Goal: Transaction & Acquisition: Purchase product/service

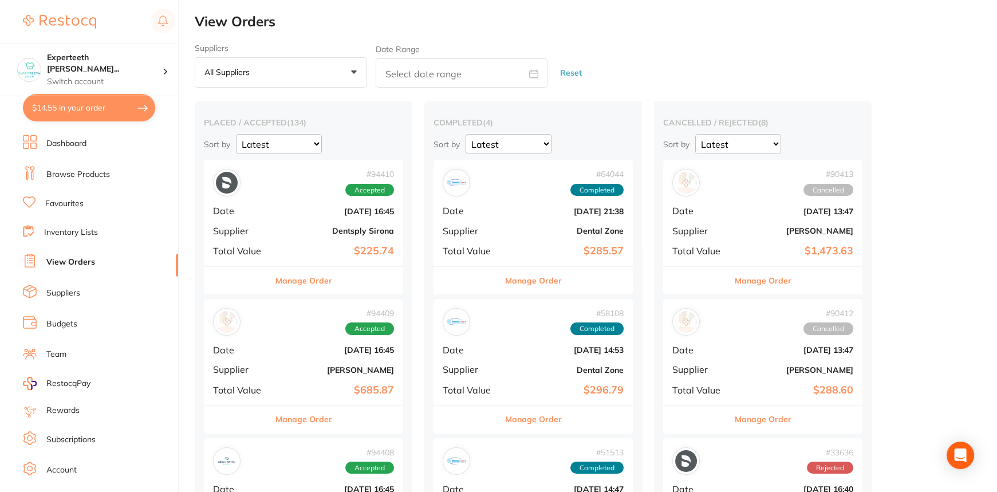
click at [108, 140] on li "Dashboard" at bounding box center [100, 143] width 155 height 17
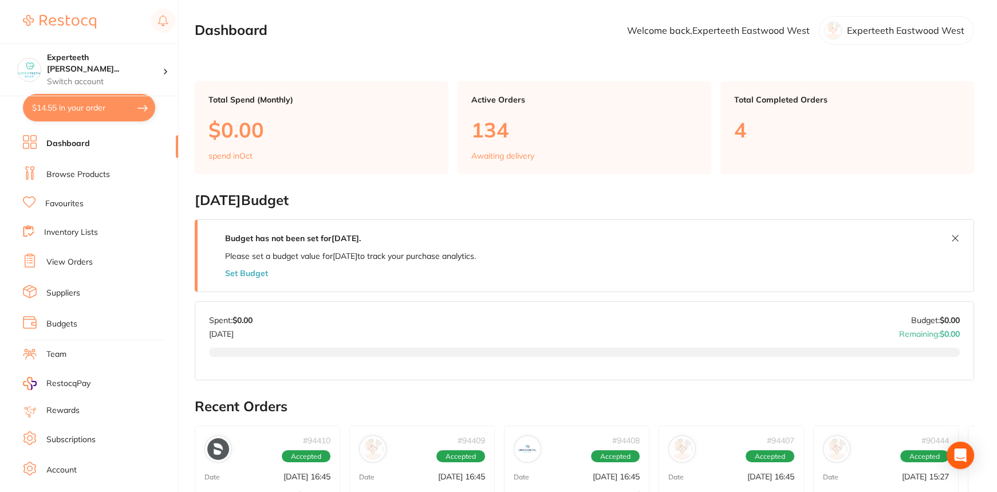
click at [97, 172] on link "Browse Products" at bounding box center [78, 174] width 64 height 11
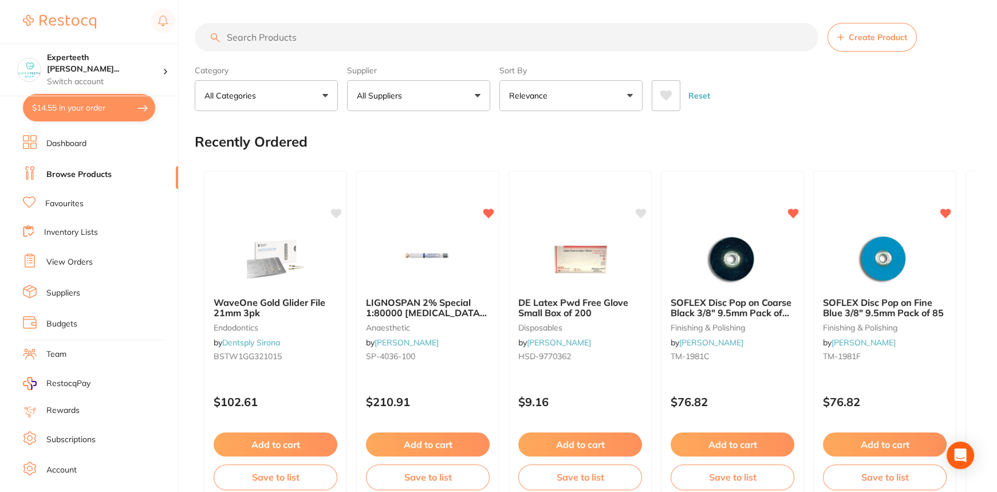
click at [280, 34] on input "search" at bounding box center [507, 37] width 624 height 29
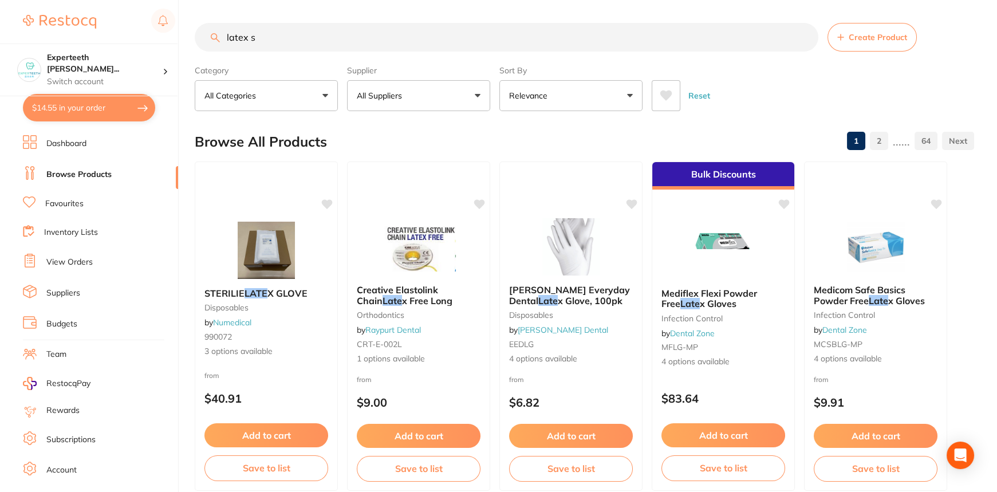
type input "latex s"
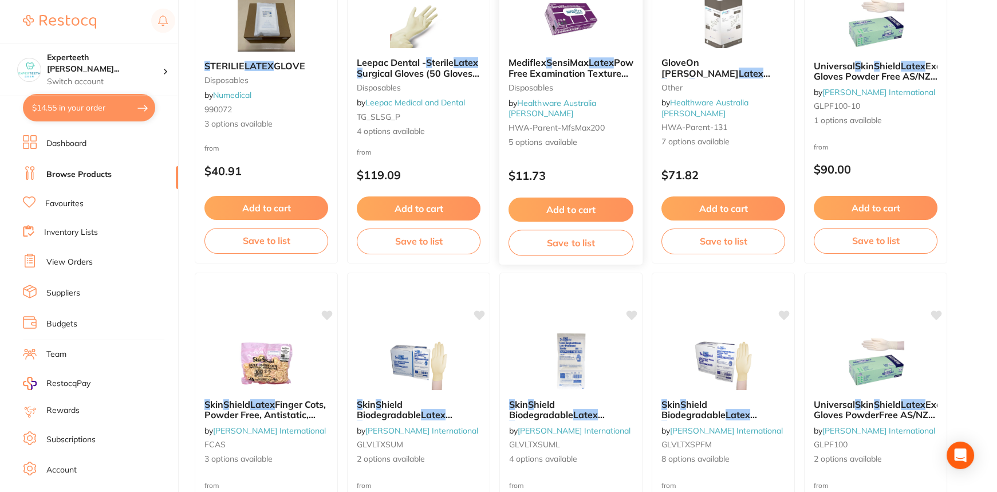
drag, startPoint x: 567, startPoint y: 327, endPoint x: 567, endPoint y: 314, distance: 12.6
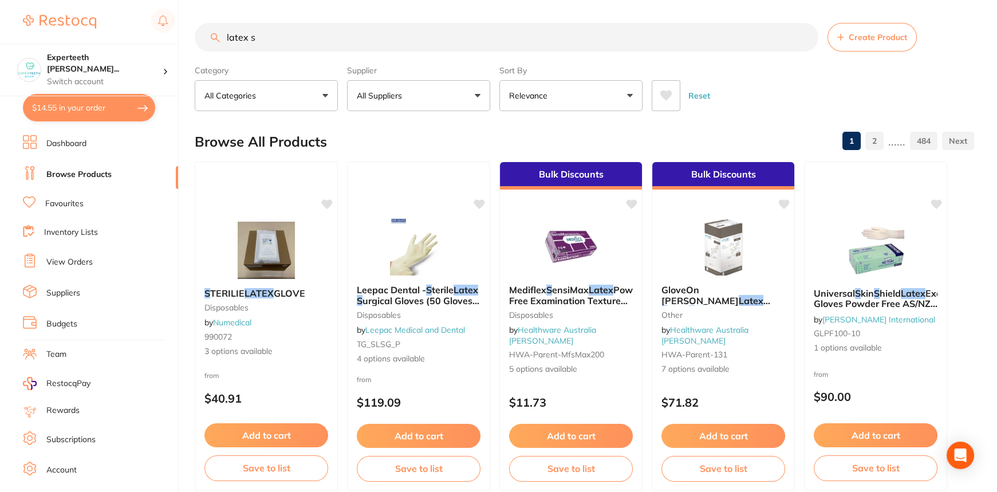
click at [75, 201] on link "Favourites" at bounding box center [64, 203] width 38 height 11
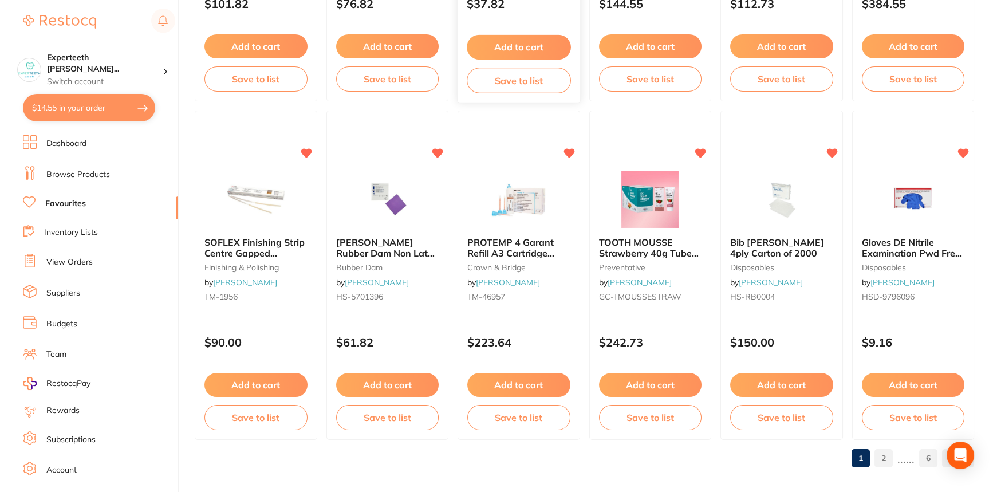
scroll to position [2739, 0]
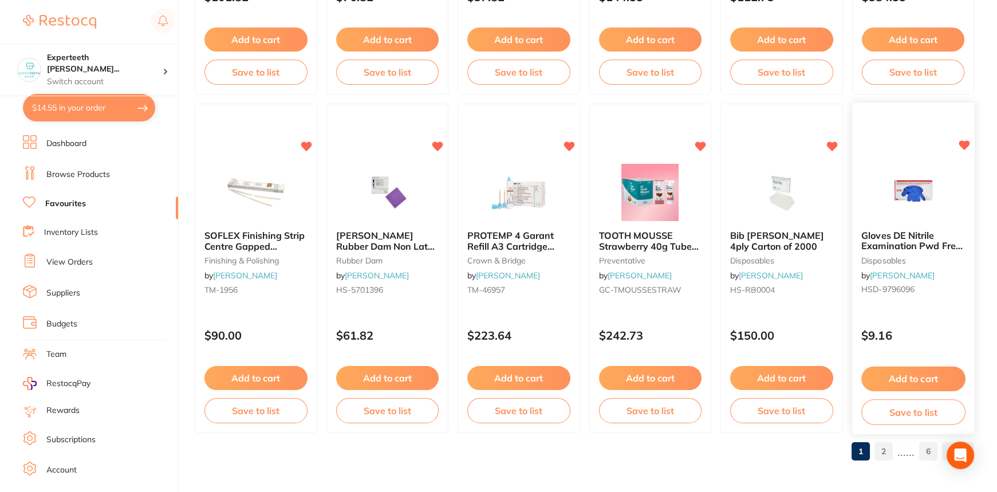
click at [944, 247] on span "Gloves DE Nitrile Examination Pwd Free Large Box 200" at bounding box center [912, 246] width 101 height 33
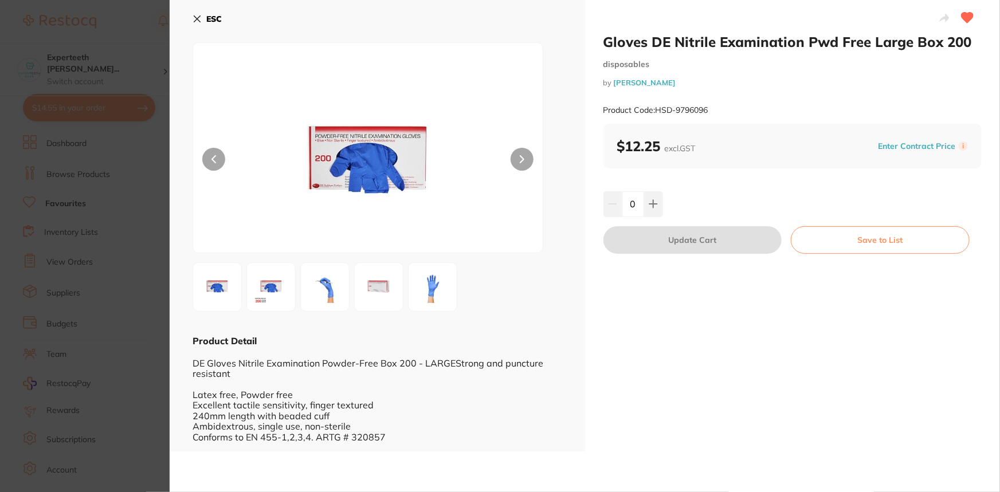
click at [195, 19] on icon at bounding box center [196, 18] width 9 height 9
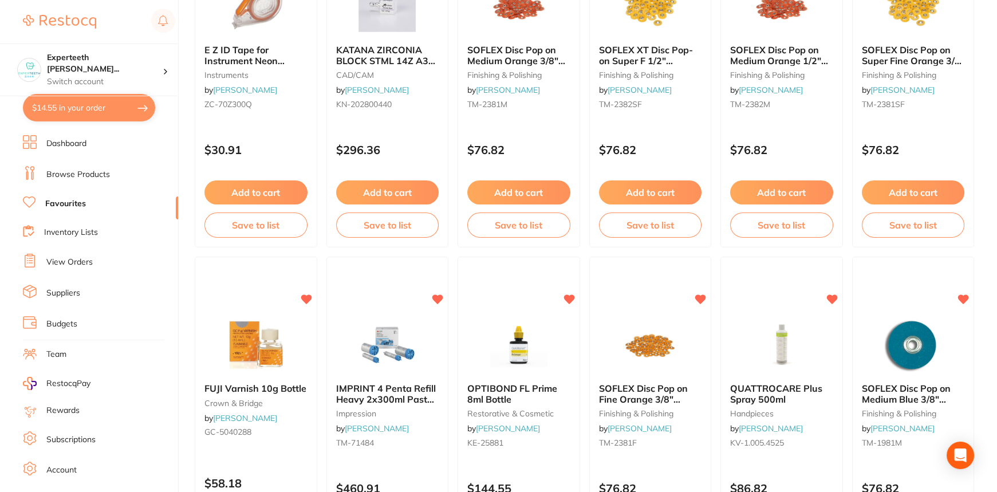
scroll to position [1906, 0]
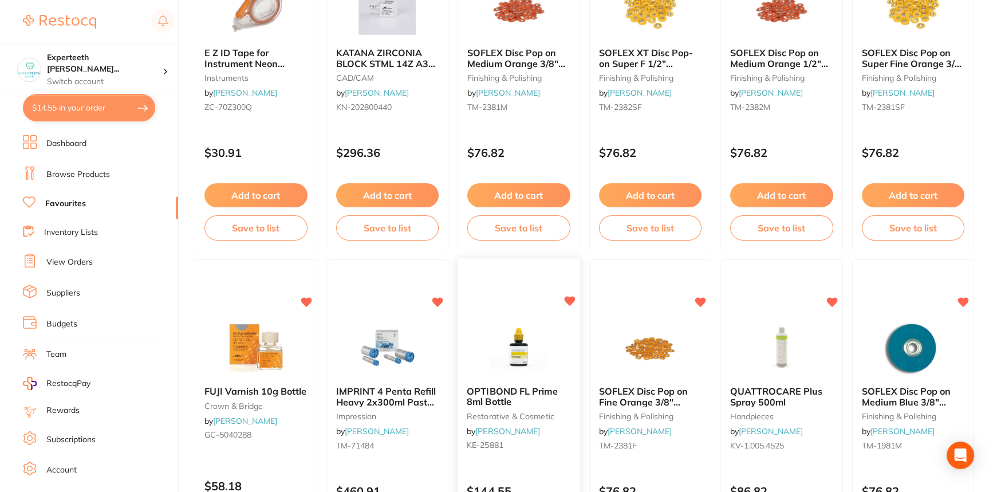
click at [494, 372] on img at bounding box center [518, 348] width 75 height 58
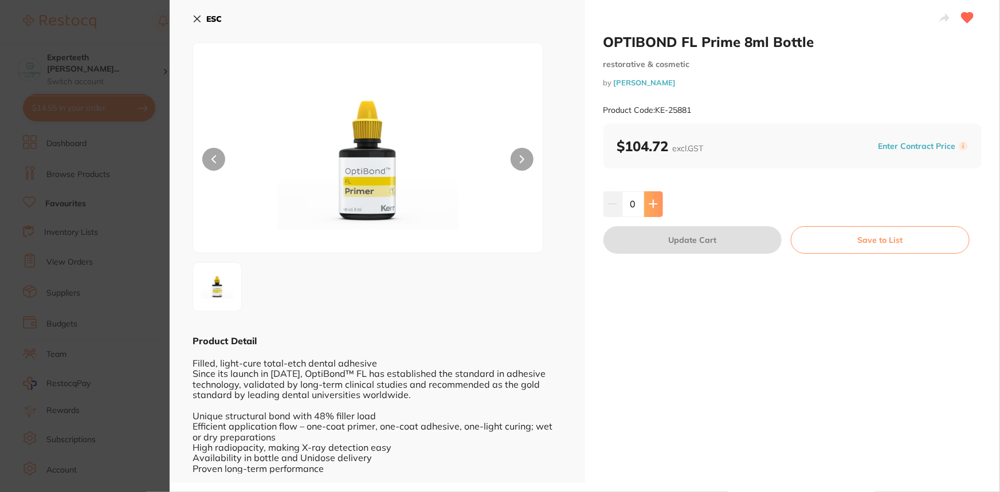
click at [650, 205] on icon at bounding box center [652, 204] width 7 height 7
type input "1"
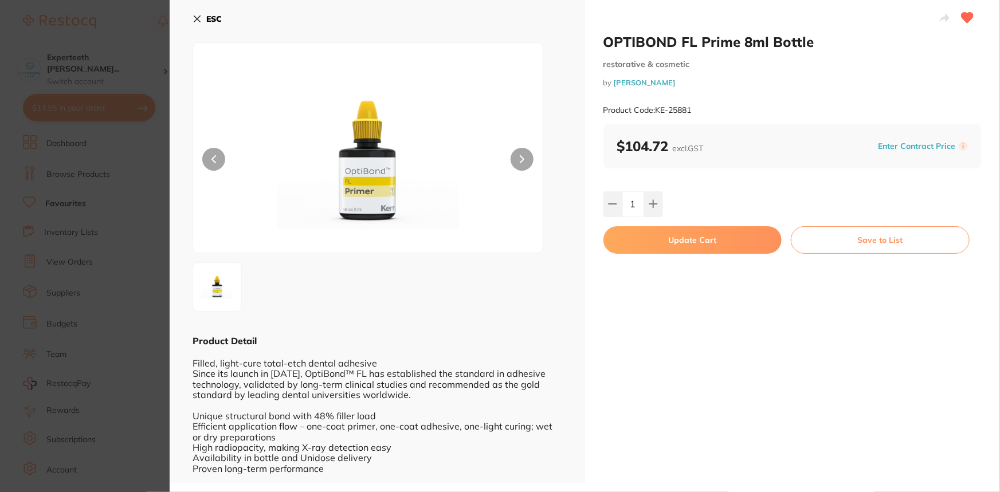
click at [726, 245] on button "Update Cart" at bounding box center [692, 239] width 179 height 27
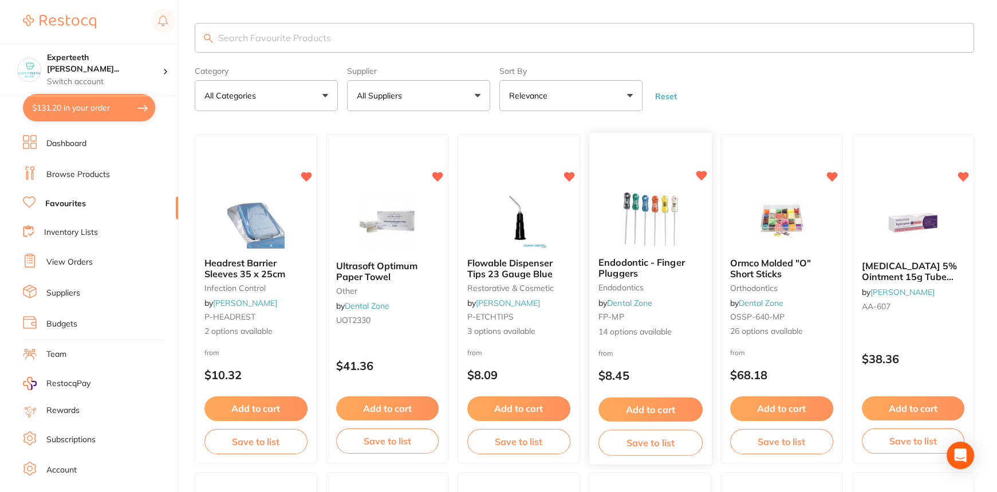
click at [674, 227] on img at bounding box center [650, 219] width 75 height 58
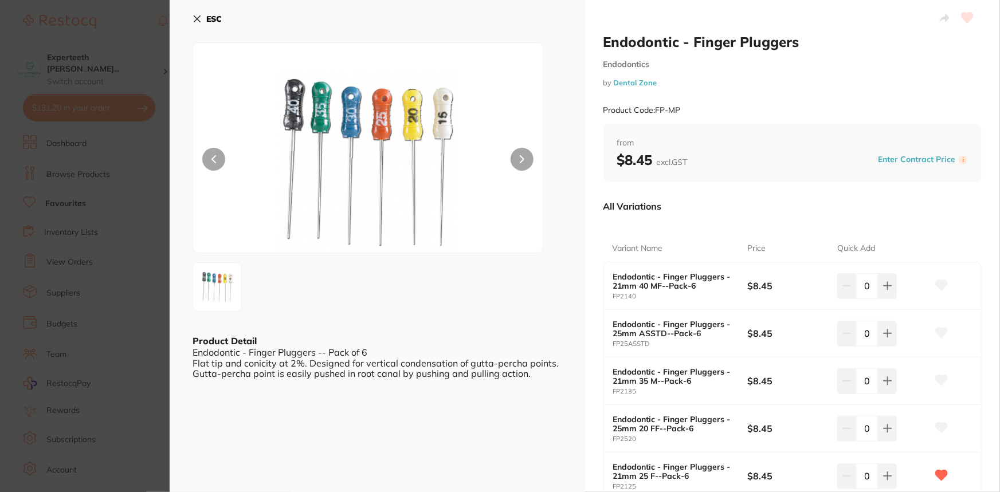
click at [197, 17] on icon at bounding box center [196, 18] width 9 height 9
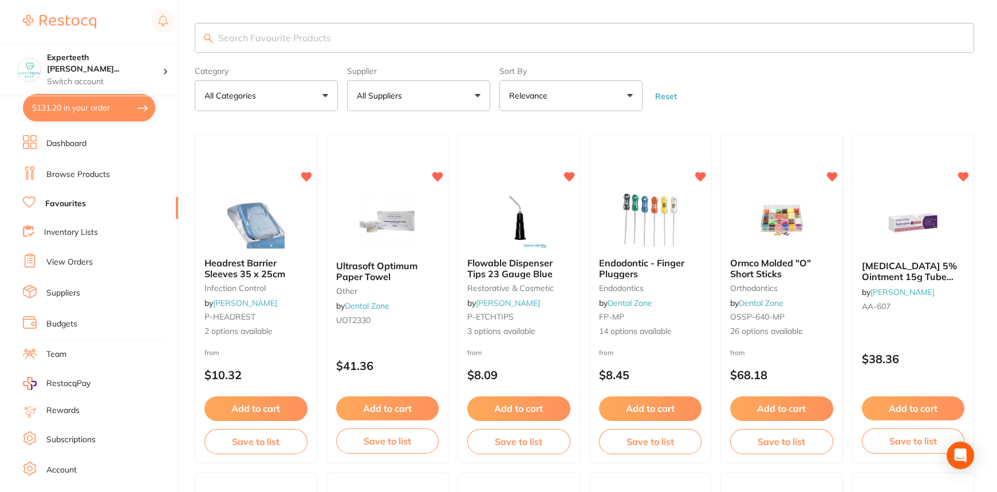
click at [230, 34] on input "search" at bounding box center [585, 38] width 780 height 30
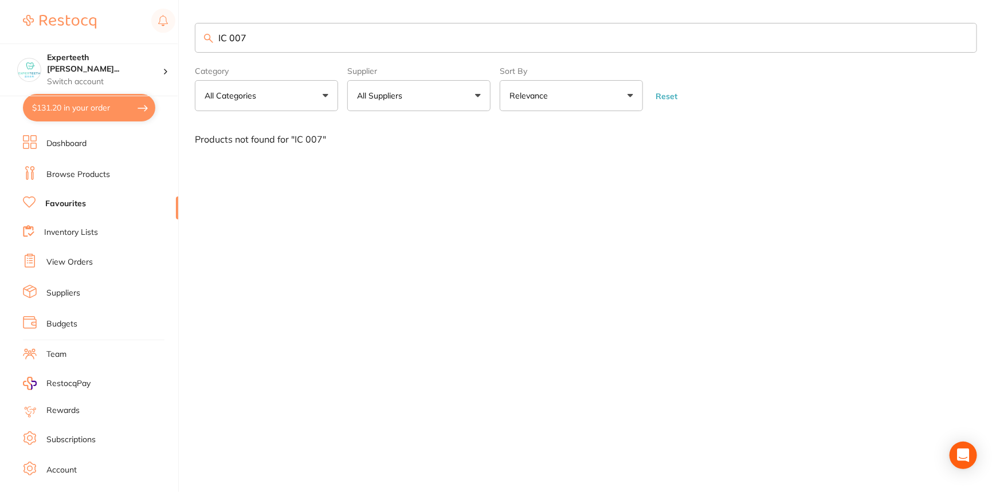
click at [306, 35] on input "IC 007" at bounding box center [586, 38] width 782 height 30
drag, startPoint x: 380, startPoint y: 44, endPoint x: 152, endPoint y: 45, distance: 228.0
click at [152, 45] on div "$131.20 Experteeth Eastwood Wes... Switch account Experteeth Eastwood West $131…" at bounding box center [500, 246] width 1000 height 492
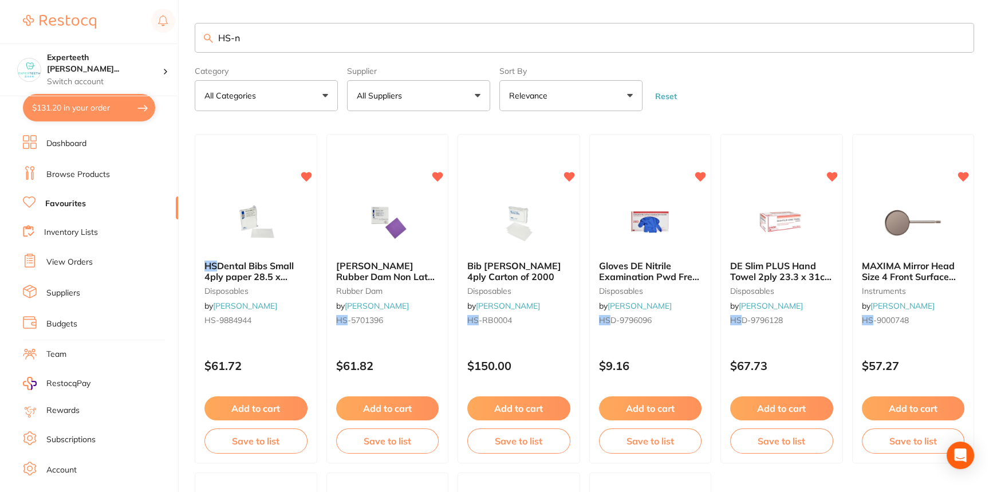
type input "HS-nw"
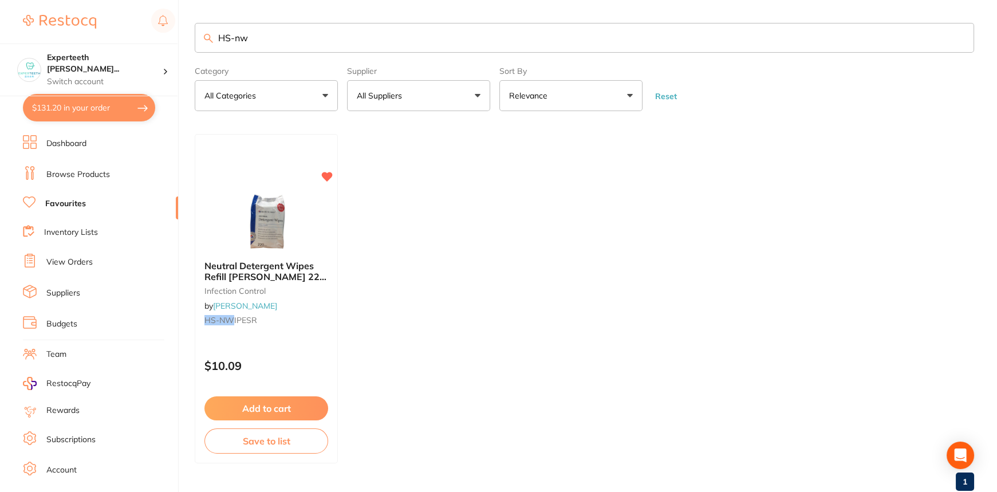
drag, startPoint x: 246, startPoint y: 39, endPoint x: 195, endPoint y: 42, distance: 51.1
click at [195, 42] on input "HS-nw" at bounding box center [585, 38] width 780 height 30
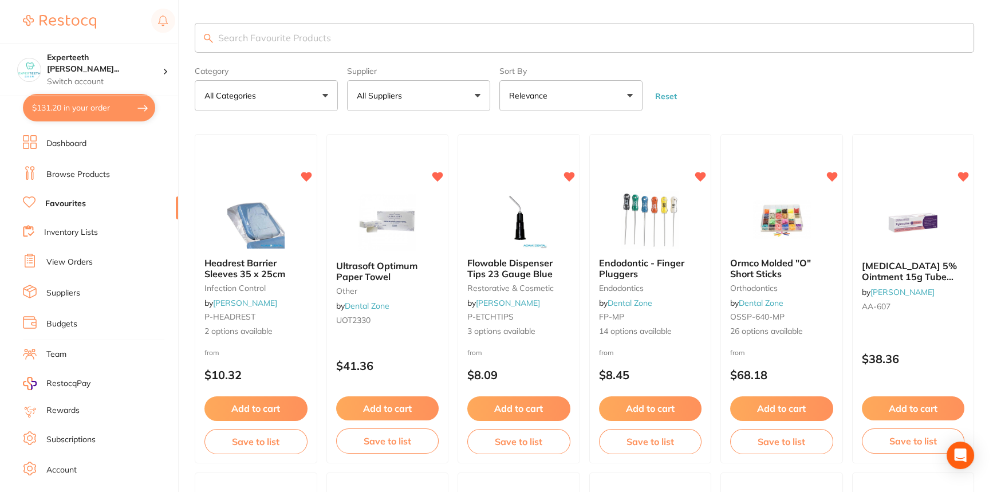
click at [392, 91] on p "All Suppliers" at bounding box center [382, 95] width 50 height 11
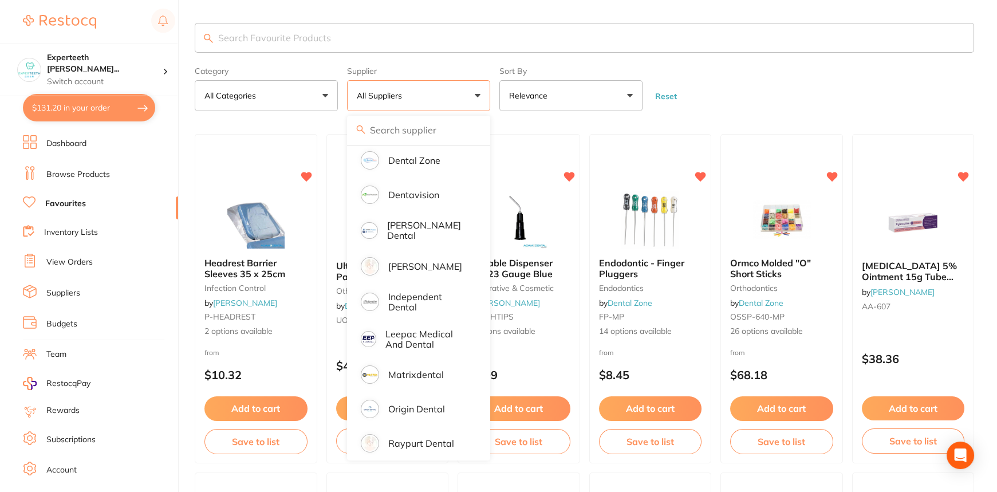
scroll to position [183, 0]
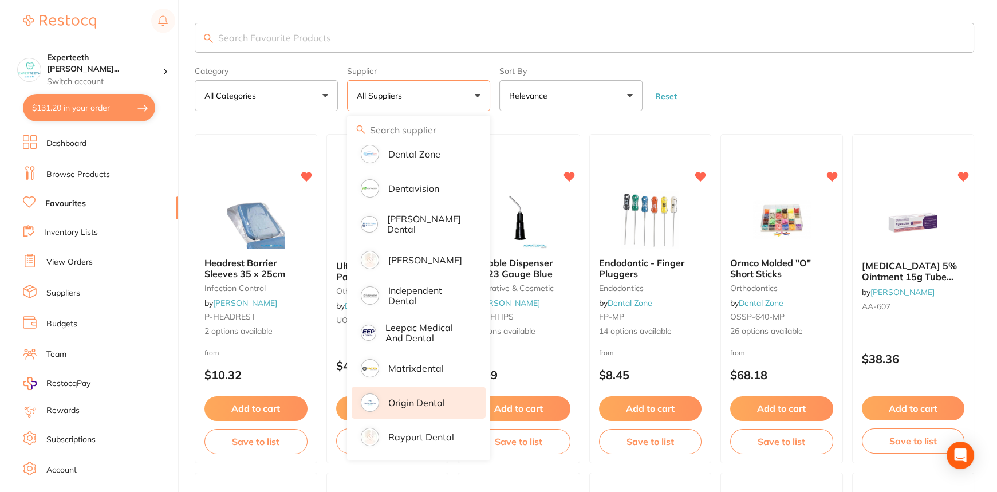
click at [440, 402] on p "Origin Dental" at bounding box center [416, 403] width 57 height 10
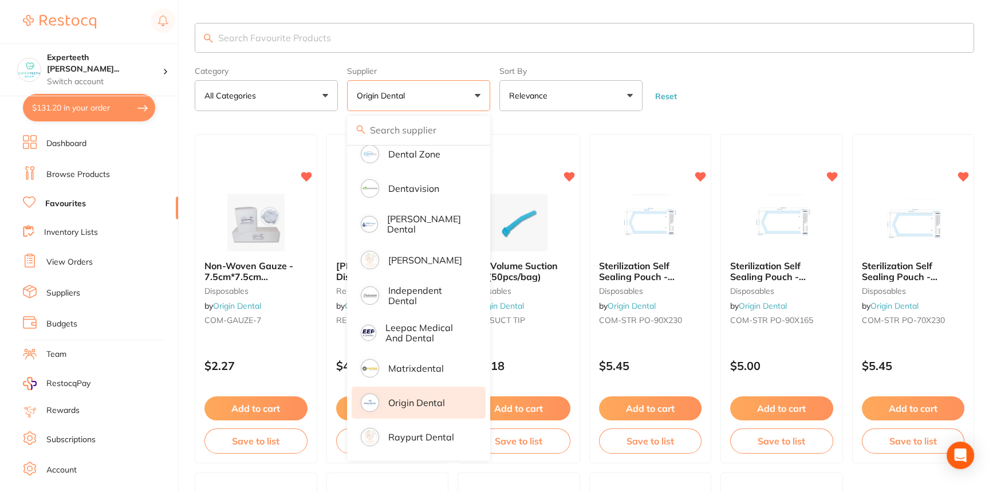
click at [327, 34] on input "search" at bounding box center [585, 38] width 780 height 30
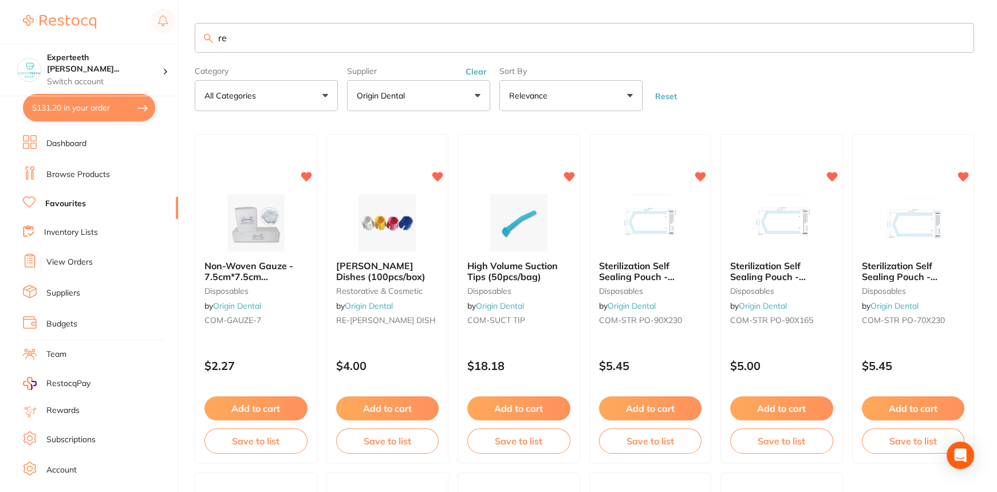
type input "r"
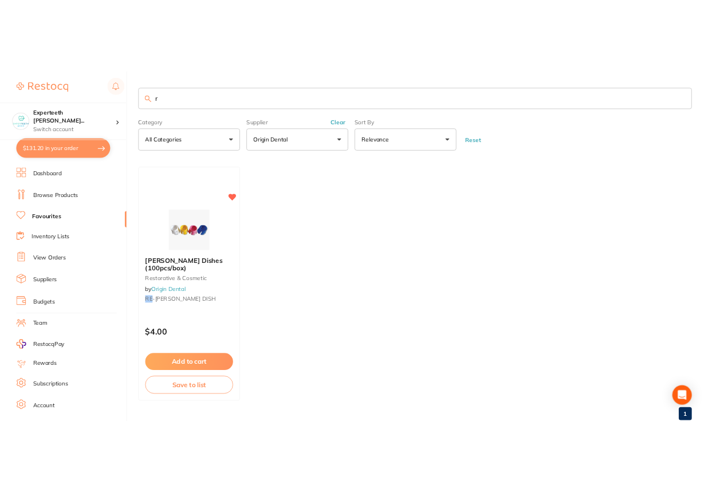
scroll to position [0, 0]
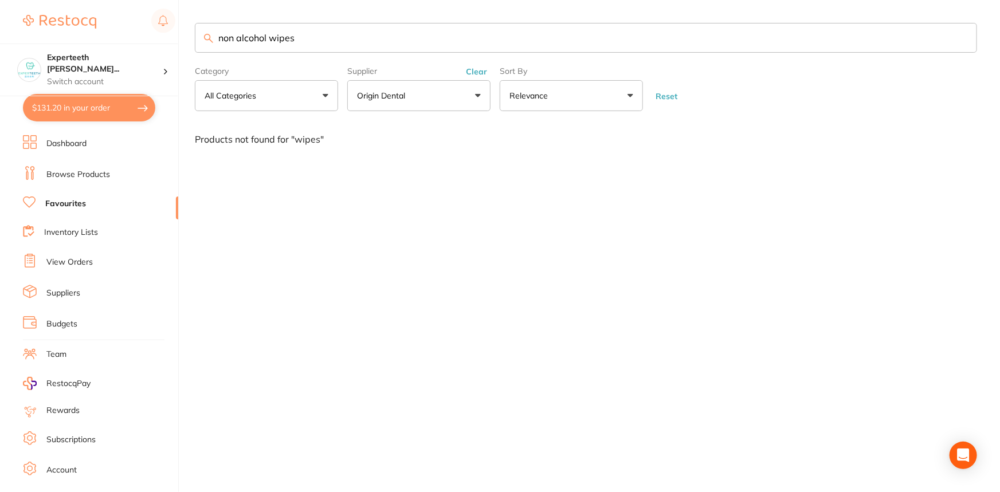
type input "non alcohol wipes"
drag, startPoint x: 319, startPoint y: 41, endPoint x: 178, endPoint y: 38, distance: 141.0
click at [178, 38] on div "$131.20 Experteeth Eastwood Wes... Switch account Experteeth Eastwood West $131…" at bounding box center [500, 246] width 1000 height 492
type input "wipe"
click at [470, 102] on button "Origin Dental" at bounding box center [418, 95] width 143 height 31
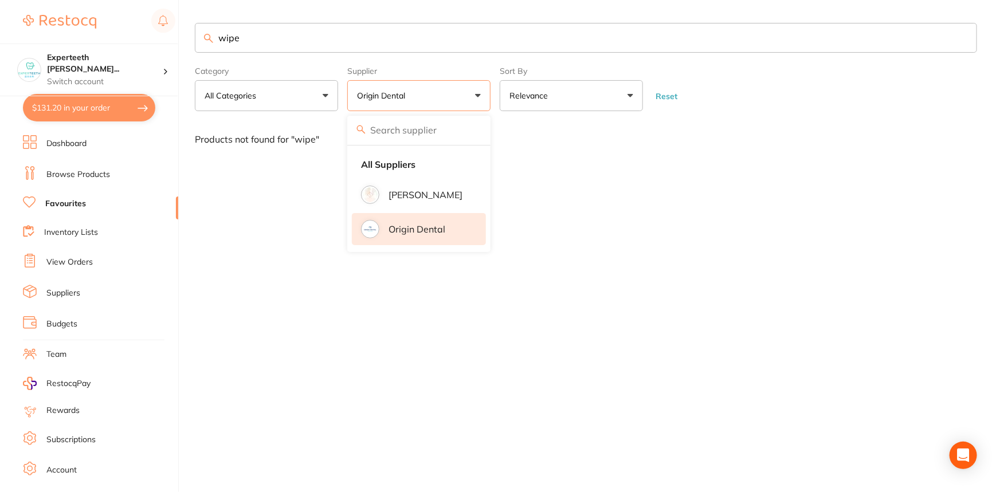
click at [433, 233] on p "Origin Dental" at bounding box center [416, 229] width 57 height 10
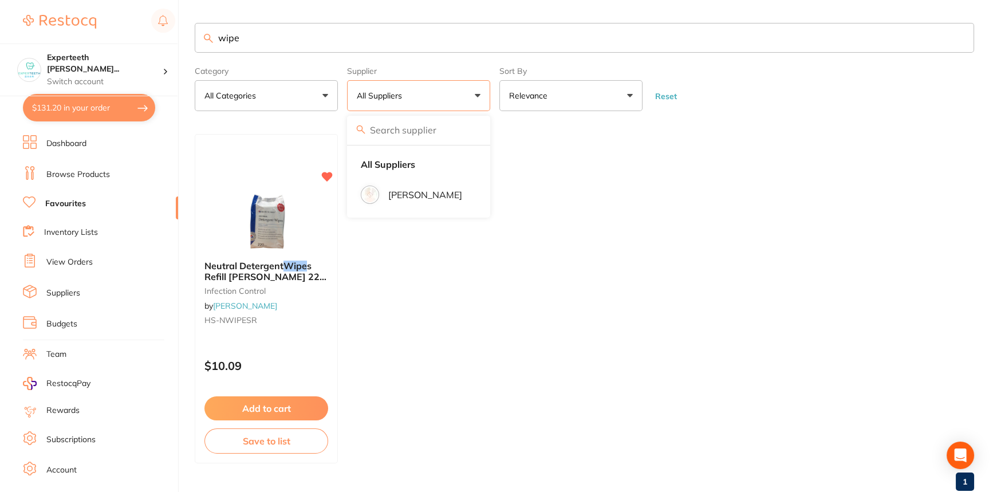
click at [437, 92] on button "All Suppliers" at bounding box center [418, 95] width 143 height 31
drag, startPoint x: 294, startPoint y: 44, endPoint x: 151, endPoint y: 17, distance: 145.7
click at [151, 17] on div "$131.20 Experteeth Eastwood Wes... Switch account Experteeth Eastwood West $131…" at bounding box center [498, 246] width 997 height 492
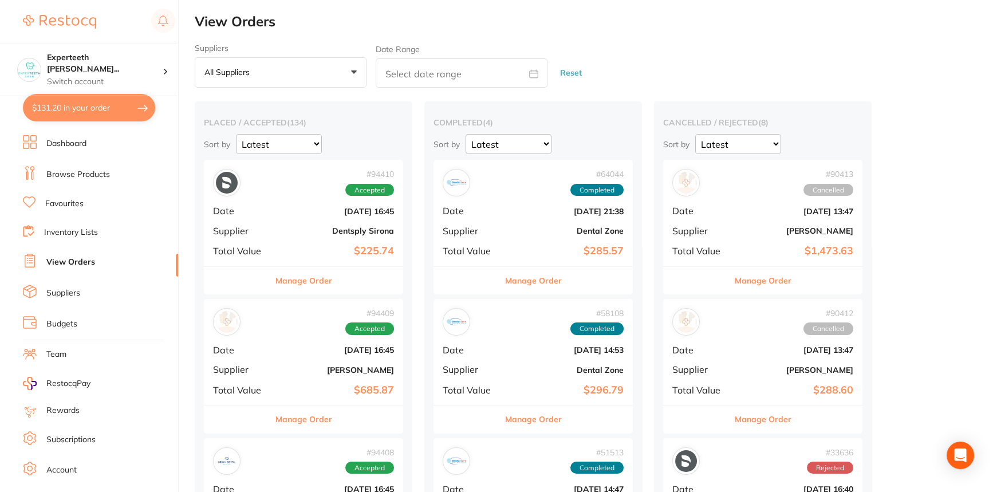
click at [86, 151] on li "Dashboard" at bounding box center [100, 143] width 155 height 17
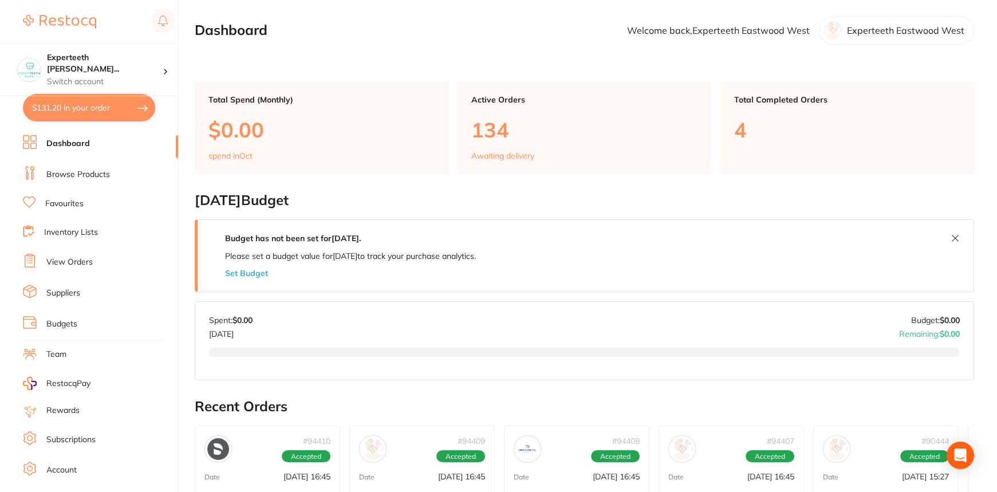
click at [111, 175] on li "Browse Products" at bounding box center [100, 174] width 155 height 17
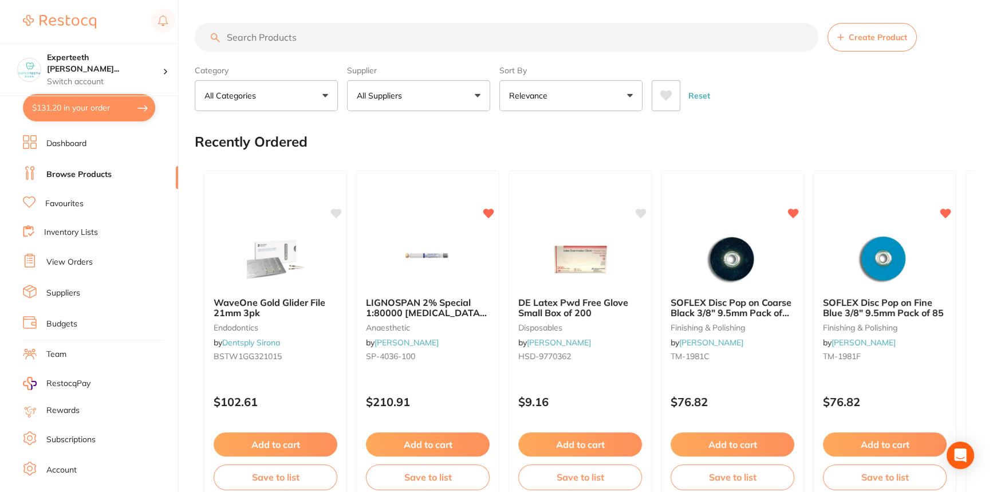
click at [392, 37] on input "search" at bounding box center [507, 37] width 624 height 29
type input "wipe"
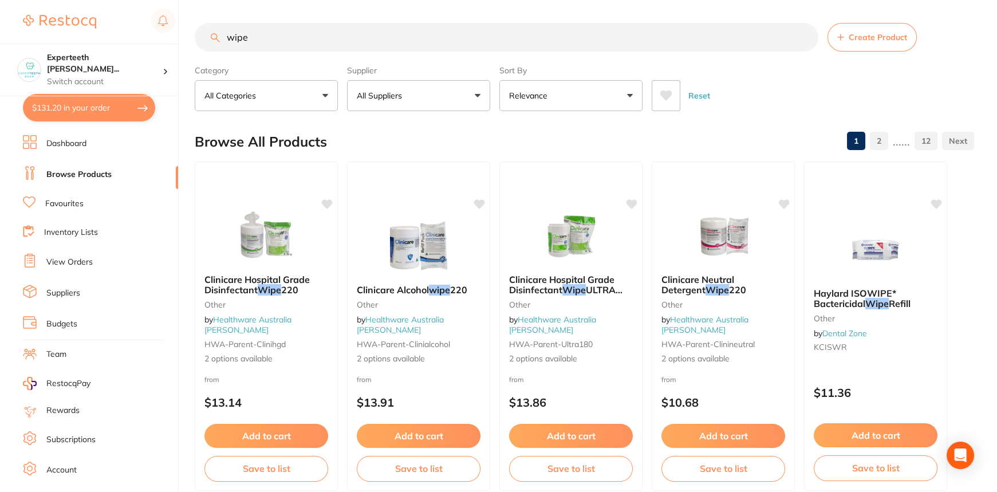
click at [407, 103] on button "All Suppliers" at bounding box center [418, 95] width 143 height 31
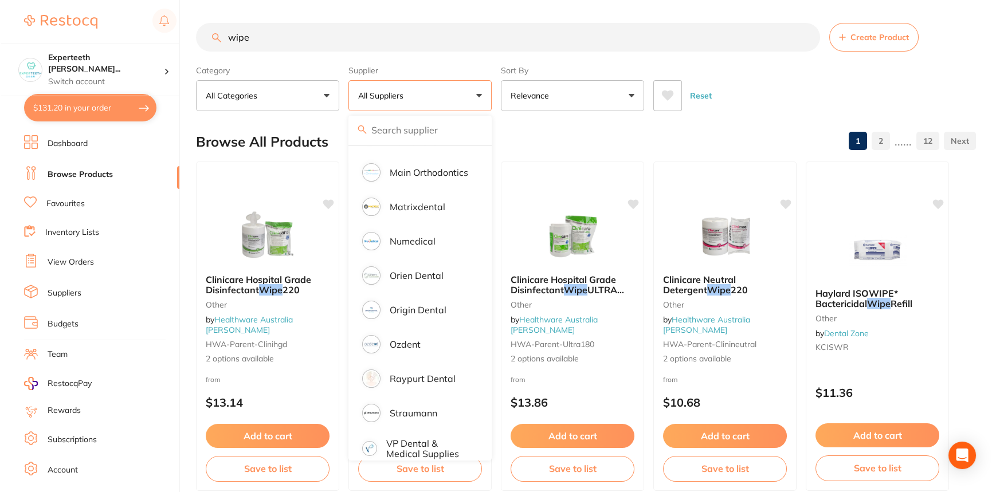
scroll to position [677, 0]
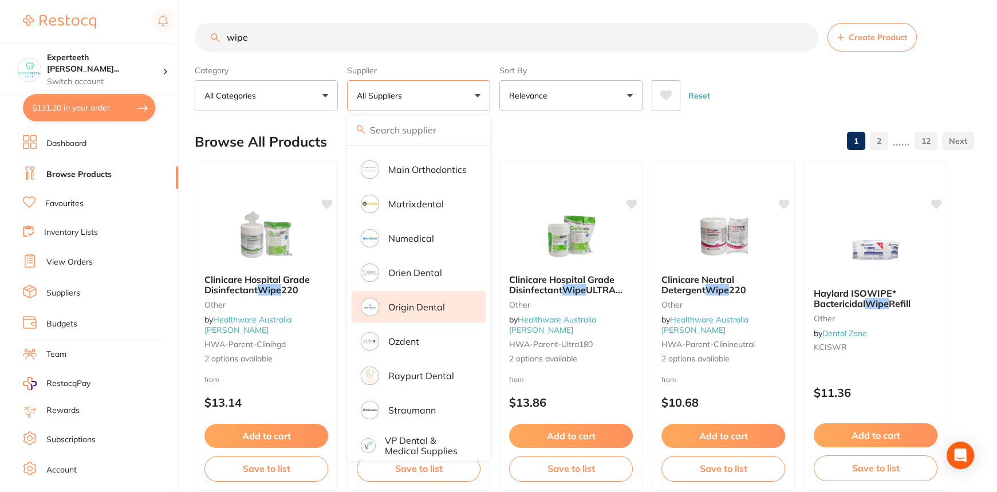
click at [441, 302] on p "Origin Dental" at bounding box center [416, 307] width 57 height 10
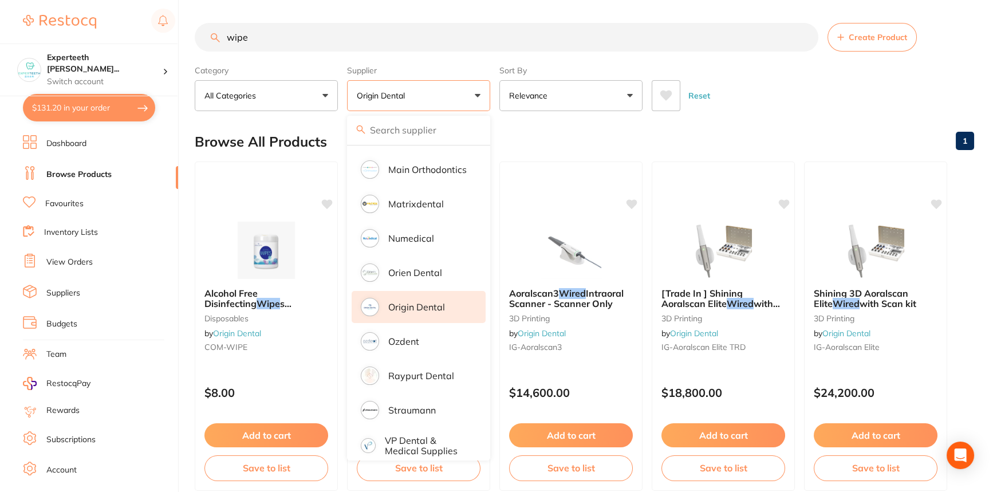
click at [663, 142] on div "Browse All Products 1" at bounding box center [585, 142] width 780 height 38
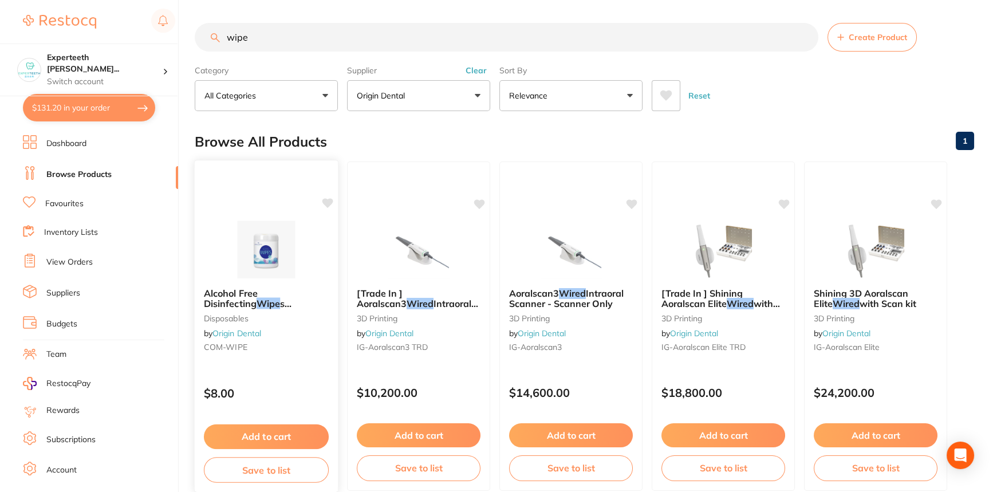
click at [257, 271] on img at bounding box center [266, 250] width 75 height 58
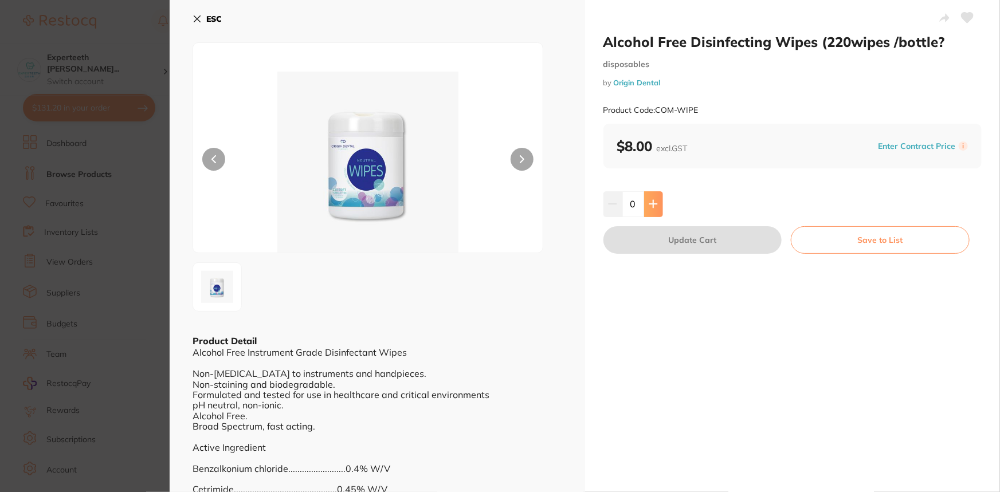
click at [658, 204] on button at bounding box center [653, 203] width 19 height 25
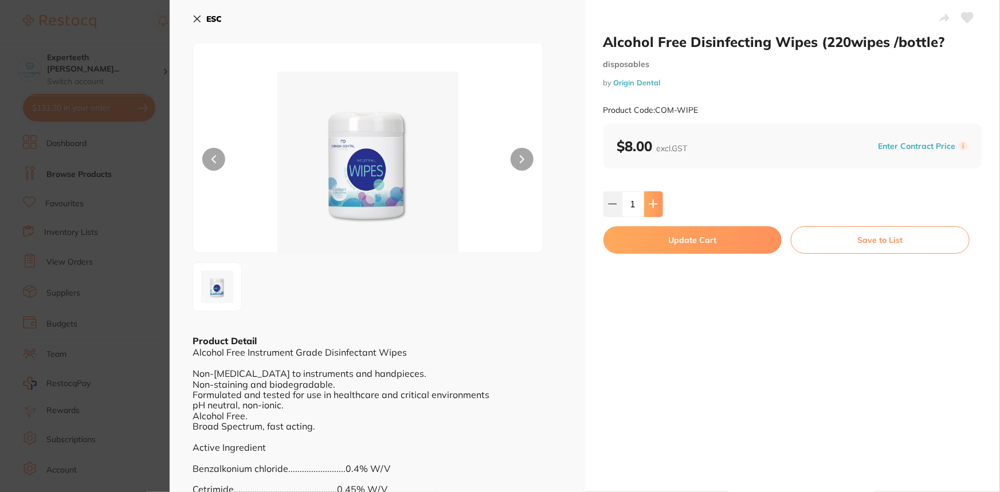
click at [658, 204] on button at bounding box center [653, 203] width 19 height 25
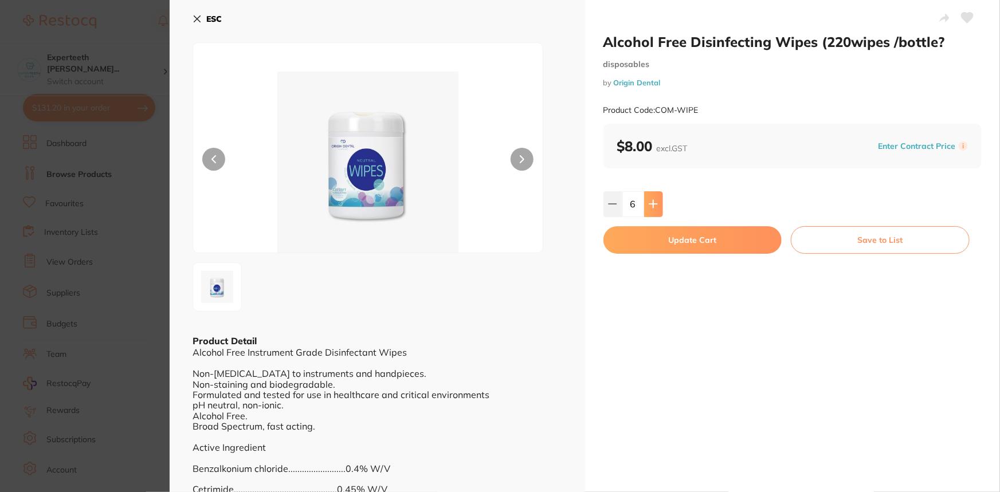
click at [658, 204] on button at bounding box center [653, 203] width 19 height 25
click at [616, 203] on button at bounding box center [612, 203] width 19 height 25
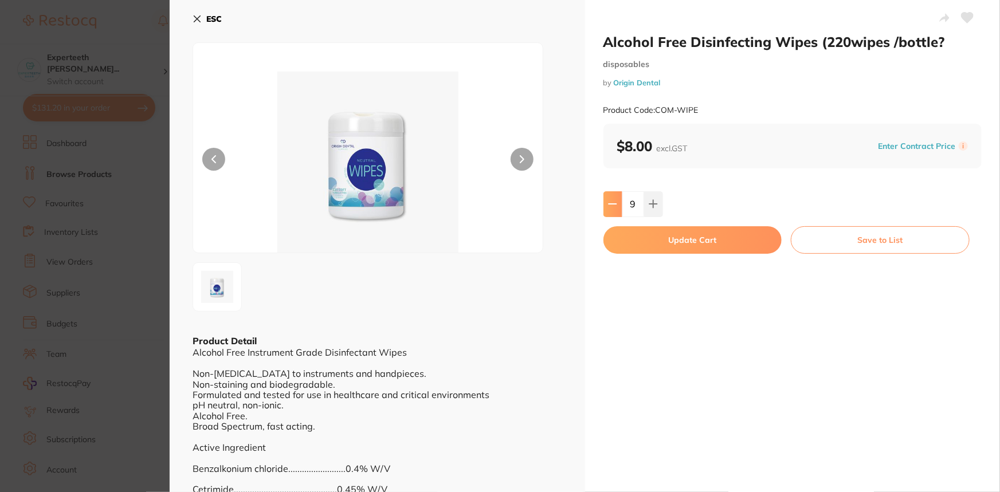
click at [616, 203] on button at bounding box center [612, 203] width 19 height 25
type input "8"
click at [730, 246] on button "Update Cart" at bounding box center [692, 239] width 179 height 27
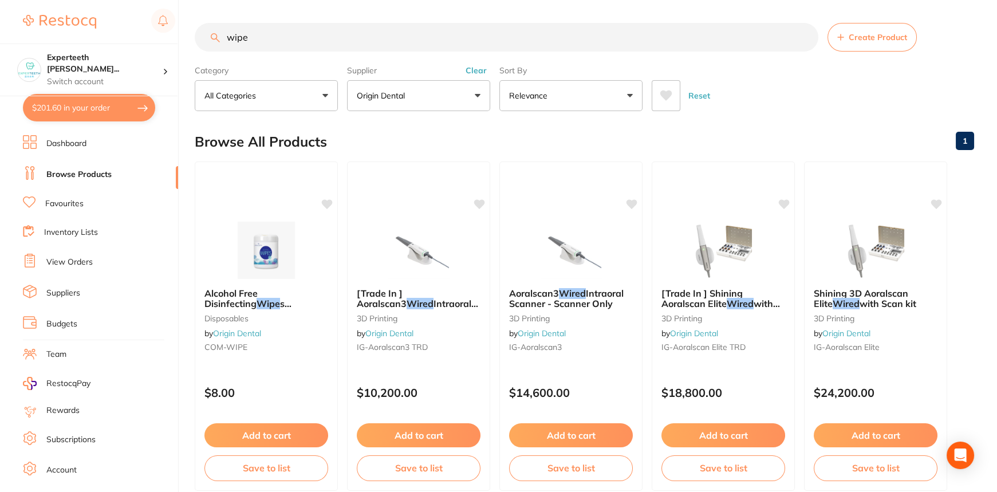
drag, startPoint x: 263, startPoint y: 32, endPoint x: 0, endPoint y: -46, distance: 274.1
click at [0, 0] on html "$201.60 Experteeth Eastwood Wes... Switch account Experteeth Eastwood West $201…" at bounding box center [498, 246] width 997 height 492
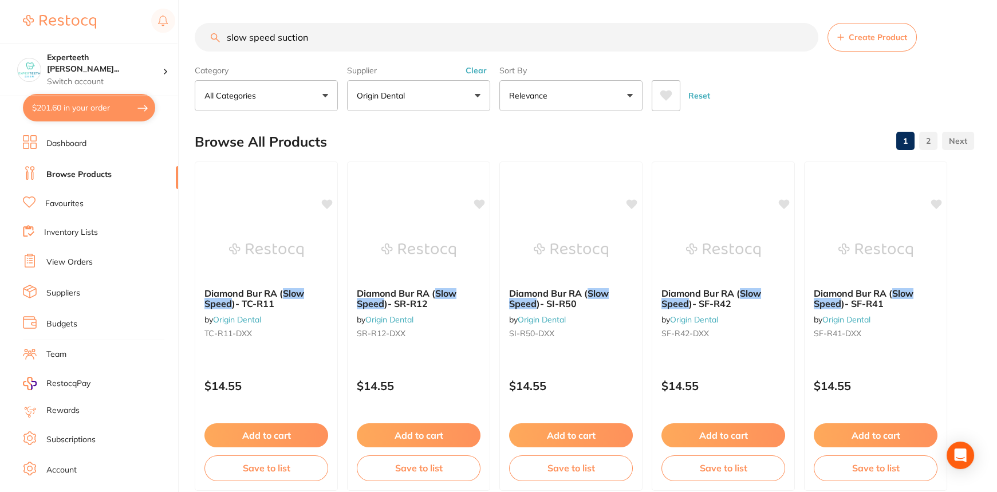
click at [347, 39] on input "slow speed suction" at bounding box center [507, 37] width 624 height 29
drag, startPoint x: 328, startPoint y: 32, endPoint x: 0, endPoint y: 2, distance: 329.6
click at [0, 2] on div "$201.60 Experteeth Eastwood Wes... Switch account Experteeth Eastwood West $201…" at bounding box center [498, 246] width 997 height 492
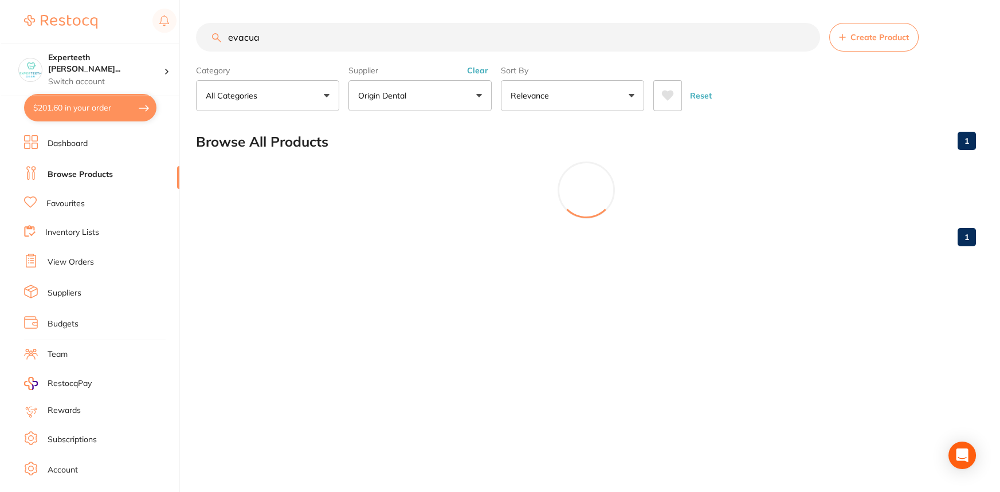
scroll to position [328, 0]
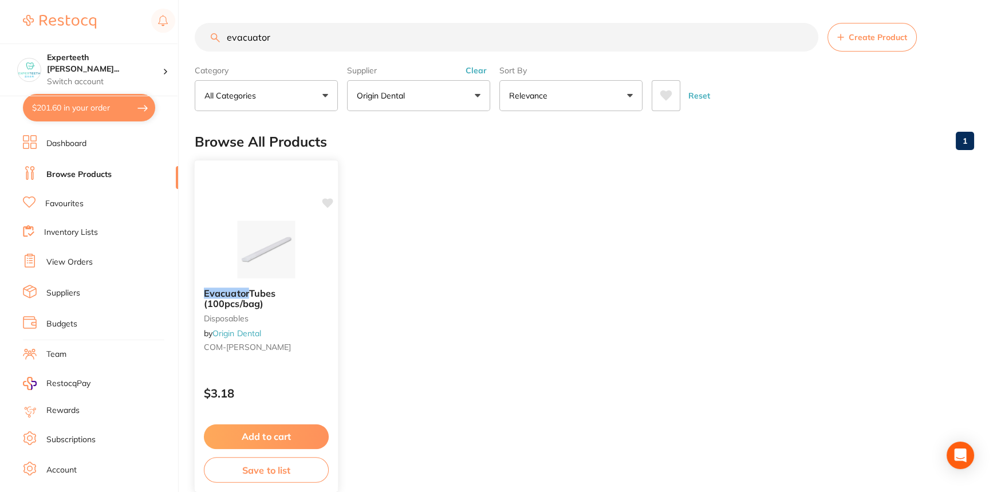
click at [284, 319] on small "disposables" at bounding box center [266, 317] width 125 height 9
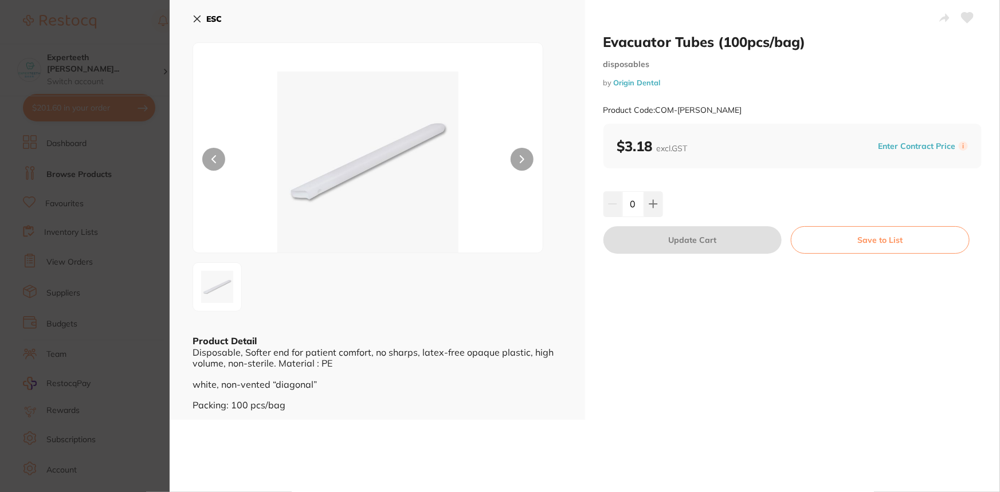
click at [191, 18] on div "ESC Product Detail Disposable, Softer end for patient comfort, no sharps, latex…" at bounding box center [377, 210] width 415 height 420
click at [199, 17] on icon at bounding box center [196, 18] width 9 height 9
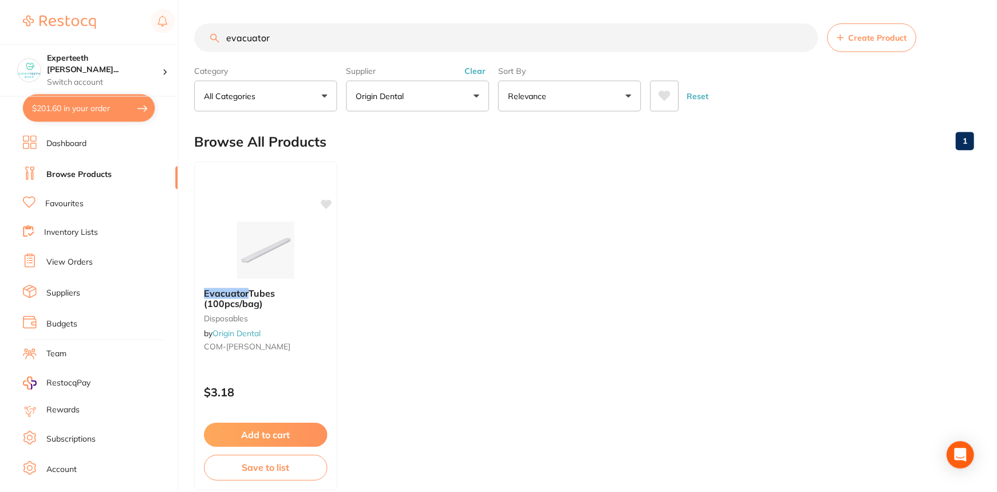
scroll to position [4, 0]
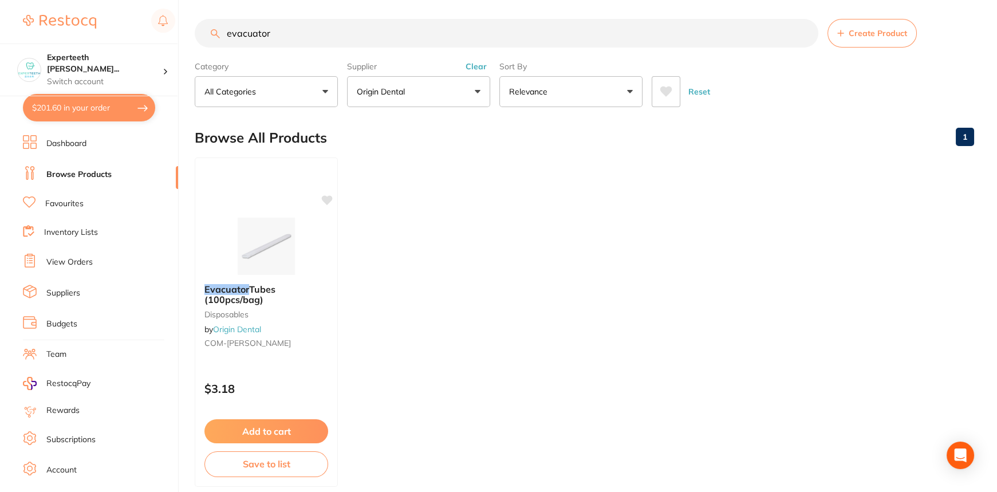
click at [278, 32] on input "evacuator" at bounding box center [507, 33] width 624 height 29
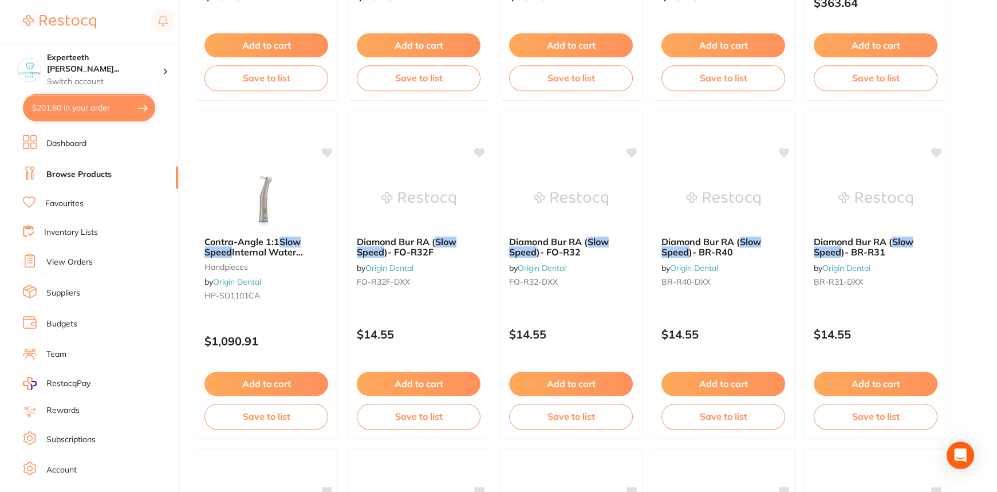
scroll to position [3020, 0]
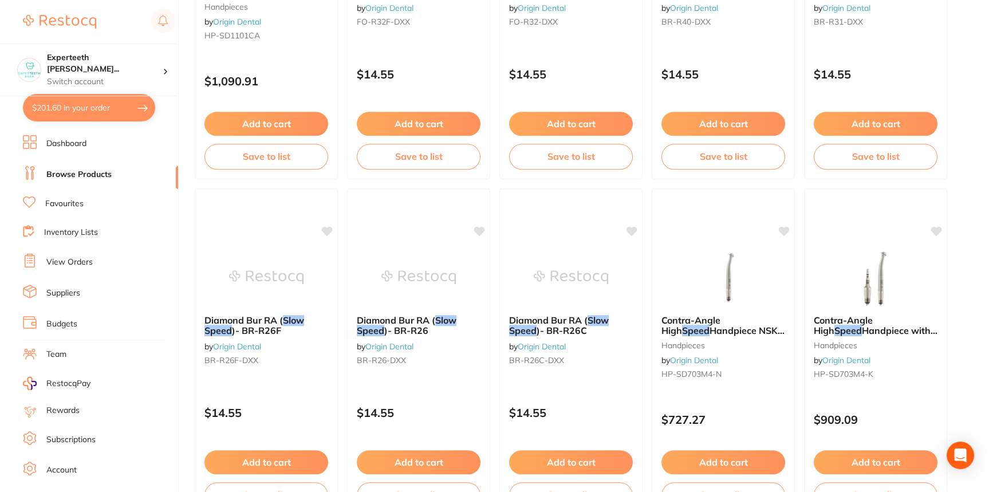
type input "evacuator slow speed"
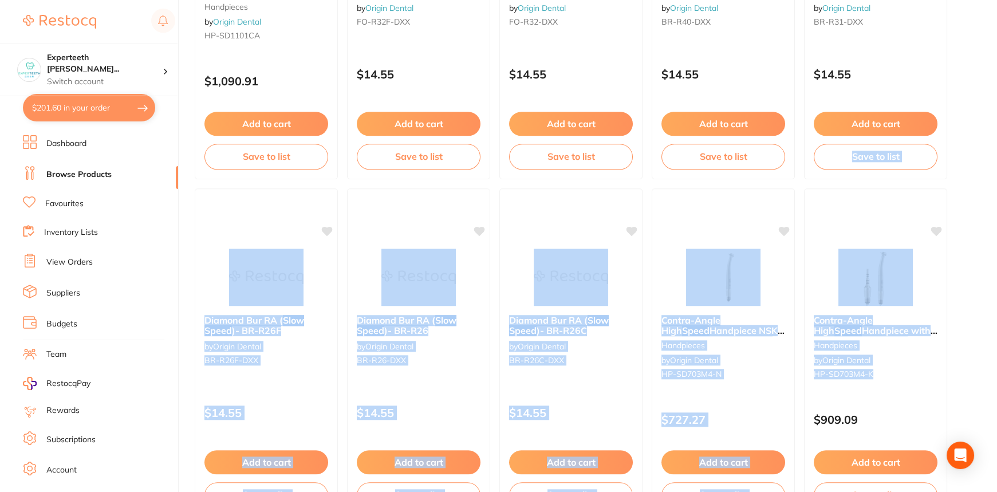
drag, startPoint x: 996, startPoint y: 395, endPoint x: 981, endPoint y: 125, distance: 270.3
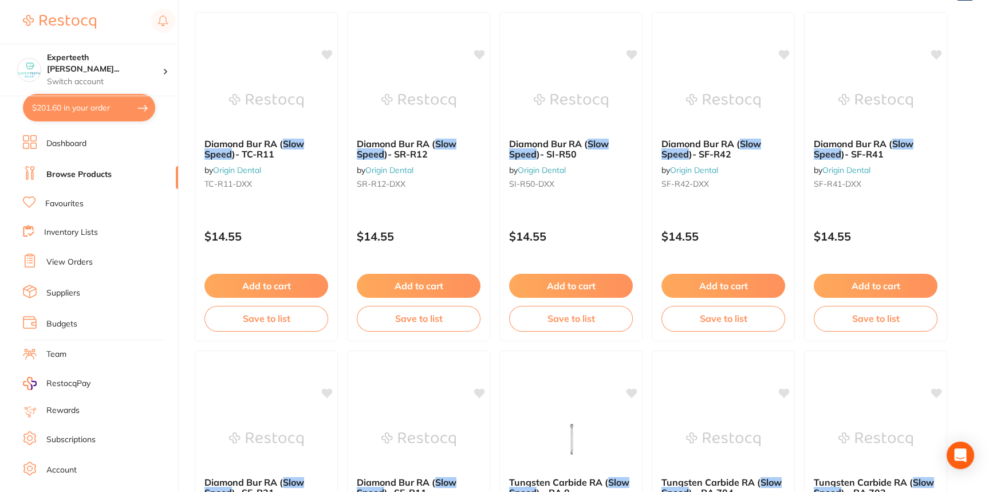
scroll to position [0, 0]
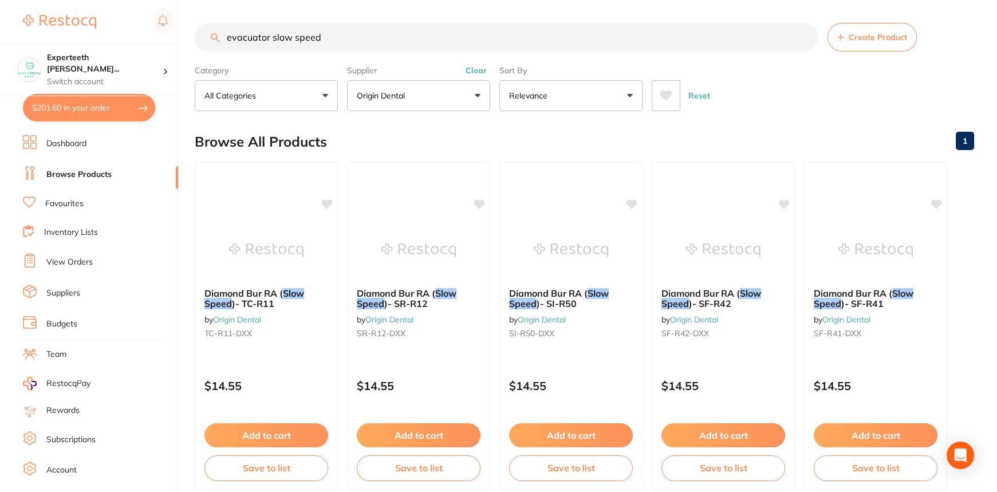
drag, startPoint x: 372, startPoint y: 41, endPoint x: 0, endPoint y: 22, distance: 372.9
click at [0, 22] on div "$201.60 Experteeth Eastwood Wes... Switch account Experteeth Eastwood West $201…" at bounding box center [498, 246] width 997 height 492
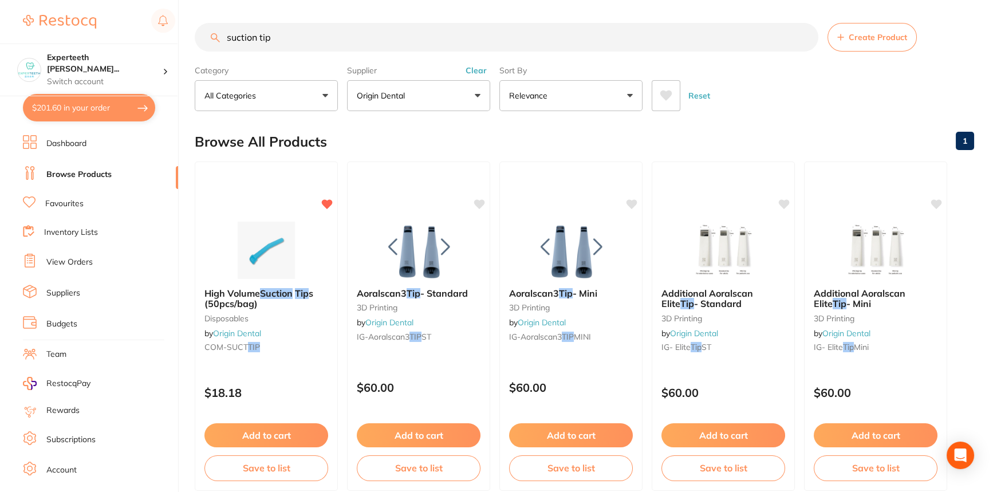
drag, startPoint x: 298, startPoint y: 29, endPoint x: 48, endPoint y: 23, distance: 249.9
click at [48, 23] on div "$201.60 Experteeth Eastwood Wes... Switch account Experteeth Eastwood West $201…" at bounding box center [498, 246] width 997 height 492
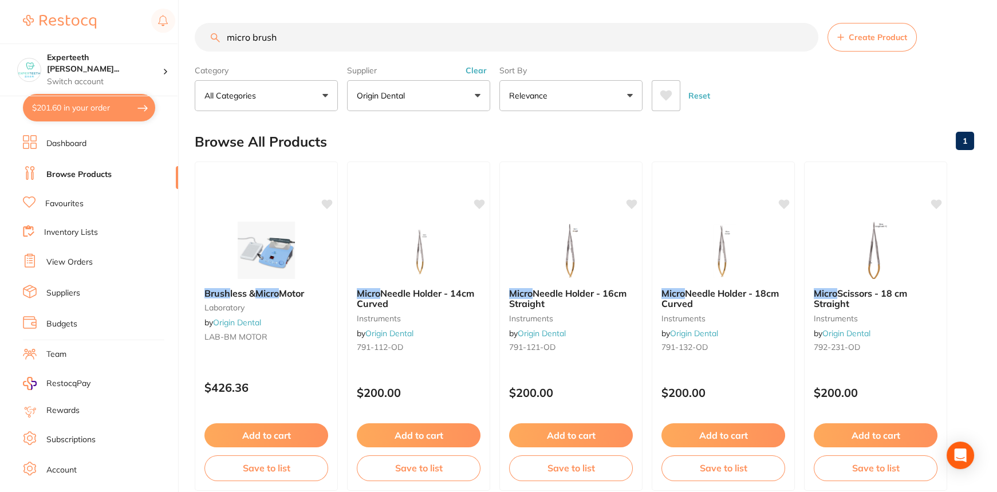
drag, startPoint x: 214, startPoint y: 13, endPoint x: 165, endPoint y: -7, distance: 53.0
click at [165, 0] on html "$201.60 Experteeth Eastwood Wes... Switch account Experteeth Eastwood West $201…" at bounding box center [498, 246] width 997 height 492
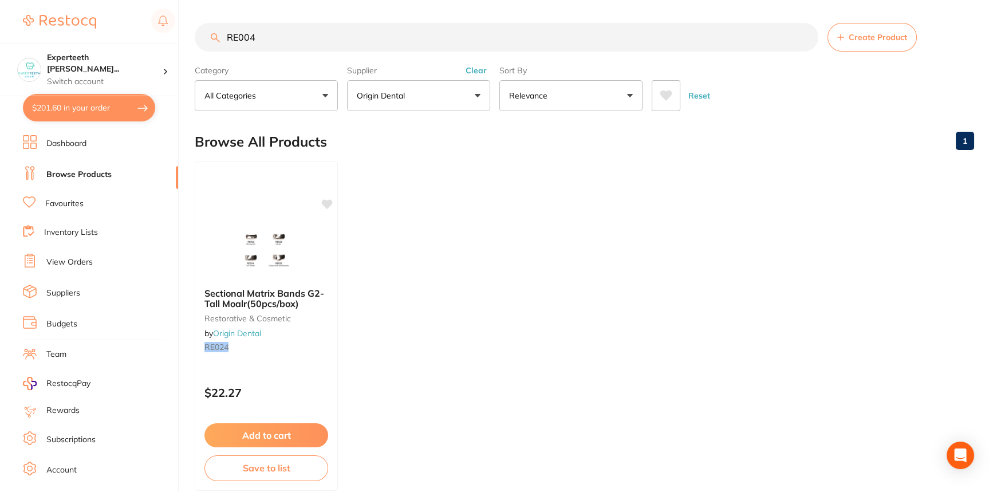
type input "RE004"
click at [432, 92] on button "Origin Dental" at bounding box center [418, 95] width 143 height 31
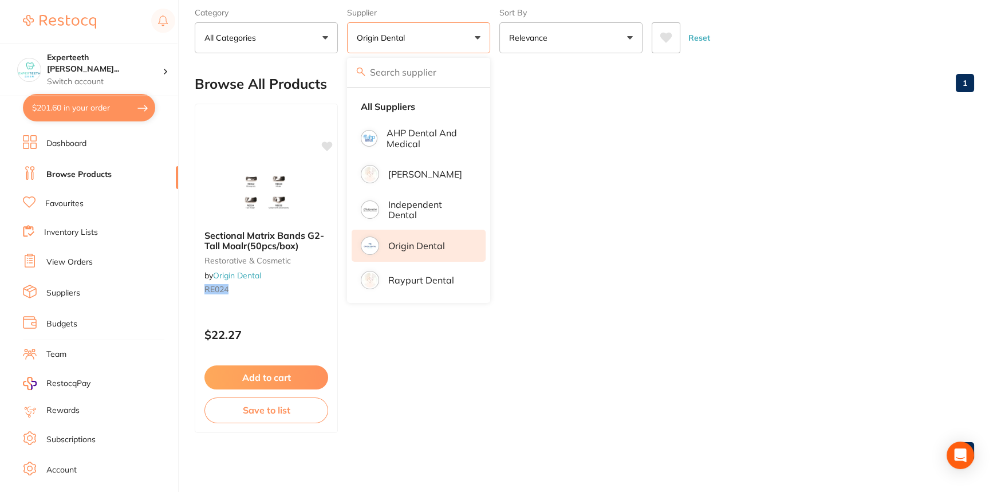
click at [665, 187] on ul "Sectional Matrix Bands G2-Tall Moalr(50pcs/box) restorative & cosmetic by Origi…" at bounding box center [585, 268] width 780 height 329
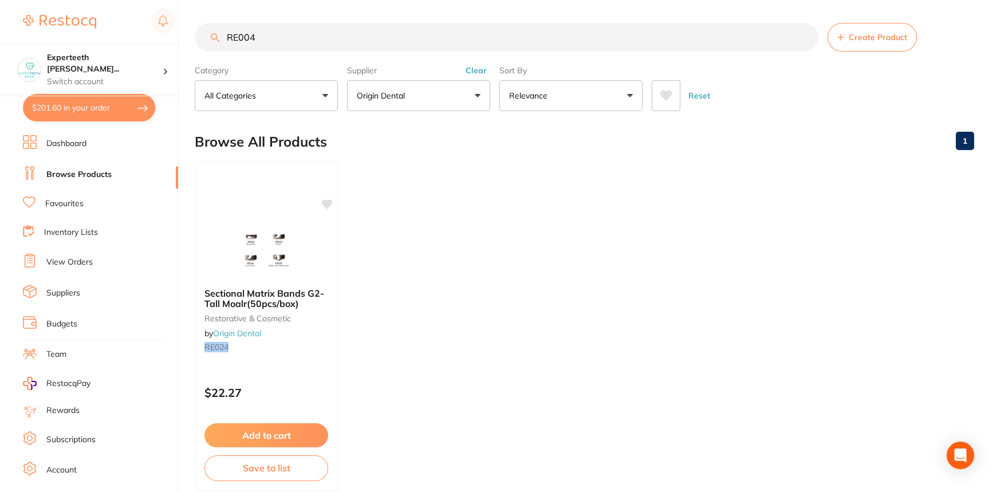
click at [517, 34] on input "RE004" at bounding box center [507, 37] width 624 height 29
click at [860, 27] on button "Create Product" at bounding box center [872, 37] width 89 height 29
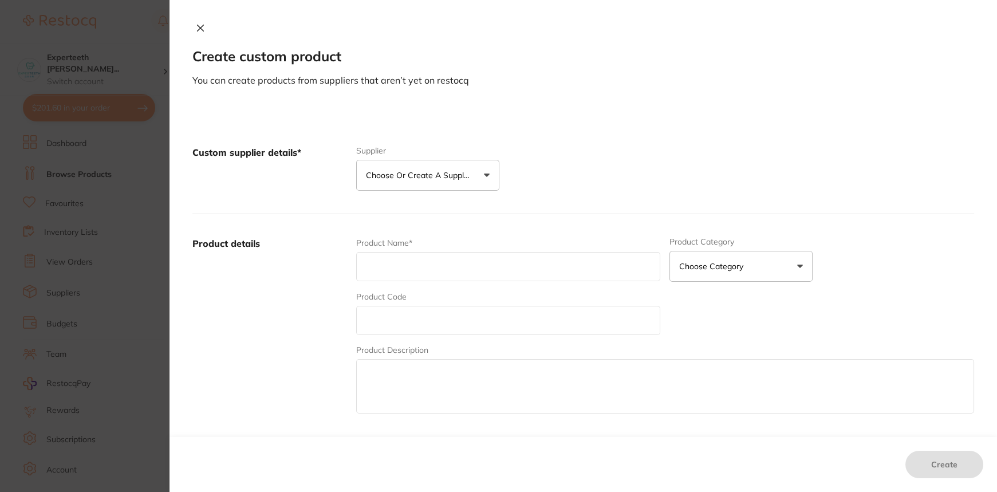
click at [196, 25] on icon at bounding box center [200, 27] width 9 height 9
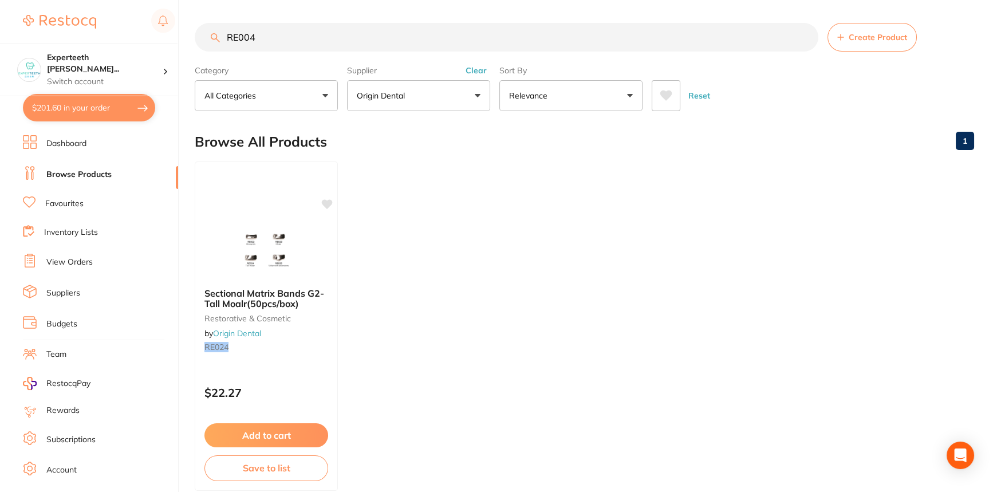
click at [335, 35] on input "RE004" at bounding box center [507, 37] width 624 height 29
click at [68, 207] on link "Favourites" at bounding box center [64, 203] width 38 height 11
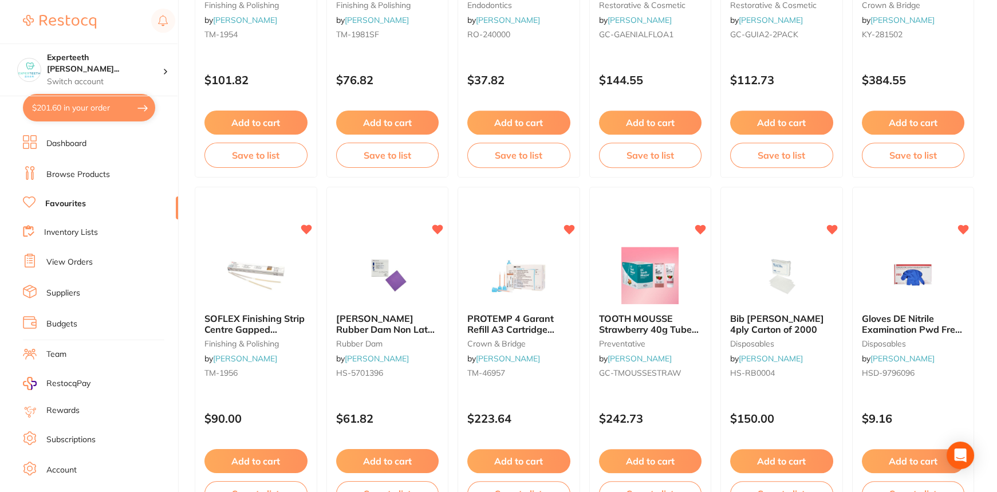
scroll to position [2739, 0]
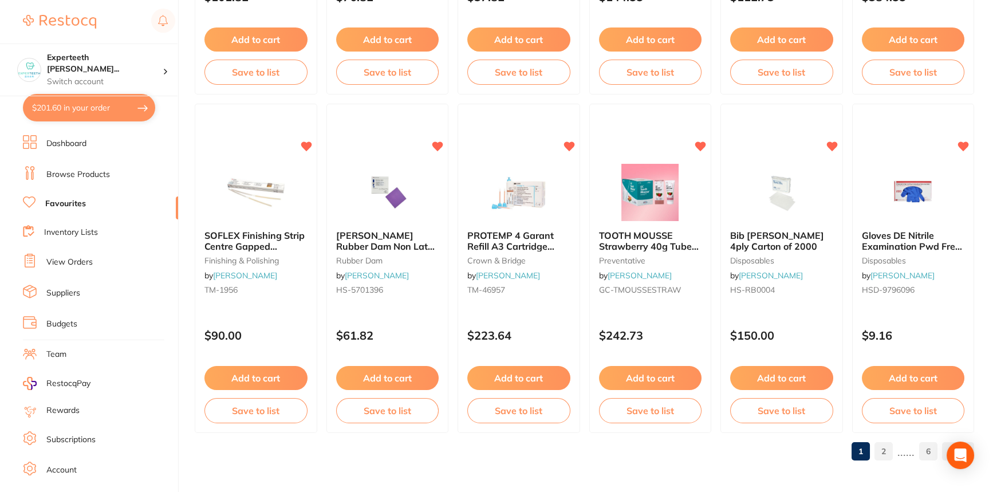
click at [888, 458] on link "2" at bounding box center [884, 451] width 18 height 23
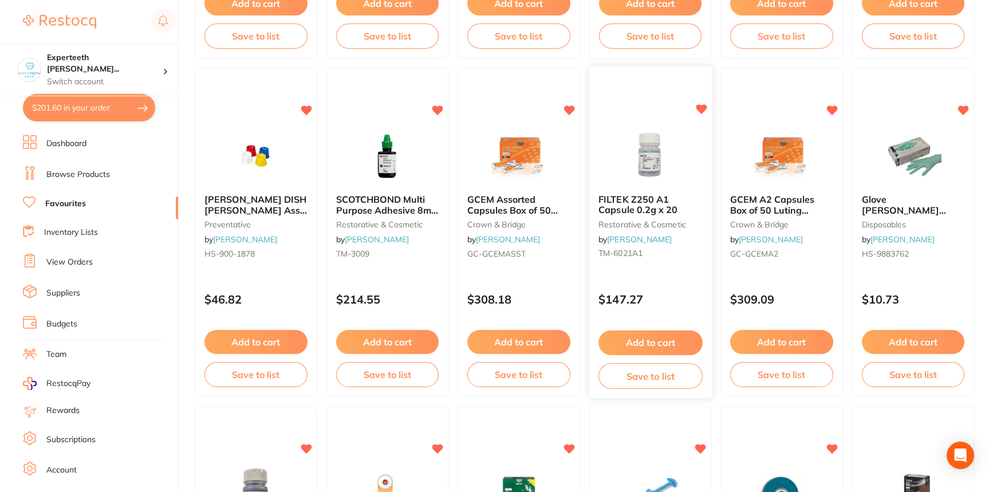
scroll to position [1049, 0]
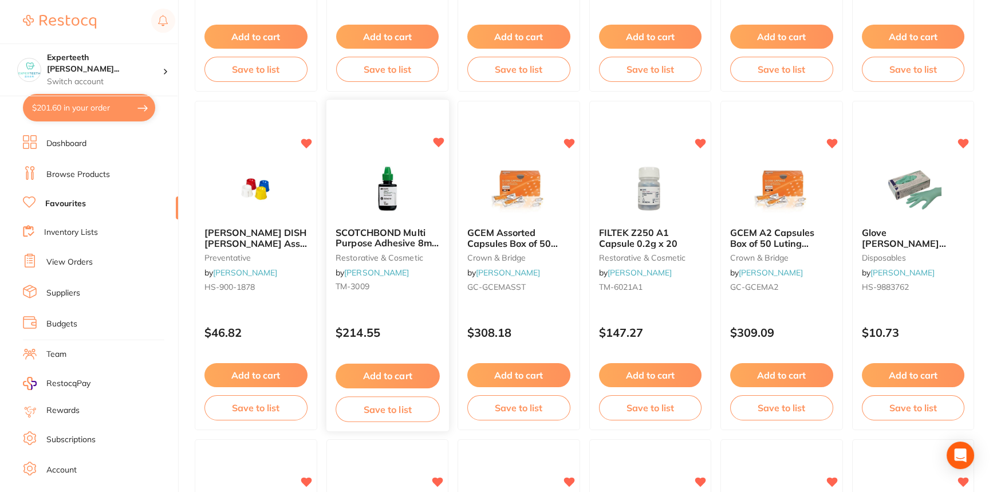
click at [379, 206] on img at bounding box center [387, 189] width 75 height 58
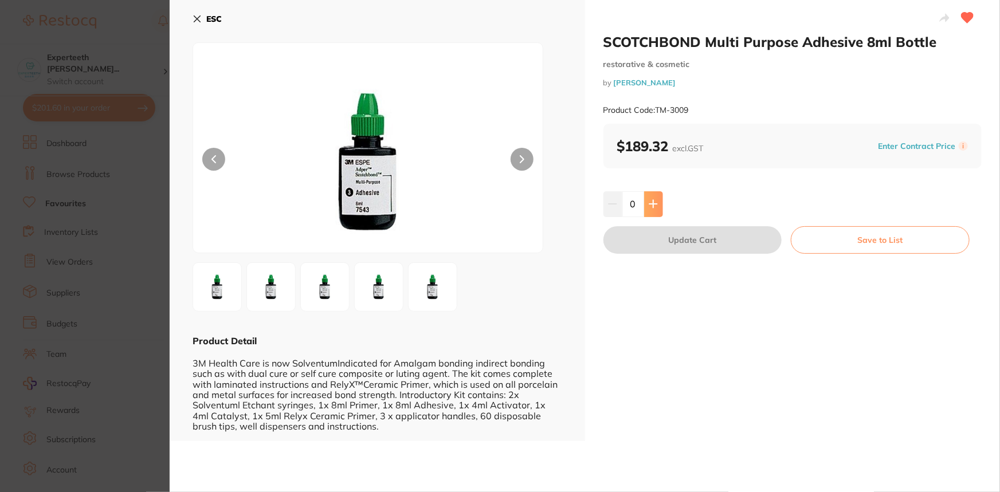
click at [645, 206] on button at bounding box center [653, 203] width 19 height 25
type input "1"
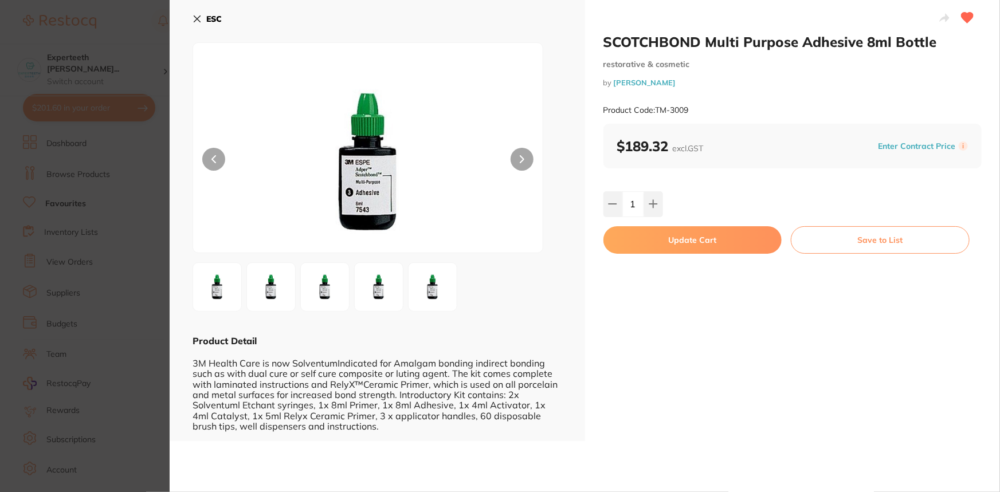
click at [713, 241] on button "Update Cart" at bounding box center [692, 239] width 179 height 27
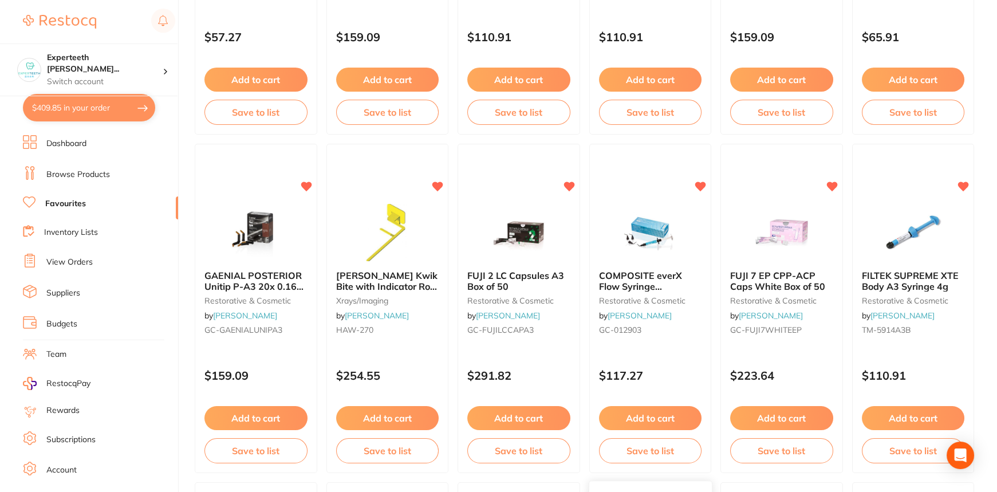
scroll to position [632, 0]
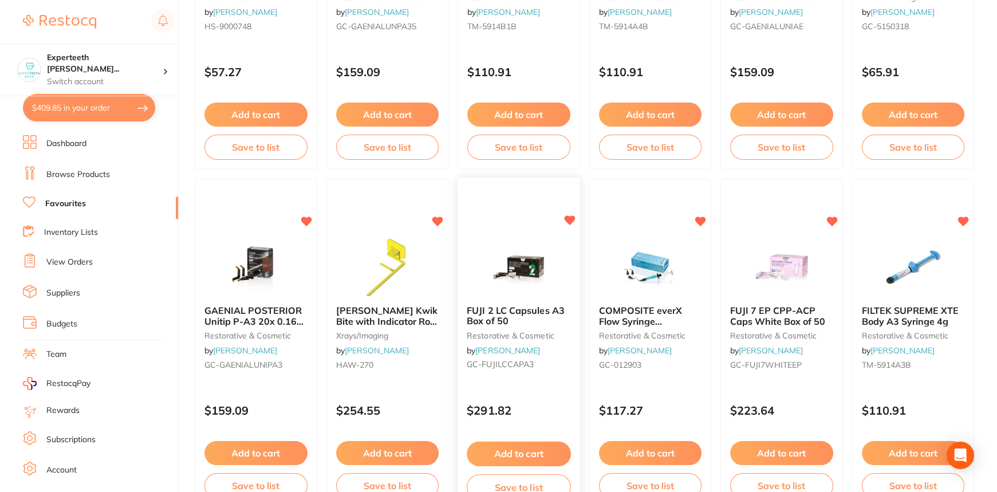
click at [549, 289] on img at bounding box center [518, 267] width 75 height 58
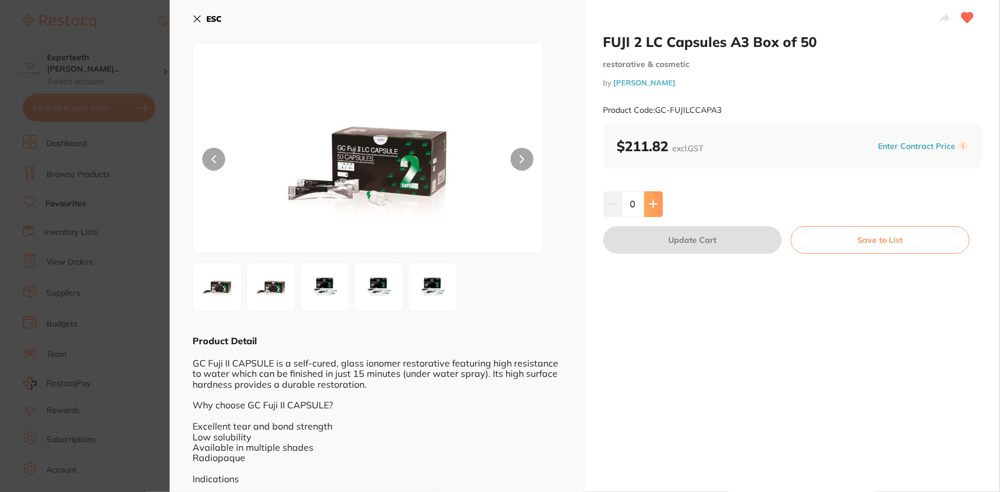
click at [653, 199] on icon at bounding box center [653, 203] width 9 height 9
type input "1"
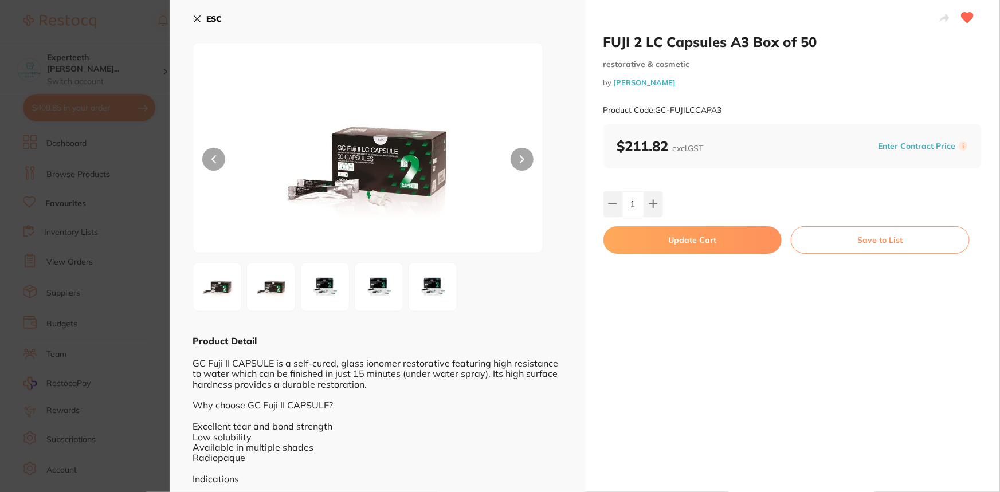
click at [714, 244] on button "Update Cart" at bounding box center [692, 239] width 179 height 27
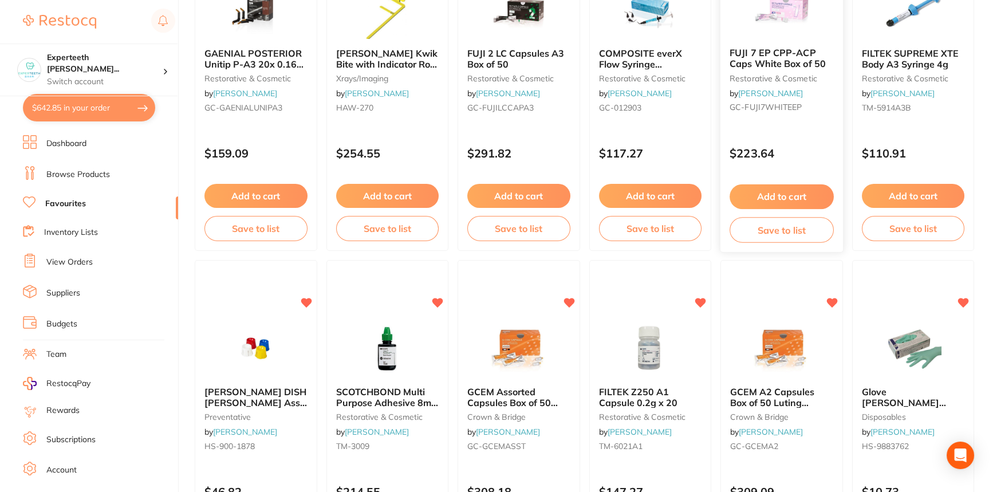
scroll to position [893, 0]
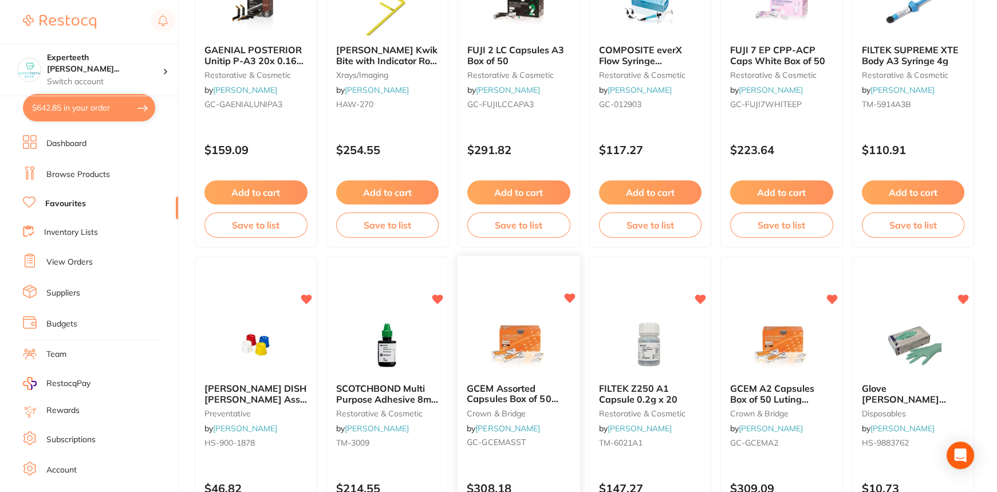
click at [521, 378] on div "GCEM Assorted Capsules Box of 50 Luting Cement crown & bridge by Henry Schein H…" at bounding box center [519, 418] width 123 height 88
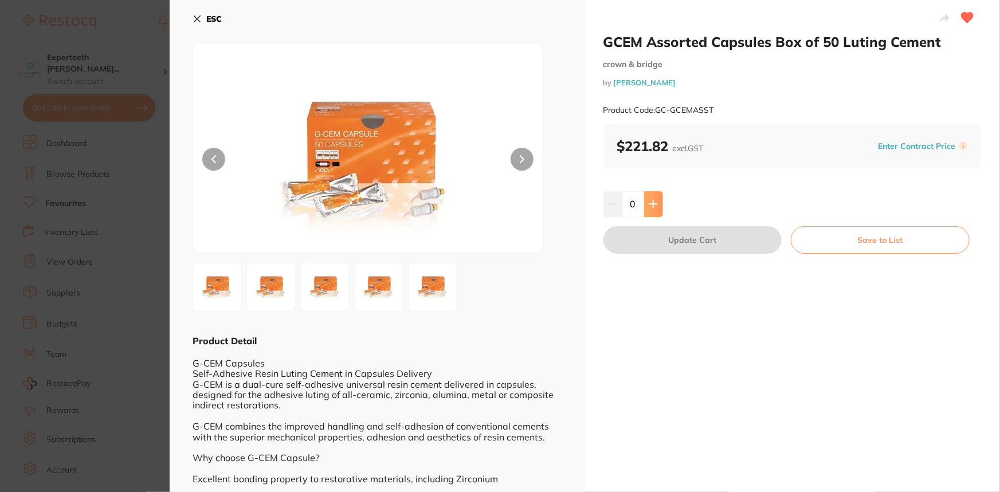
click at [651, 192] on button at bounding box center [653, 203] width 19 height 25
type input "1"
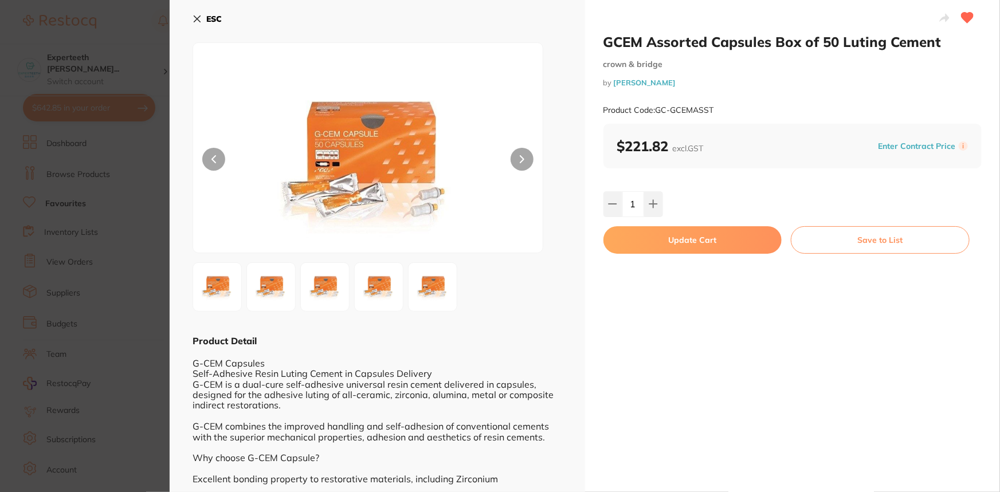
click at [693, 243] on button "Update Cart" at bounding box center [692, 239] width 179 height 27
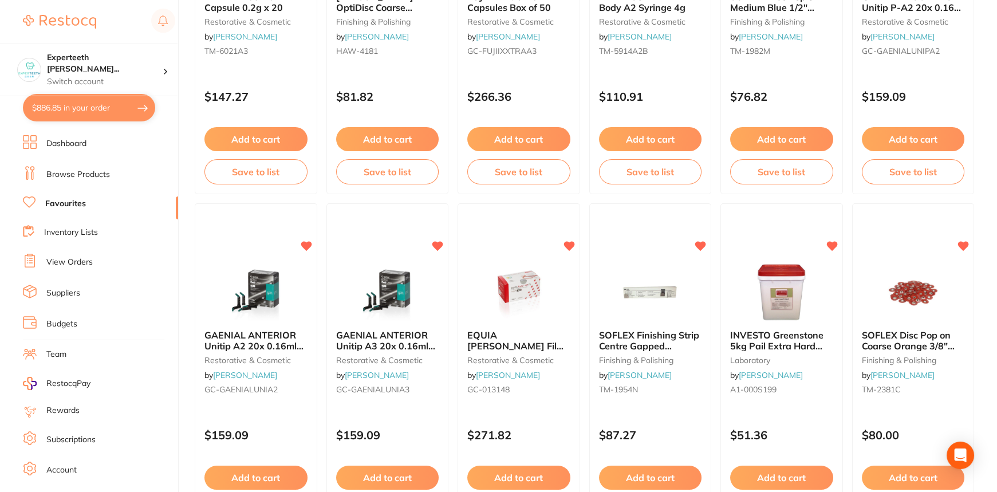
scroll to position [1627, 0]
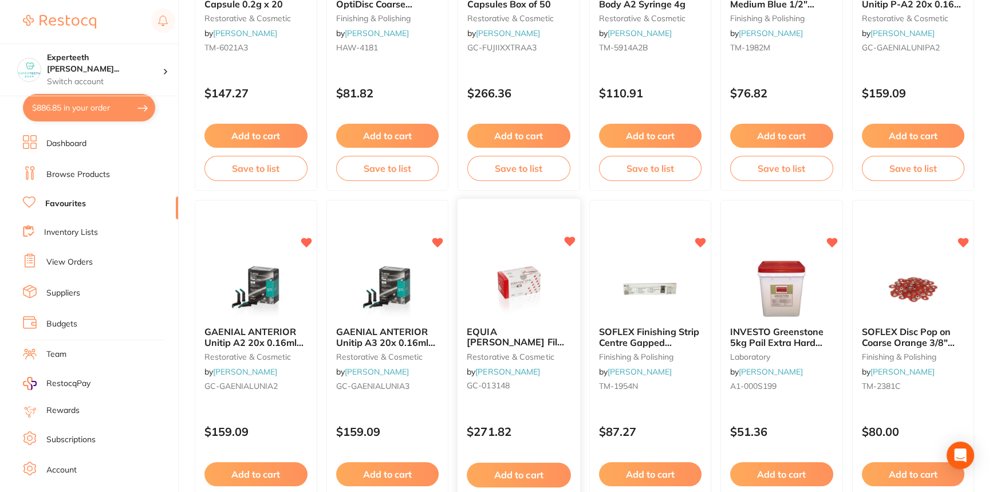
click at [552, 311] on img at bounding box center [518, 289] width 75 height 58
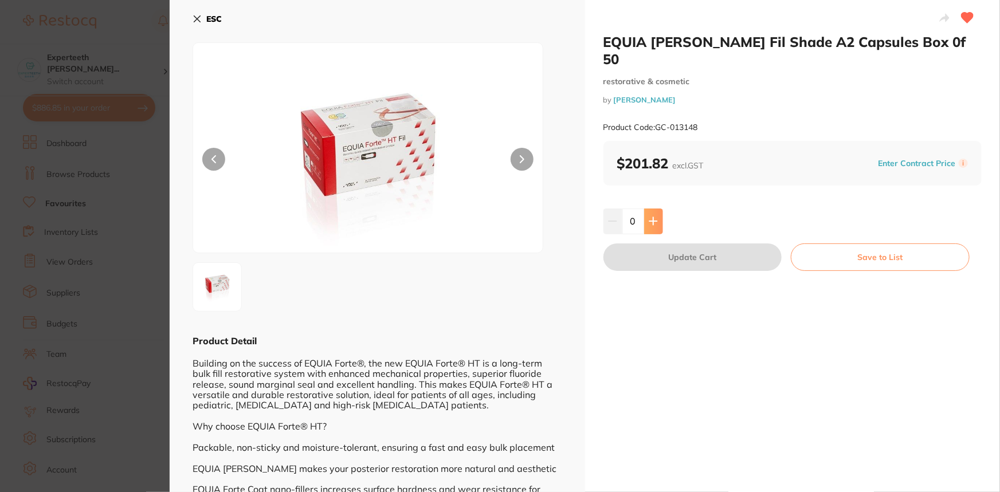
click at [655, 217] on icon at bounding box center [653, 221] width 9 height 9
type input "1"
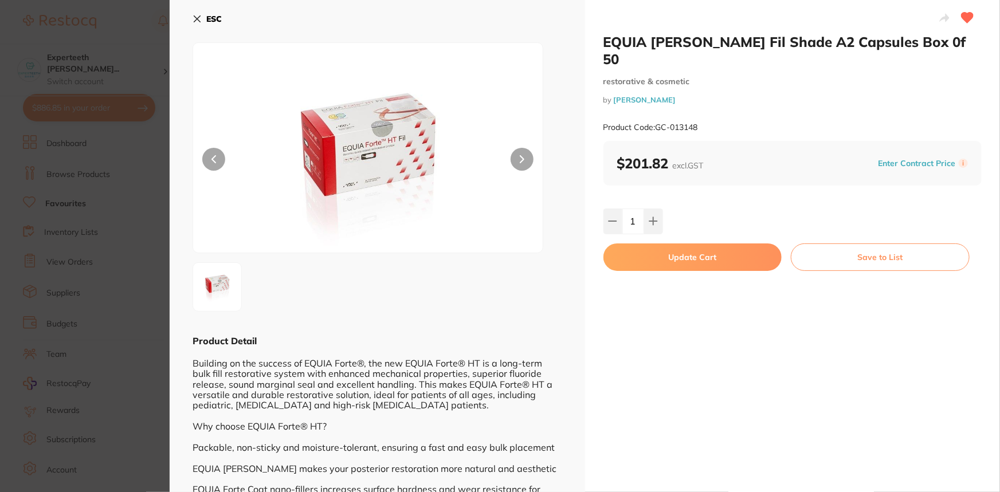
click at [664, 243] on button "Update Cart" at bounding box center [692, 256] width 179 height 27
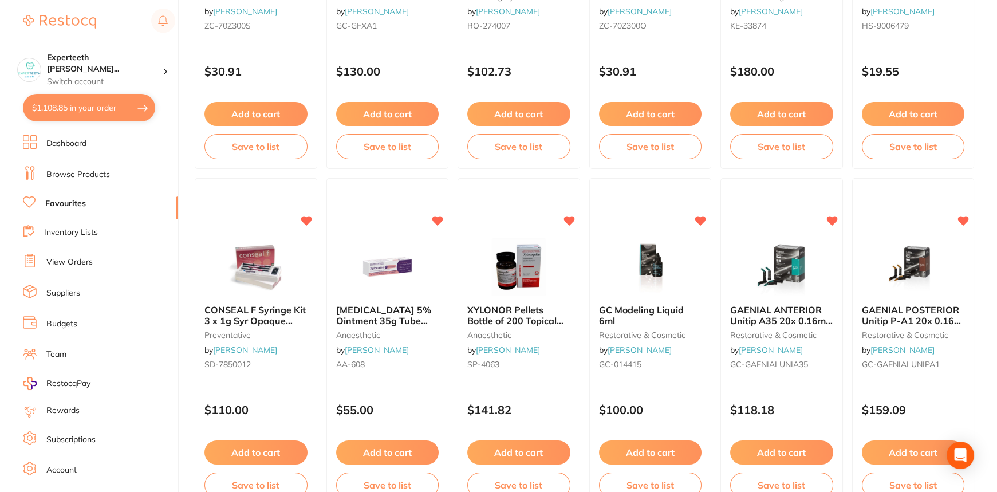
scroll to position [2739, 0]
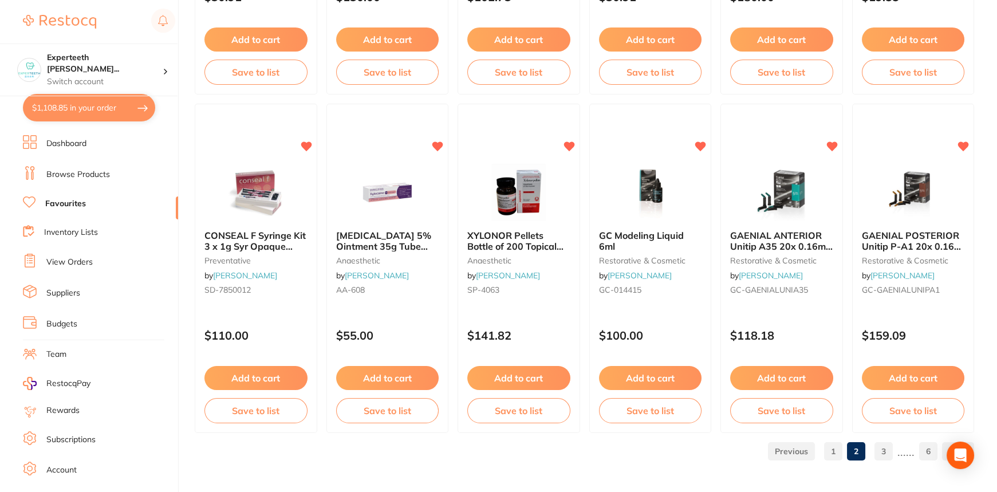
click at [893, 453] on link "3" at bounding box center [884, 451] width 18 height 23
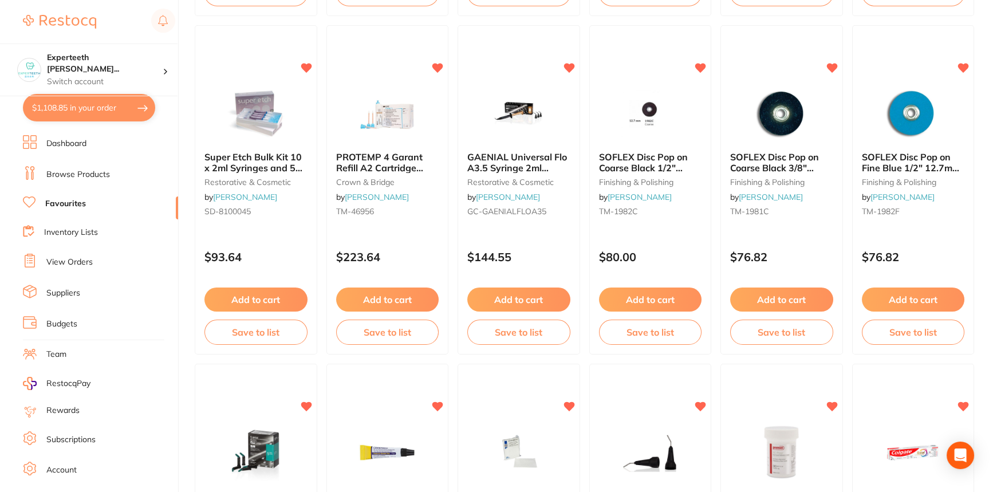
scroll to position [1072, 0]
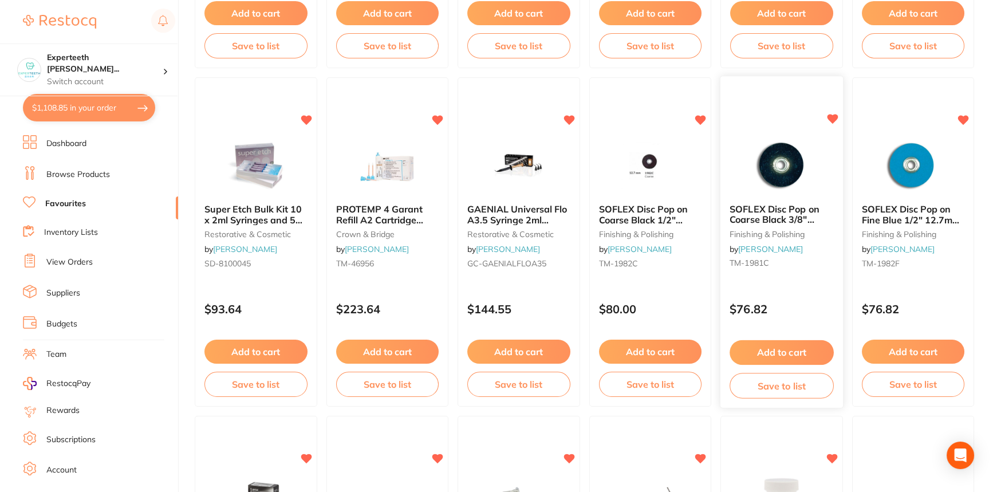
click at [796, 195] on div "SOFLEX Disc Pop on Coarse Black 3/8" 9.5mm Pack of 85 finishing & polishing by …" at bounding box center [782, 239] width 123 height 88
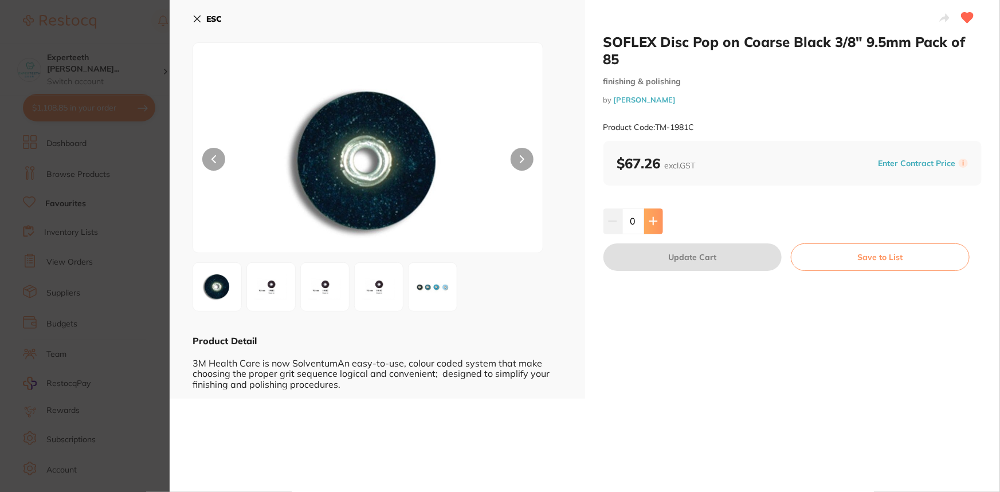
click at [654, 218] on icon at bounding box center [653, 221] width 9 height 9
type input "1"
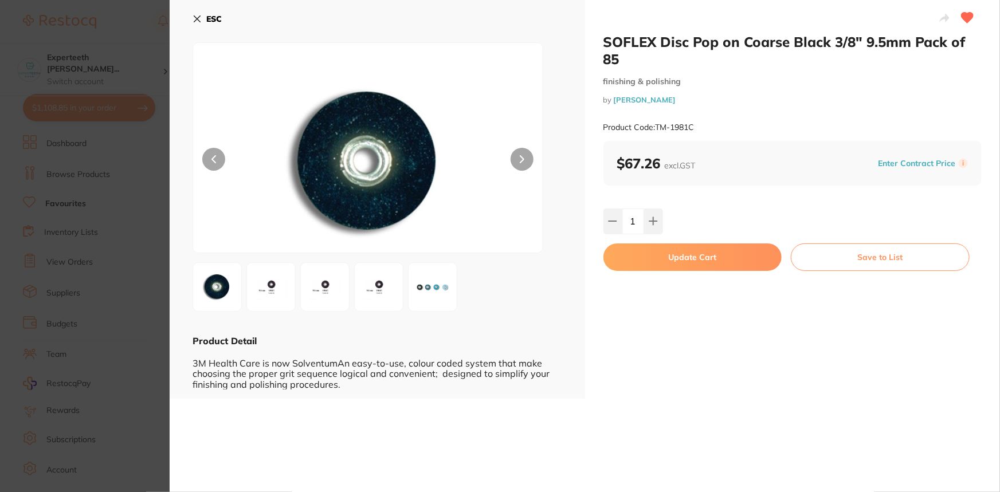
click at [674, 255] on button "Update Cart" at bounding box center [692, 256] width 179 height 27
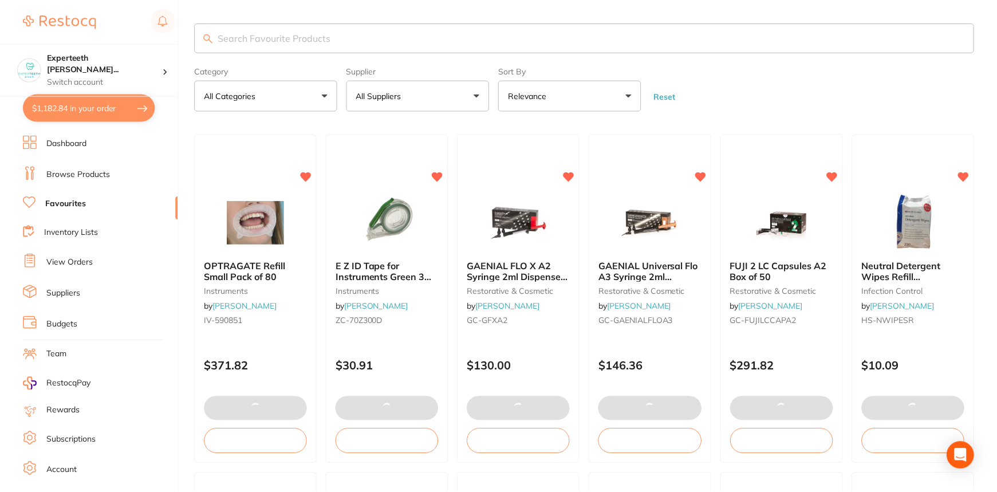
scroll to position [1072, 0]
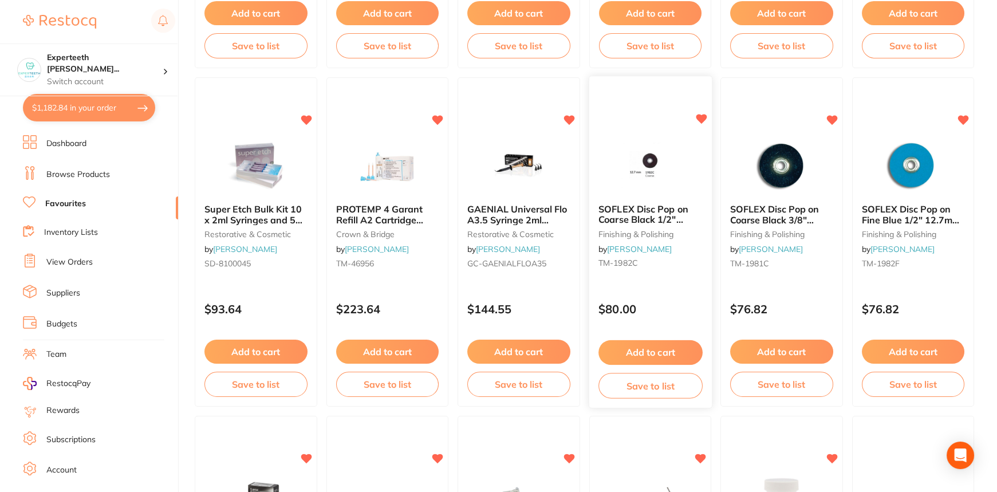
click at [641, 218] on span "SOFLEX Disc Pop on Coarse Black 1/2" 12.7mm Pack of 85" at bounding box center [644, 219] width 90 height 33
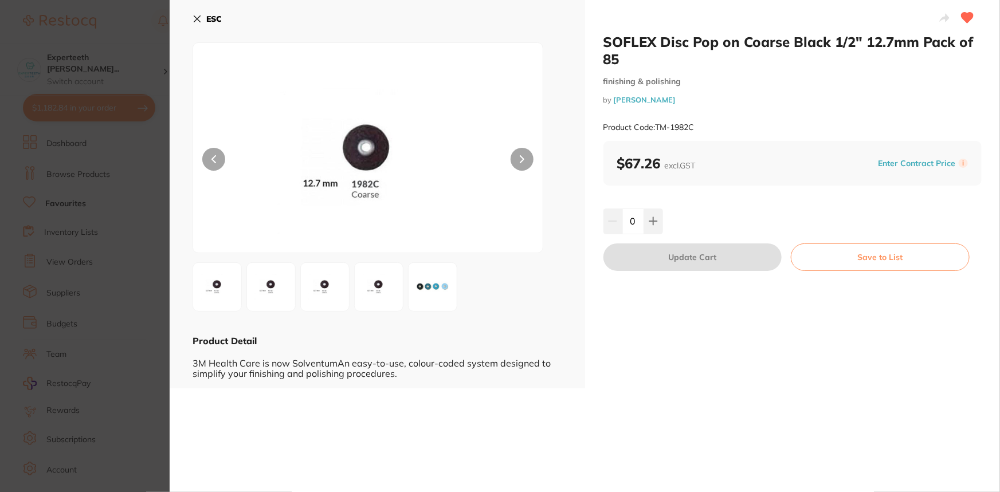
click at [195, 22] on icon at bounding box center [196, 18] width 9 height 9
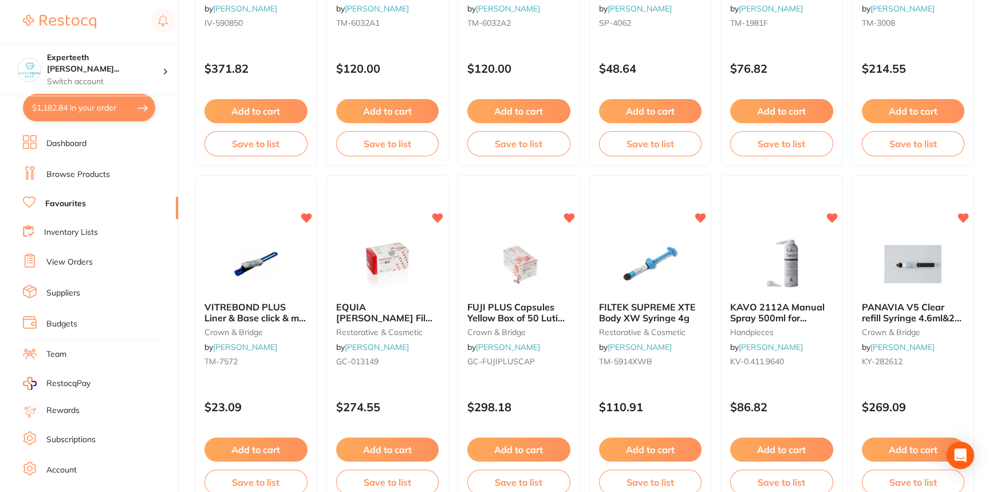
scroll to position [2739, 0]
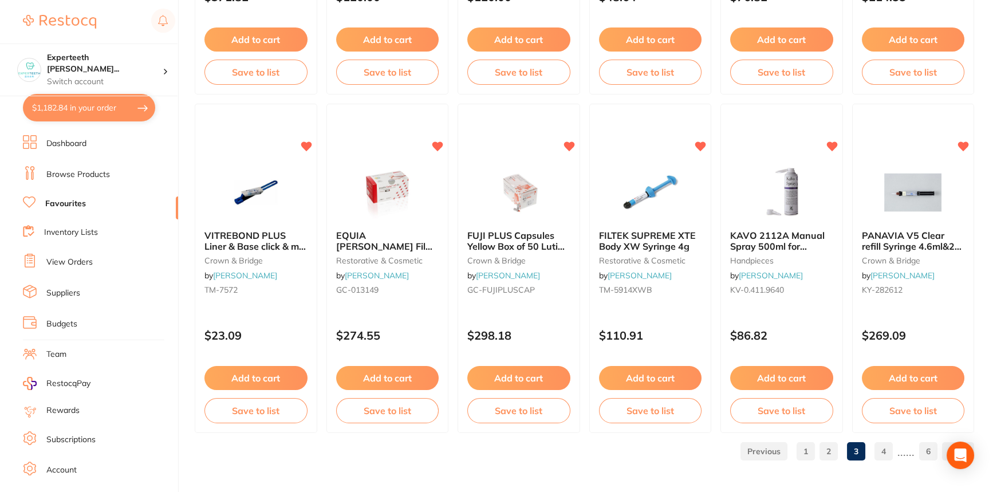
click at [883, 451] on link "4" at bounding box center [884, 451] width 18 height 23
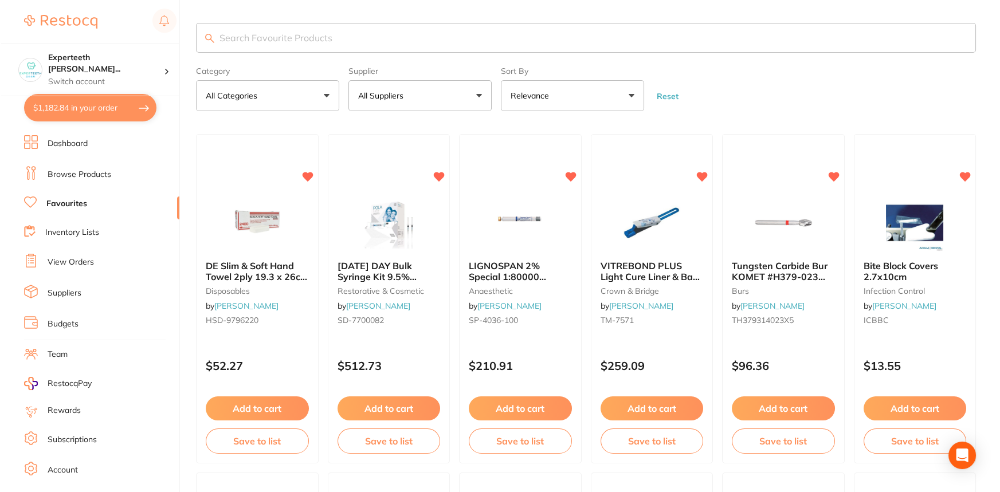
scroll to position [0, 0]
click at [506, 243] on img at bounding box center [518, 223] width 75 height 58
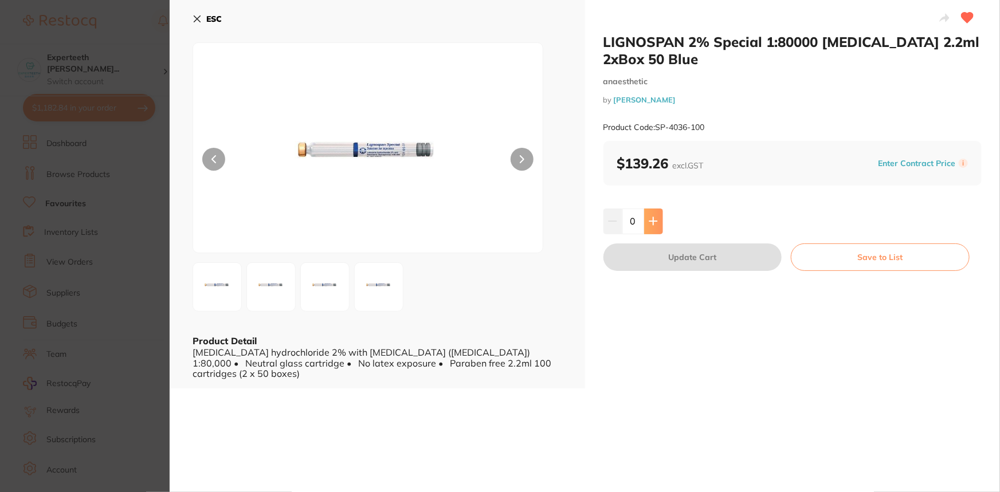
click at [653, 227] on button at bounding box center [653, 221] width 19 height 25
type input "1"
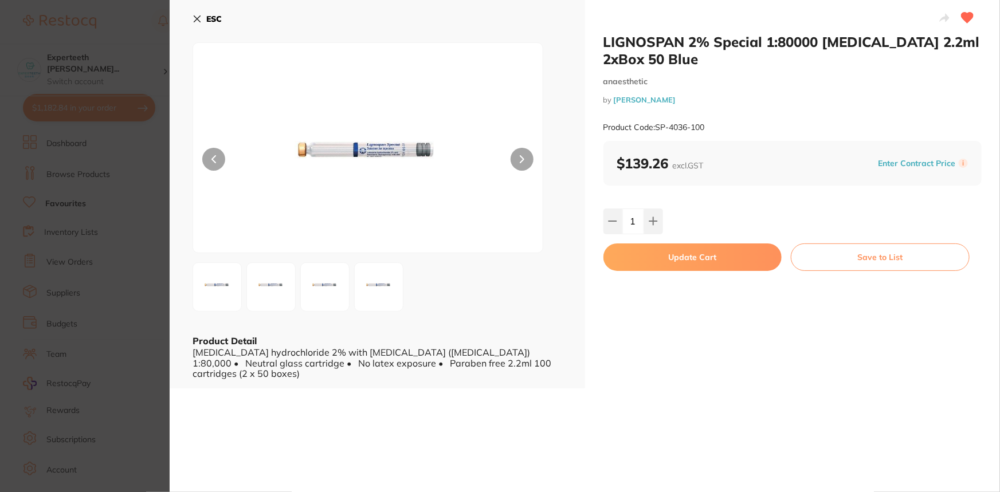
click at [704, 264] on button "Update Cart" at bounding box center [692, 256] width 179 height 27
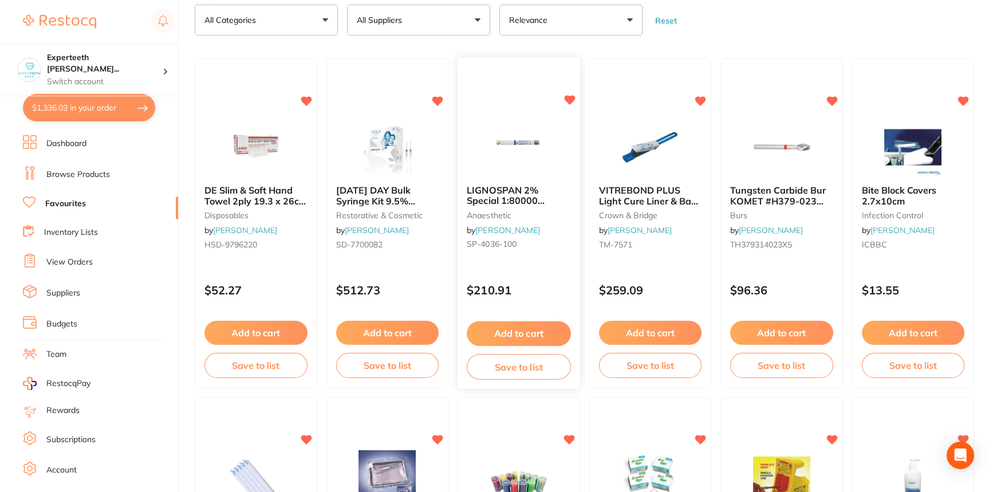
scroll to position [156, 0]
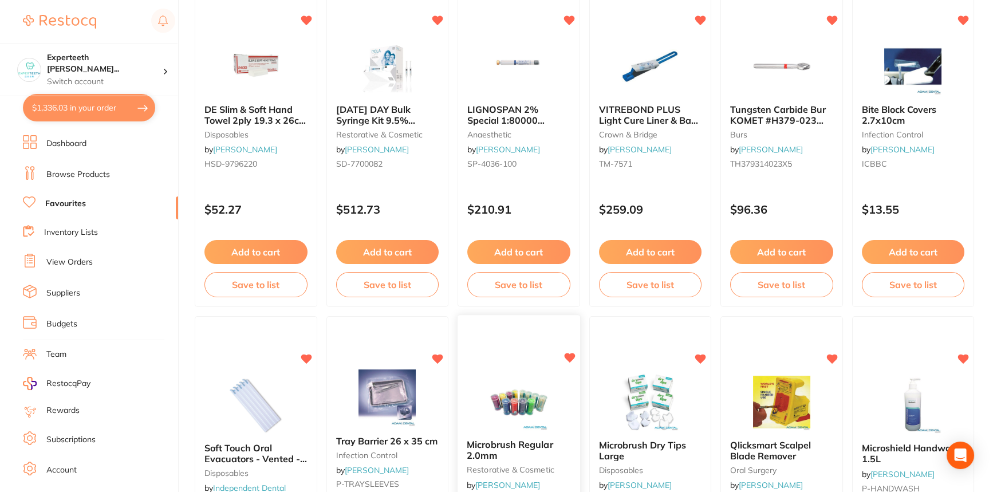
click at [532, 394] on img at bounding box center [518, 401] width 75 height 58
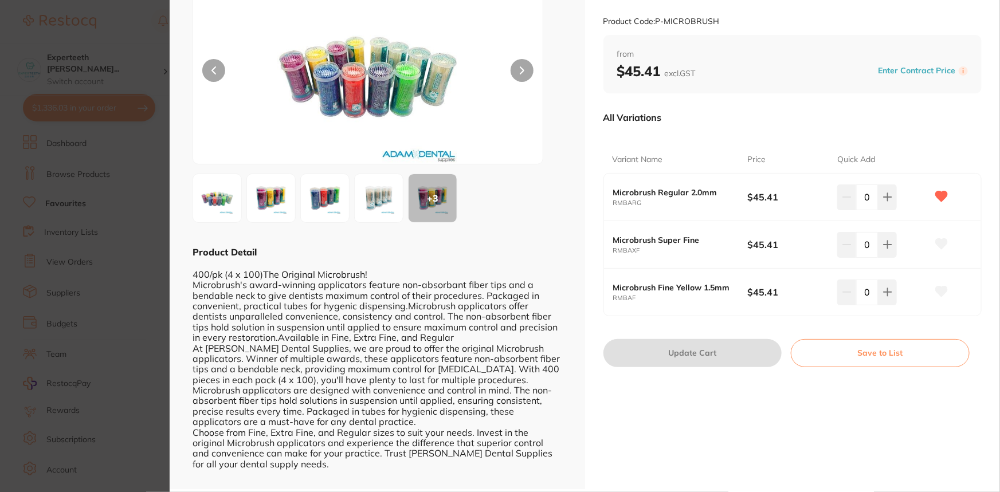
scroll to position [94, 0]
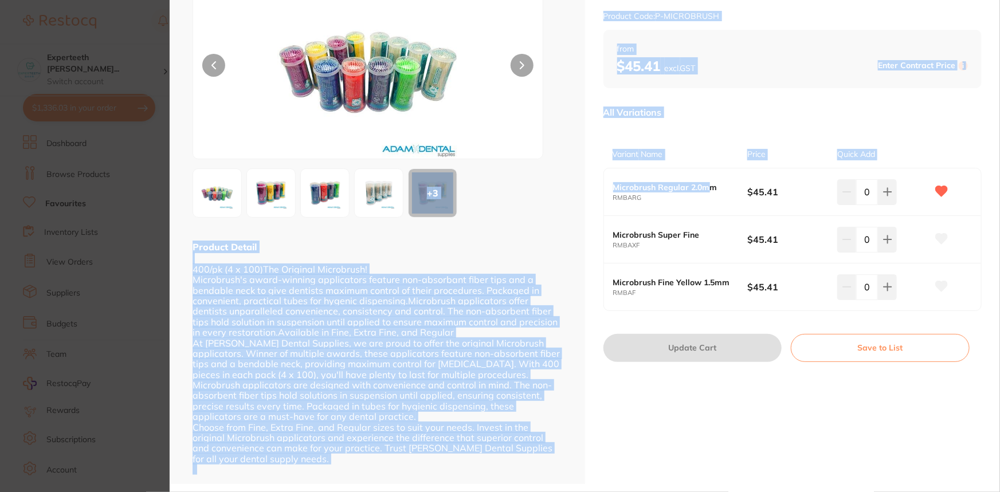
drag, startPoint x: 710, startPoint y: 184, endPoint x: 582, endPoint y: 178, distance: 129.1
click at [582, 178] on div "Microbrush Regular 2.0mm restorative & cosmetic by Adam Dental Product Code: P-…" at bounding box center [585, 195] width 830 height 578
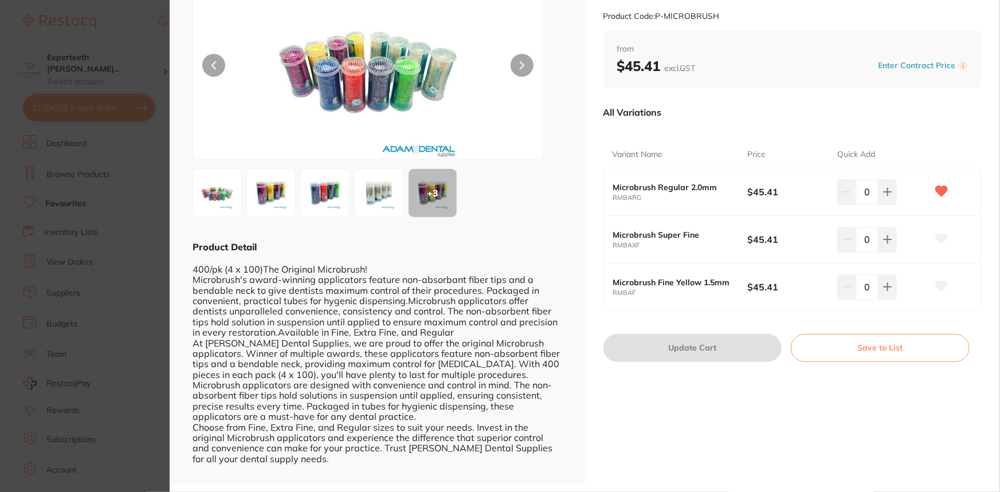
click at [654, 202] on div "Microbrush Regular 2.0mm RMBARG $45.41 0" at bounding box center [793, 192] width 378 height 48
click at [722, 285] on b "Microbrush Fine Yellow 1.5mm" at bounding box center [673, 282] width 121 height 9
click at [147, 96] on section "Microbrush Regular 2.0mm restorative & cosmetic by Adam Dental Product Code: P-…" at bounding box center [500, 246] width 1000 height 492
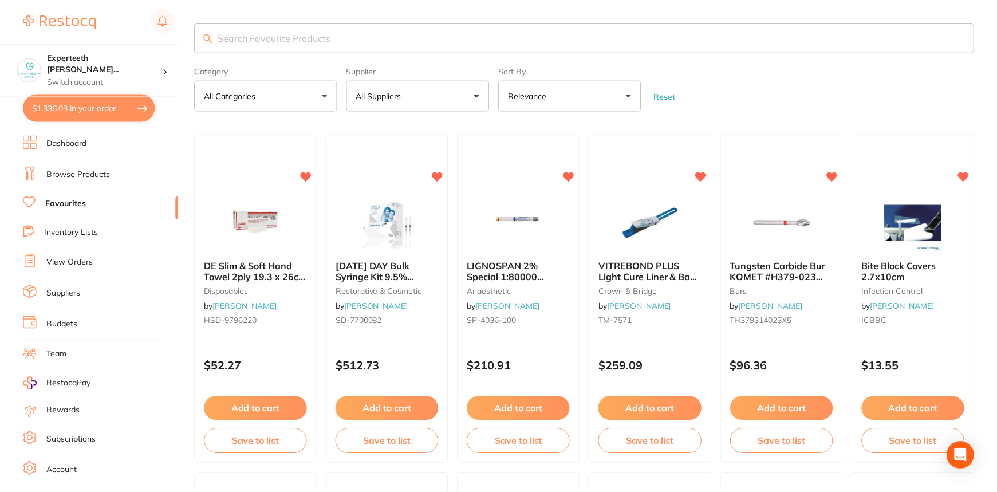
scroll to position [156, 0]
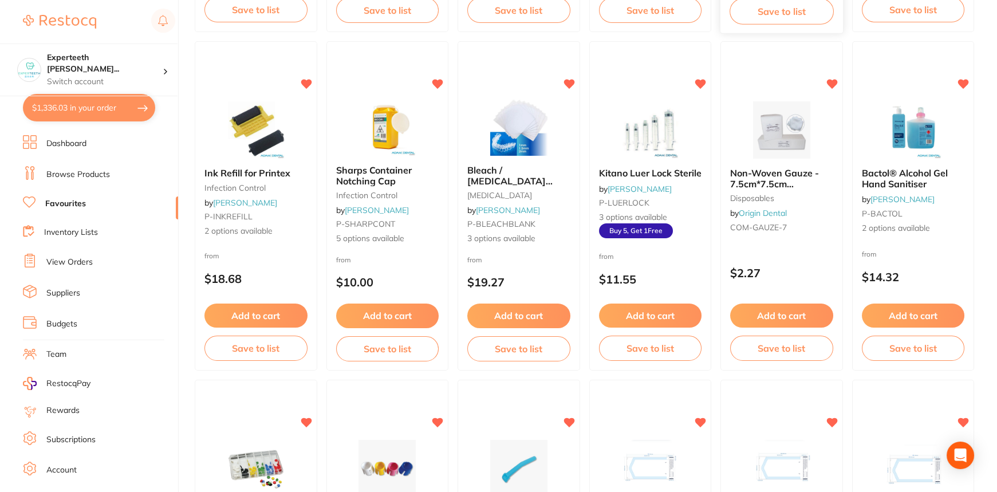
scroll to position [886, 0]
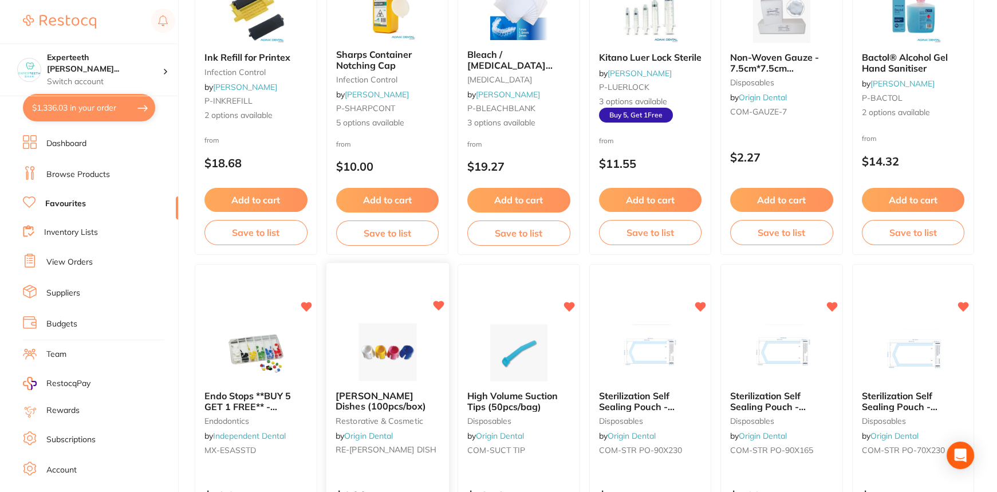
click at [392, 350] on img at bounding box center [387, 353] width 75 height 58
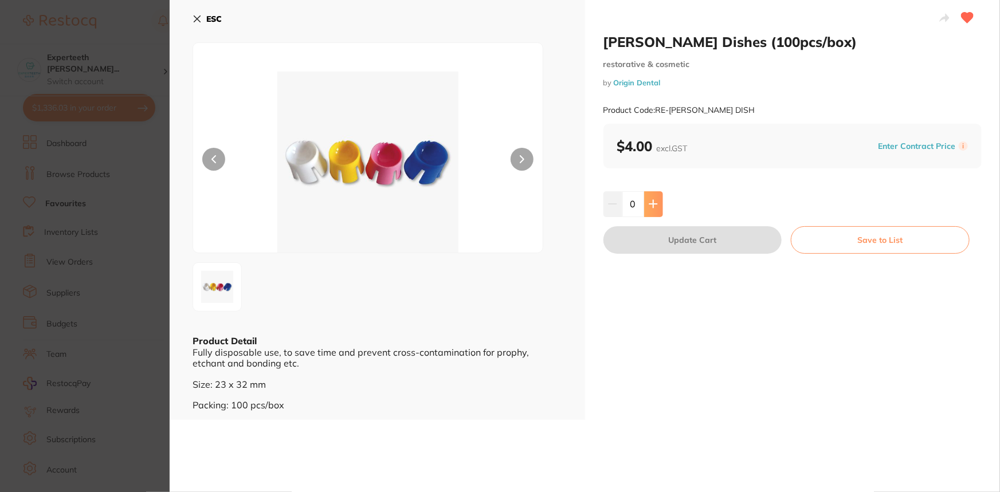
click at [659, 205] on button at bounding box center [653, 203] width 19 height 25
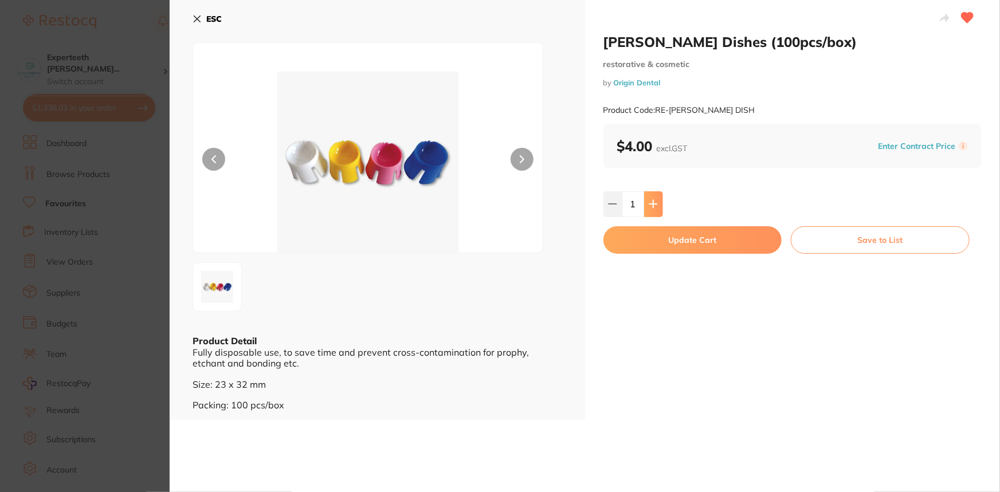
click at [659, 205] on button at bounding box center [653, 203] width 19 height 25
click at [655, 201] on icon at bounding box center [653, 203] width 9 height 9
type input "4"
click at [694, 239] on button "Update Cart" at bounding box center [692, 239] width 179 height 27
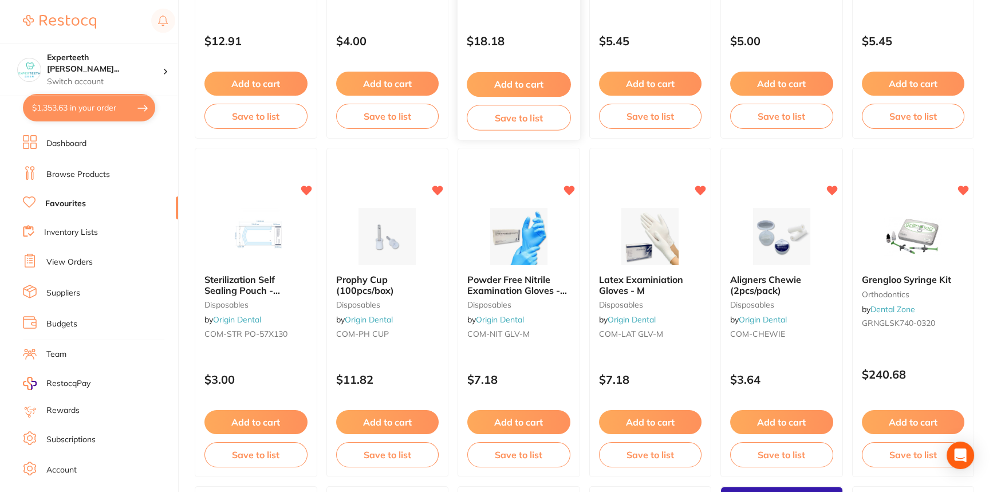
scroll to position [1354, 0]
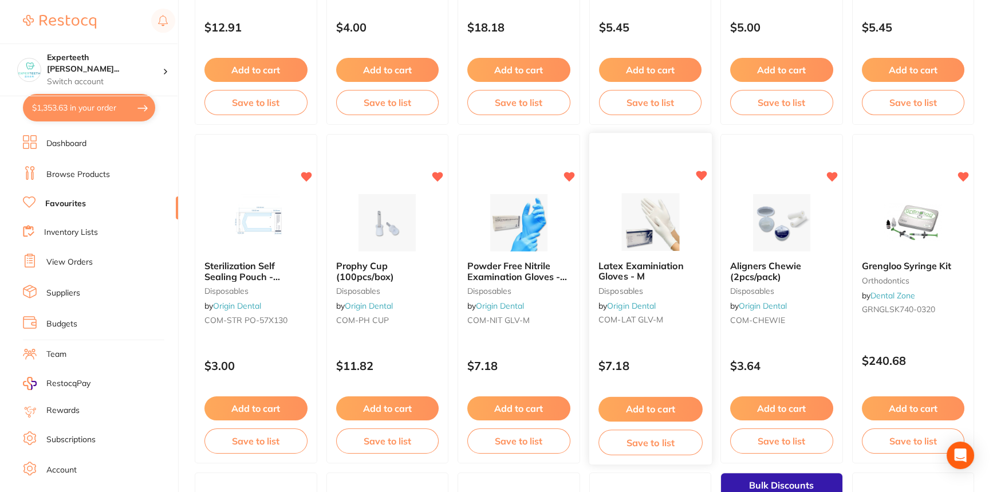
click at [658, 270] on span "Latex Examiniation Gloves - M" at bounding box center [641, 271] width 85 height 22
click at [658, 270] on section at bounding box center [498, 246] width 997 height 492
click at [638, 410] on button "Add to cart" at bounding box center [651, 409] width 104 height 25
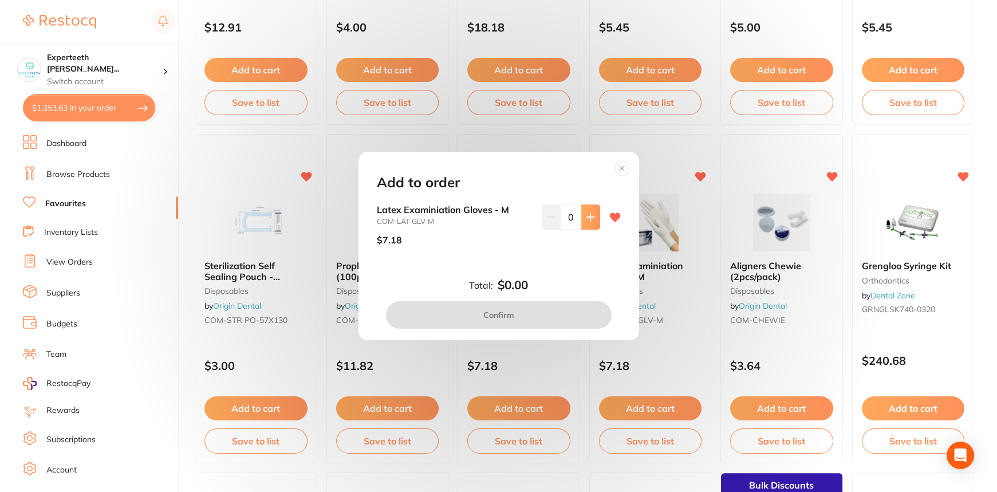
click at [589, 216] on icon at bounding box center [590, 217] width 9 height 9
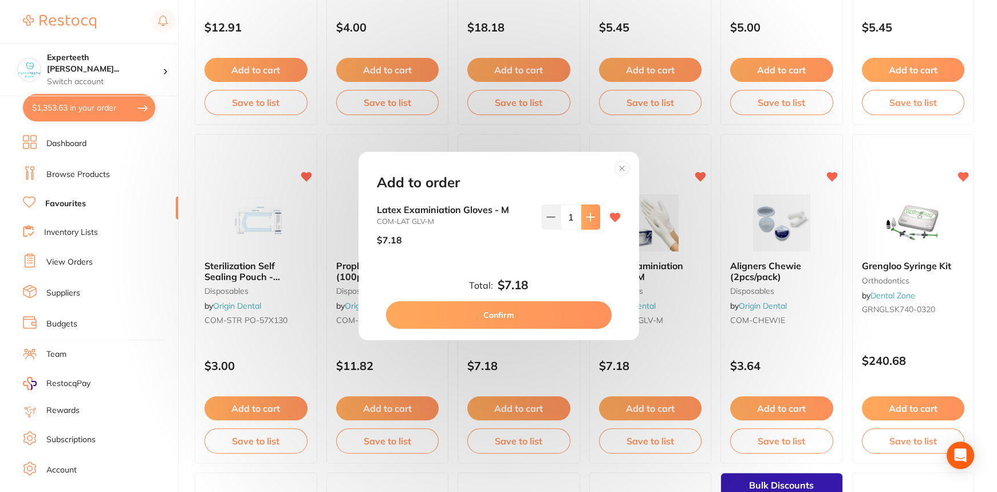
click at [589, 216] on icon at bounding box center [590, 217] width 9 height 9
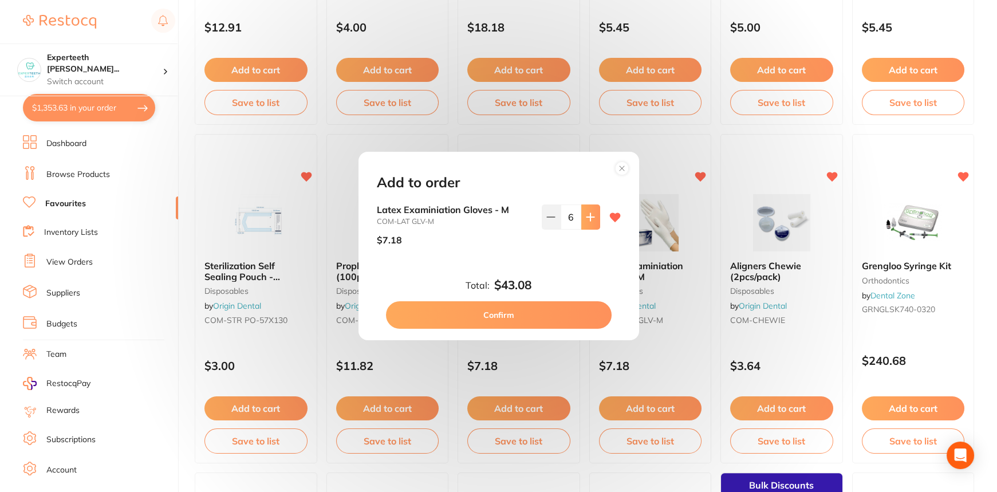
click at [589, 216] on icon at bounding box center [590, 217] width 9 height 9
type input "8"
click at [552, 316] on button "Confirm" at bounding box center [499, 314] width 226 height 27
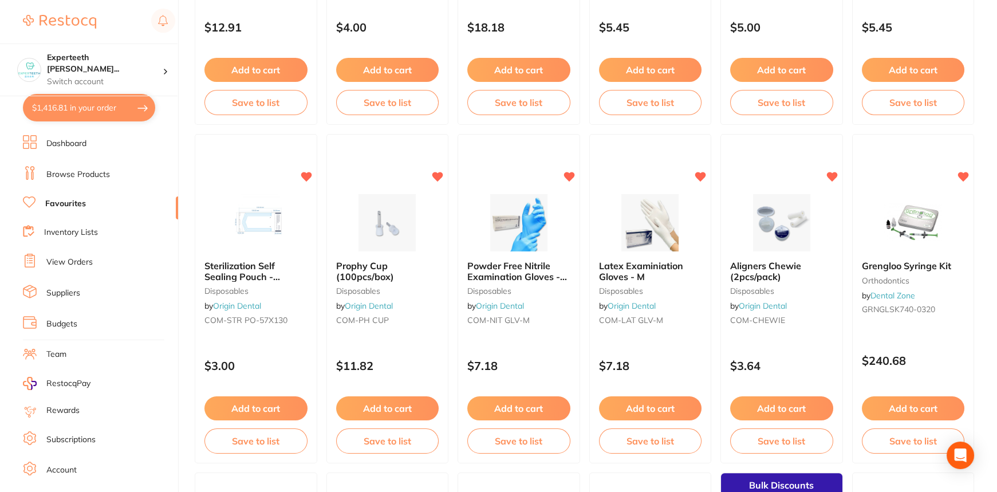
click at [517, 277] on span "Powder Free Nitrile Examination Gloves - Medium" at bounding box center [517, 276] width 100 height 33
click at [547, 408] on section at bounding box center [498, 246] width 997 height 492
click at [549, 407] on button "Add to cart" at bounding box center [519, 409] width 104 height 25
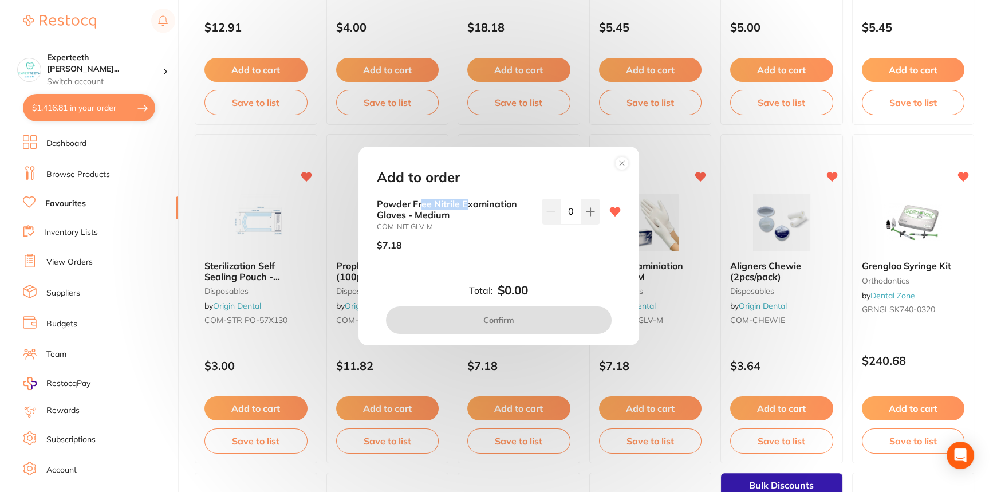
drag, startPoint x: 420, startPoint y: 208, endPoint x: 471, endPoint y: 209, distance: 51.0
click at [471, 209] on b "Powder Free Nitrile Examination Gloves - Medium" at bounding box center [455, 209] width 156 height 21
click at [505, 248] on div "$7.18" at bounding box center [455, 245] width 156 height 29
click at [587, 210] on icon at bounding box center [590, 211] width 7 height 7
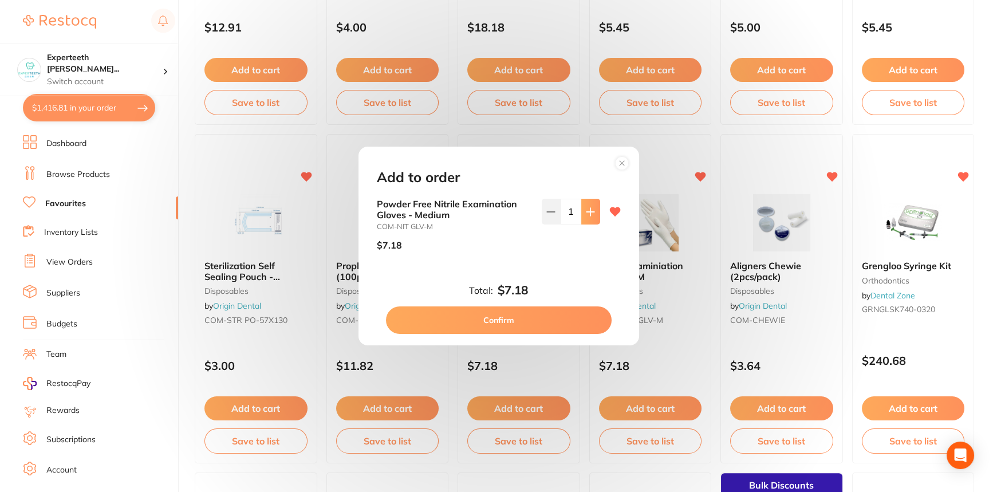
click at [587, 210] on icon at bounding box center [590, 211] width 7 height 7
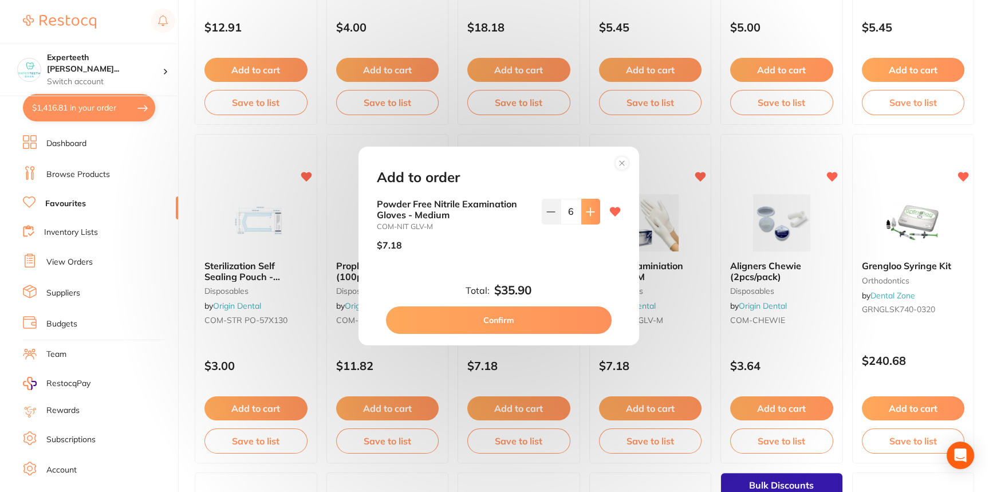
click at [587, 210] on icon at bounding box center [590, 211] width 7 height 7
type input "8"
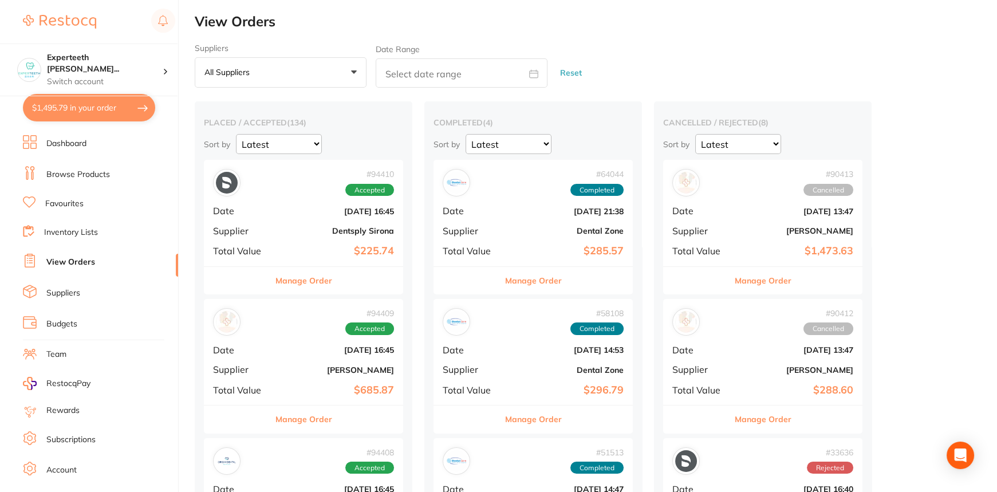
click at [71, 194] on ul "Dashboard Browse Products Favourites Inventory Lists View Orders Suppliers Budg…" at bounding box center [100, 332] width 155 height 395
click at [71, 198] on link "Favourites" at bounding box center [64, 203] width 38 height 11
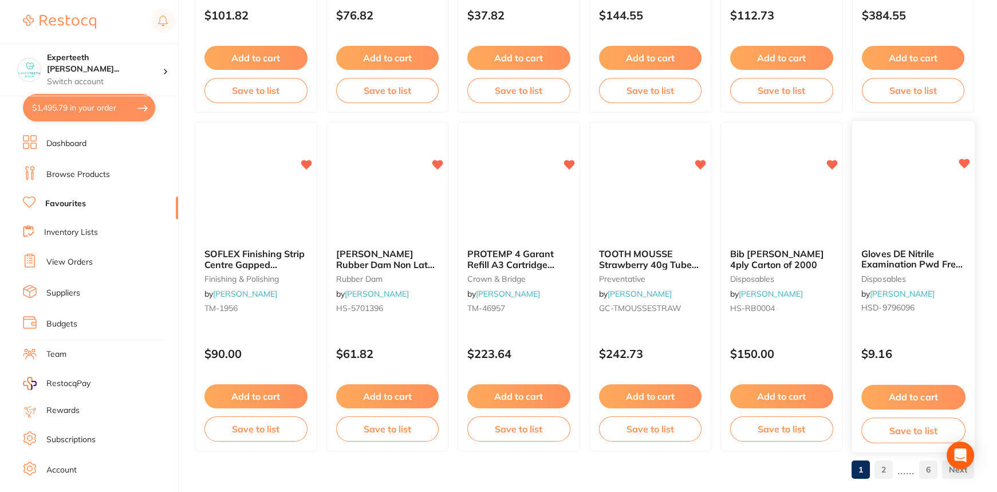
scroll to position [2739, 0]
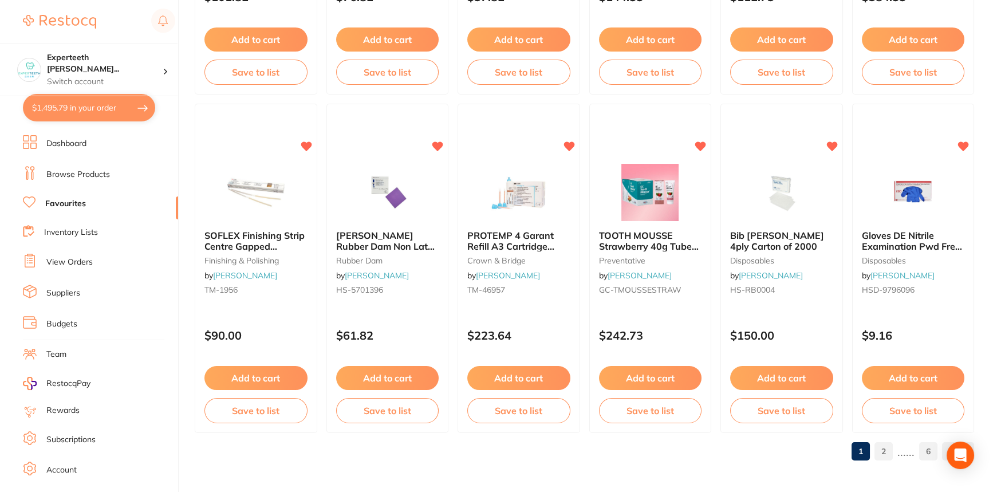
click at [890, 451] on link "2" at bounding box center [884, 451] width 18 height 23
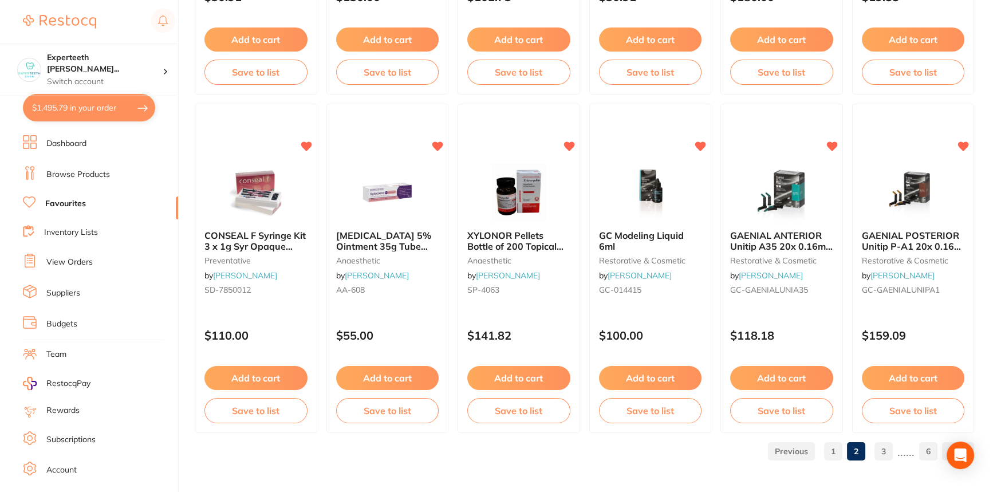
click at [890, 445] on link "3" at bounding box center [884, 451] width 18 height 23
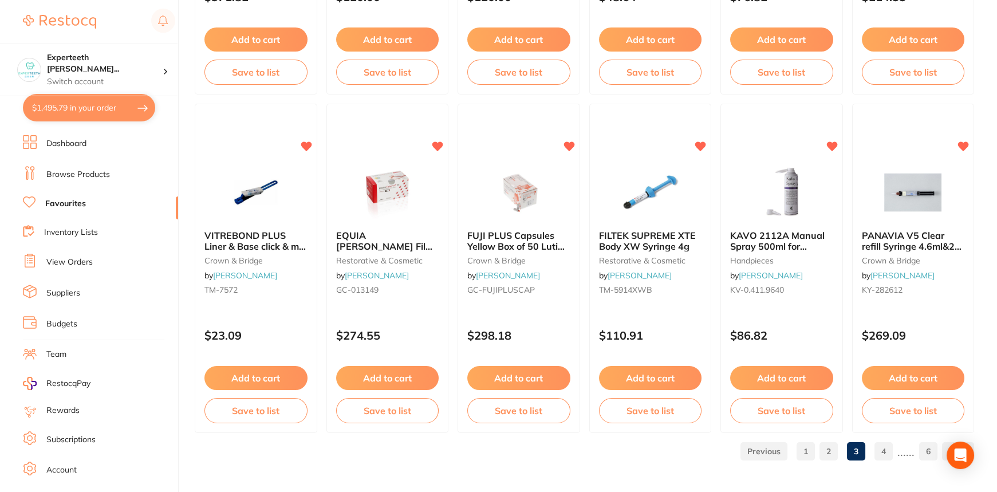
click at [891, 450] on link "4" at bounding box center [884, 451] width 18 height 23
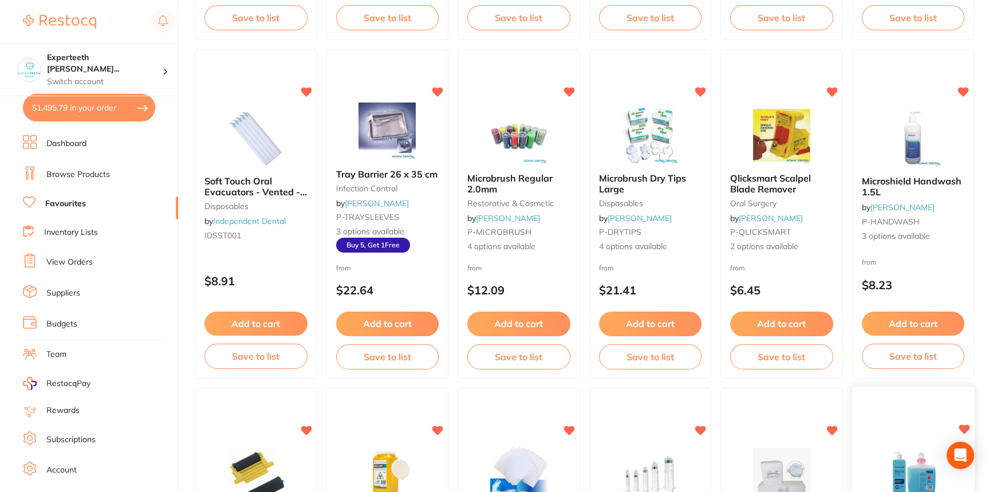
scroll to position [395, 0]
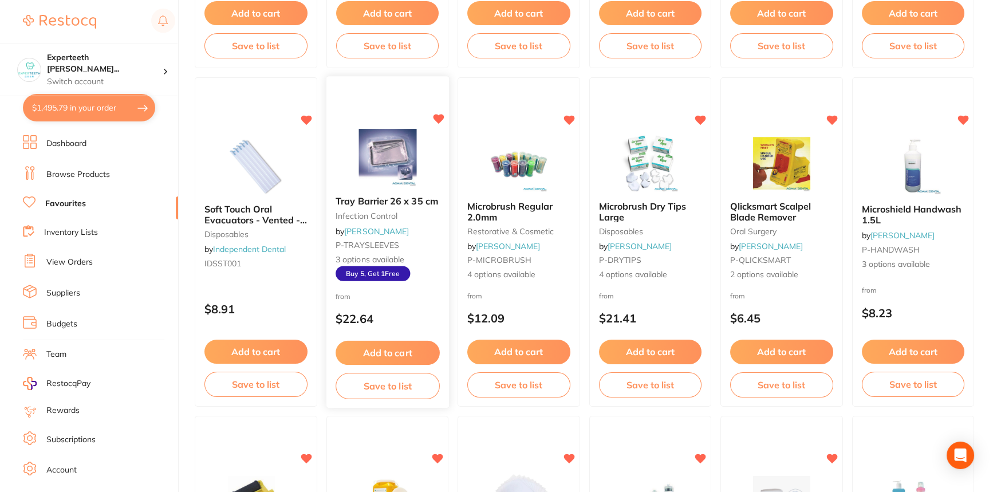
click at [376, 152] on img at bounding box center [387, 158] width 75 height 58
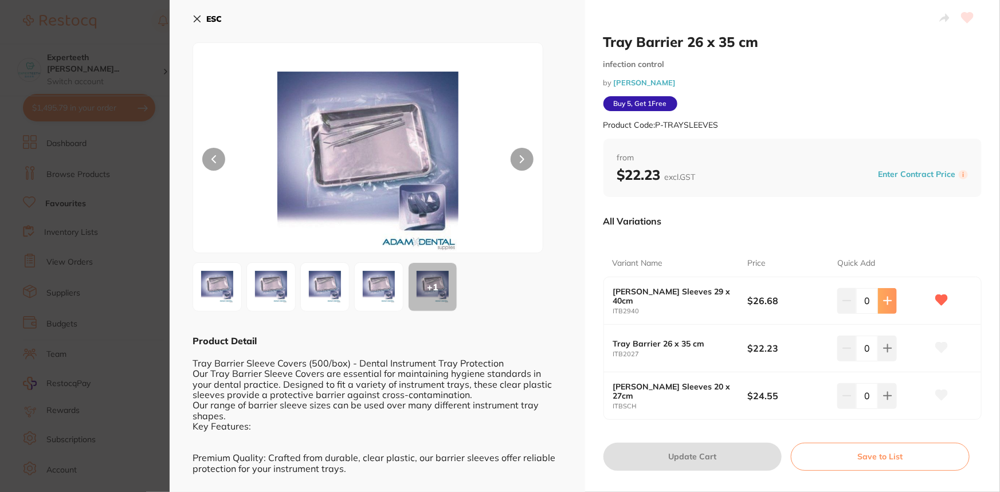
click at [884, 300] on icon at bounding box center [886, 300] width 7 height 7
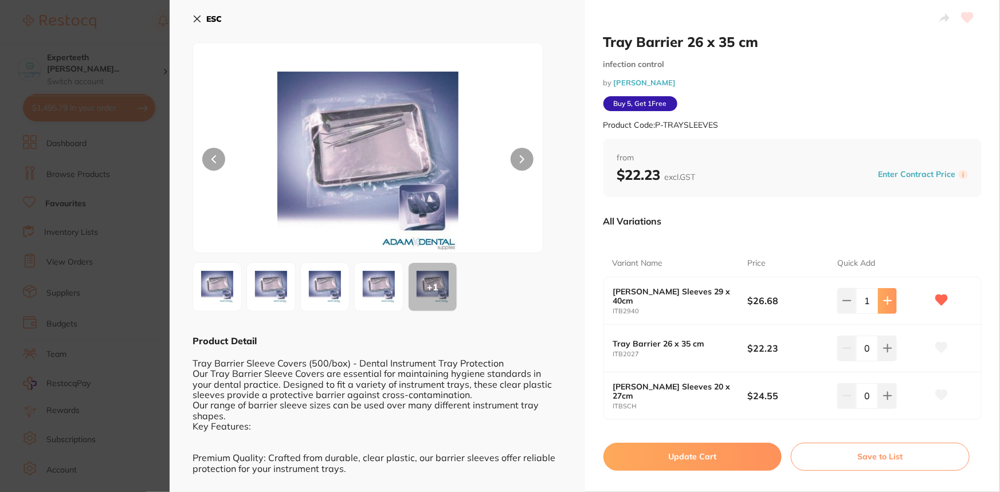
click at [884, 300] on icon at bounding box center [886, 300] width 7 height 7
click at [777, 231] on div "All Variations" at bounding box center [792, 221] width 379 height 30
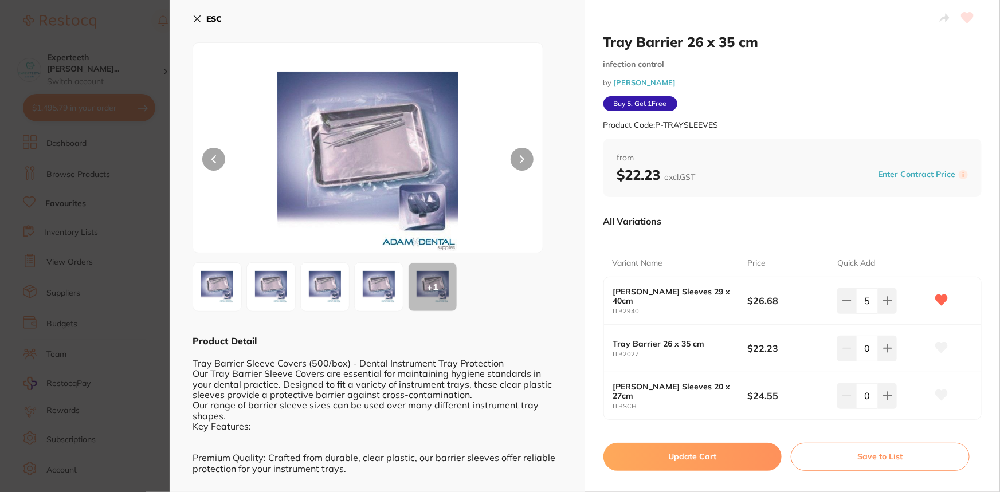
drag, startPoint x: 768, startPoint y: 227, endPoint x: 739, endPoint y: 217, distance: 30.6
click at [739, 217] on div "All Variations" at bounding box center [792, 221] width 379 height 30
click at [838, 300] on button at bounding box center [846, 300] width 19 height 25
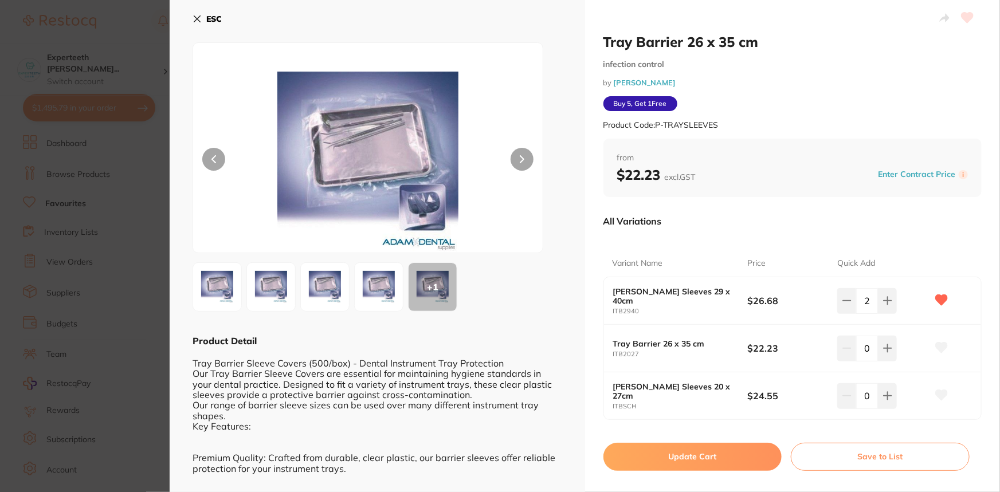
click at [897, 298] on div "2" at bounding box center [882, 300] width 90 height 25
click at [884, 300] on icon at bounding box center [887, 300] width 9 height 9
type input "3"
click at [721, 463] on button "Update Cart" at bounding box center [692, 456] width 179 height 27
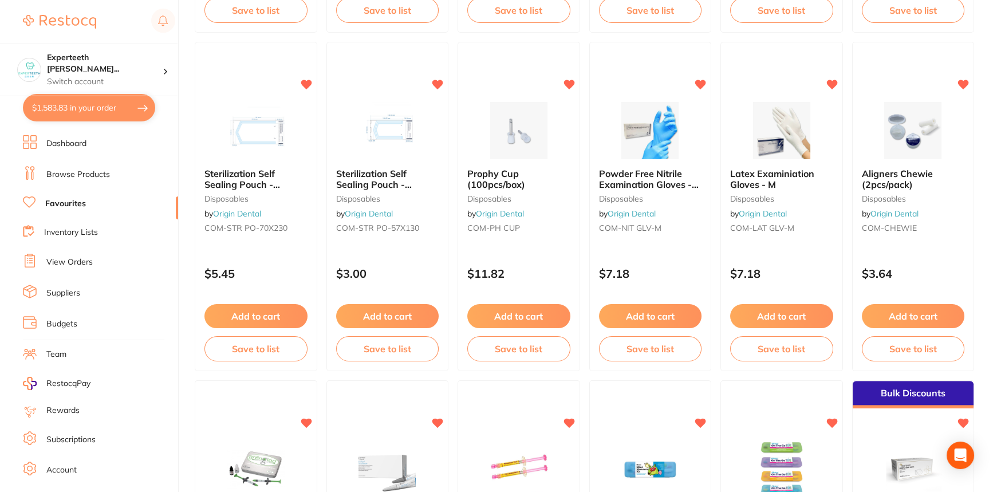
scroll to position [1458, 0]
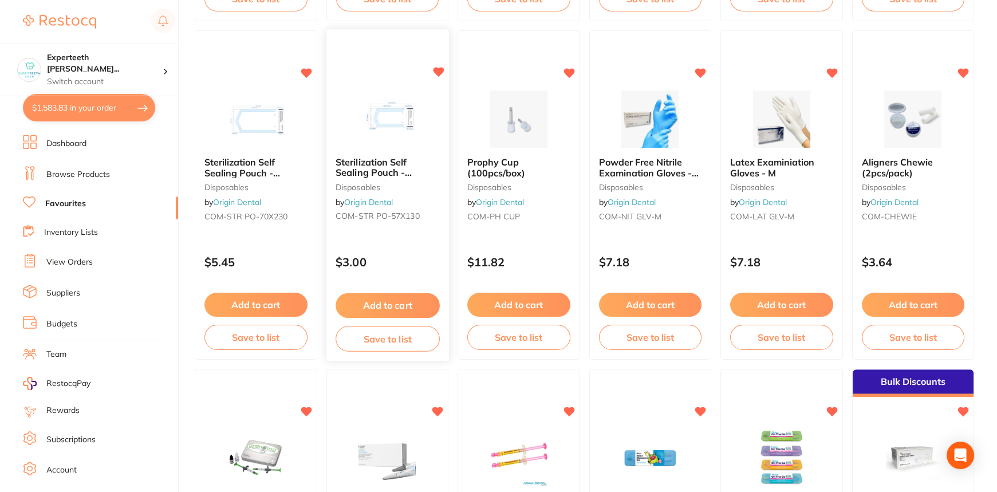
click at [399, 149] on div "Sterilization Self Sealing Pouch - 57*130mm disposables by Origin Dental COM-ST…" at bounding box center [387, 192] width 123 height 88
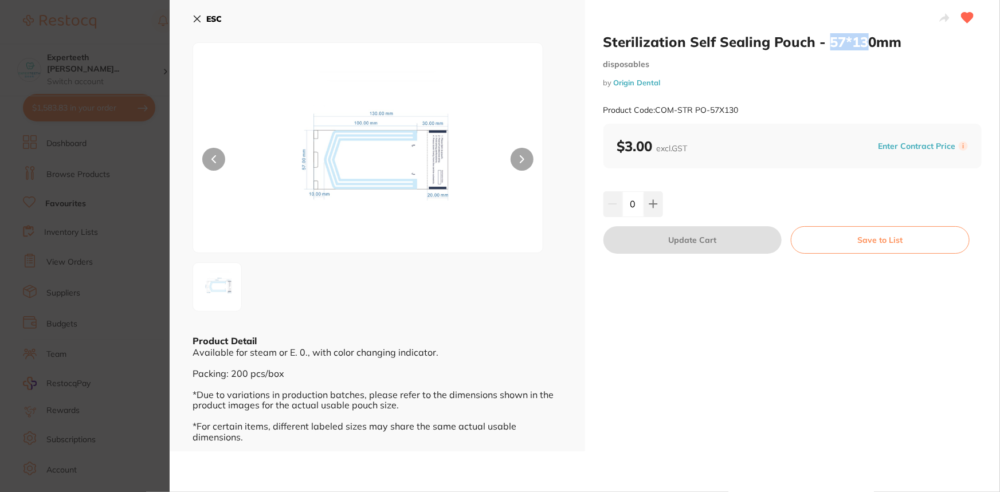
drag, startPoint x: 825, startPoint y: 34, endPoint x: 862, endPoint y: 44, distance: 38.5
click at [862, 44] on h2 "Sterilization Self Sealing Pouch - 57*130mm" at bounding box center [792, 41] width 379 height 17
click at [649, 202] on icon at bounding box center [653, 203] width 9 height 9
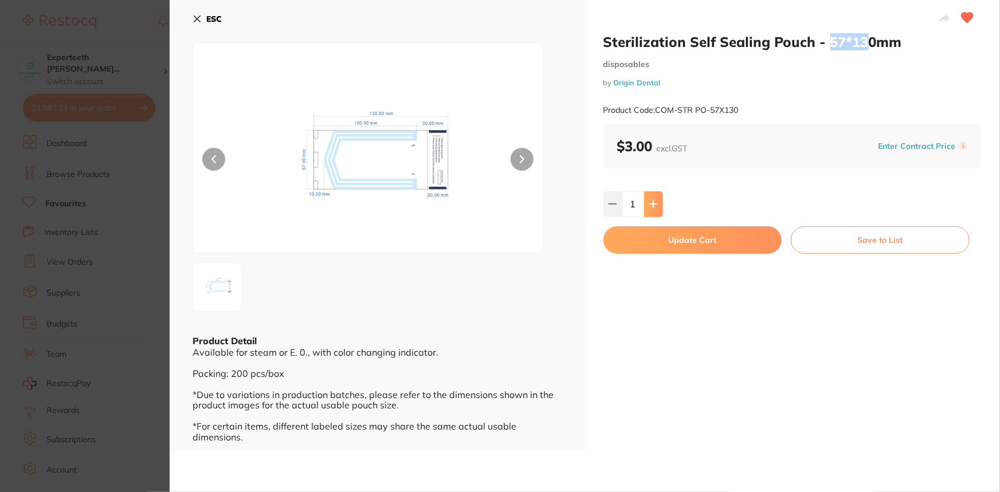
click at [649, 202] on icon at bounding box center [653, 203] width 9 height 9
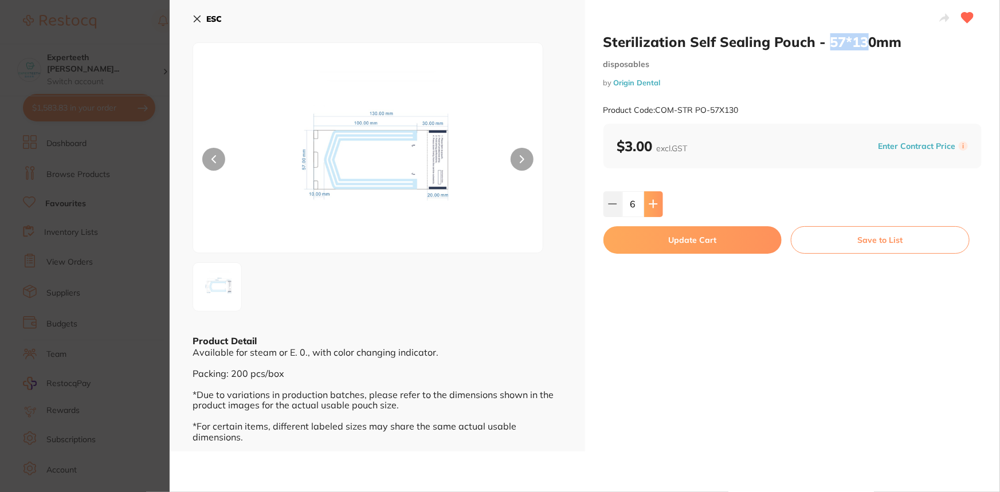
click at [649, 202] on icon at bounding box center [653, 203] width 9 height 9
type input "7"
click at [686, 232] on button "Update Cart" at bounding box center [692, 239] width 179 height 27
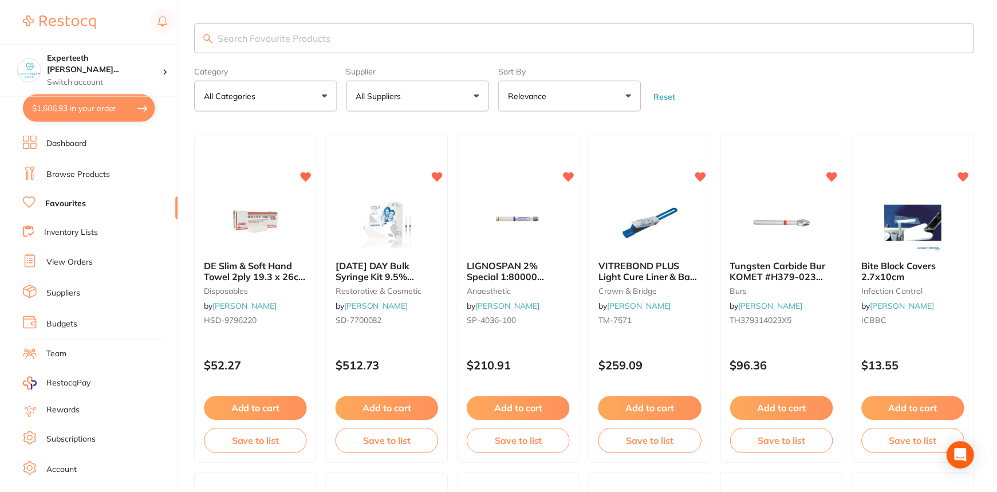
scroll to position [1458, 0]
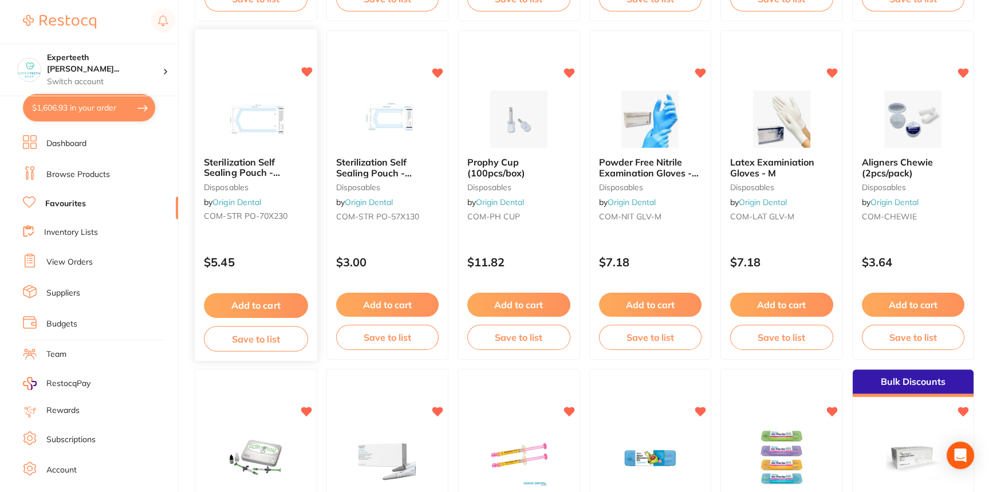
click at [266, 137] on img at bounding box center [255, 119] width 75 height 58
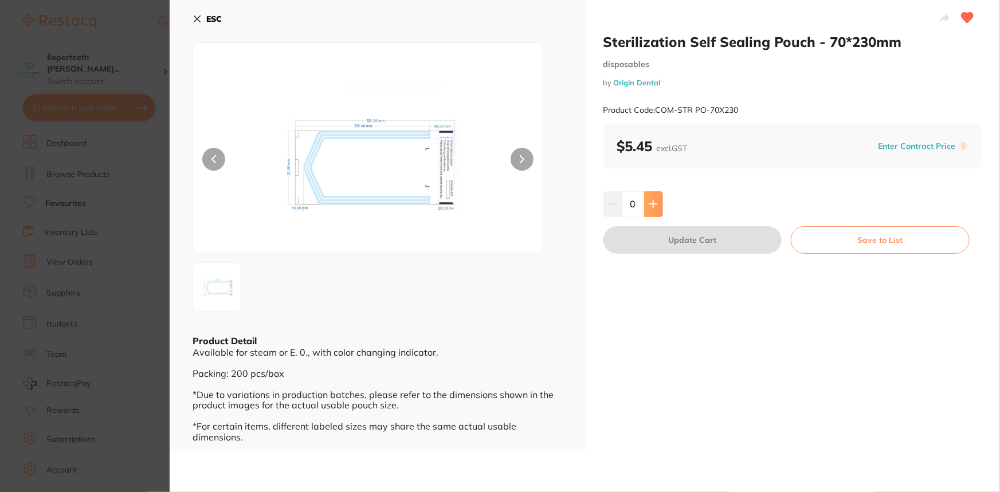
click at [657, 209] on button at bounding box center [653, 203] width 19 height 25
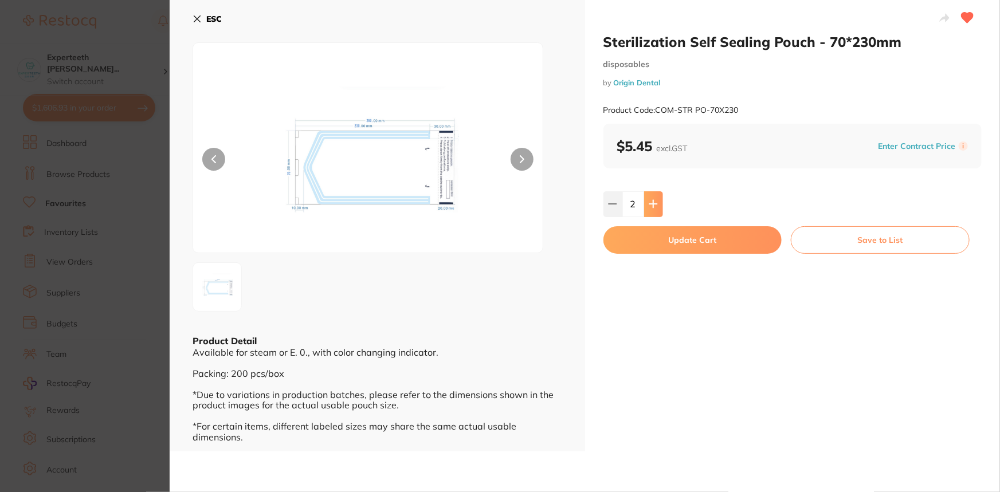
click at [657, 209] on button at bounding box center [653, 203] width 19 height 25
type input "6"
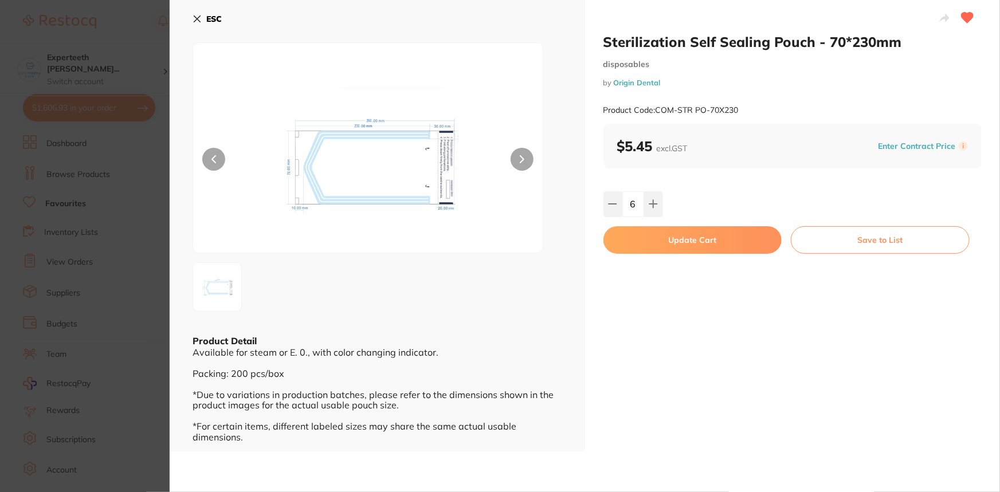
click at [683, 237] on button "Update Cart" at bounding box center [692, 239] width 179 height 27
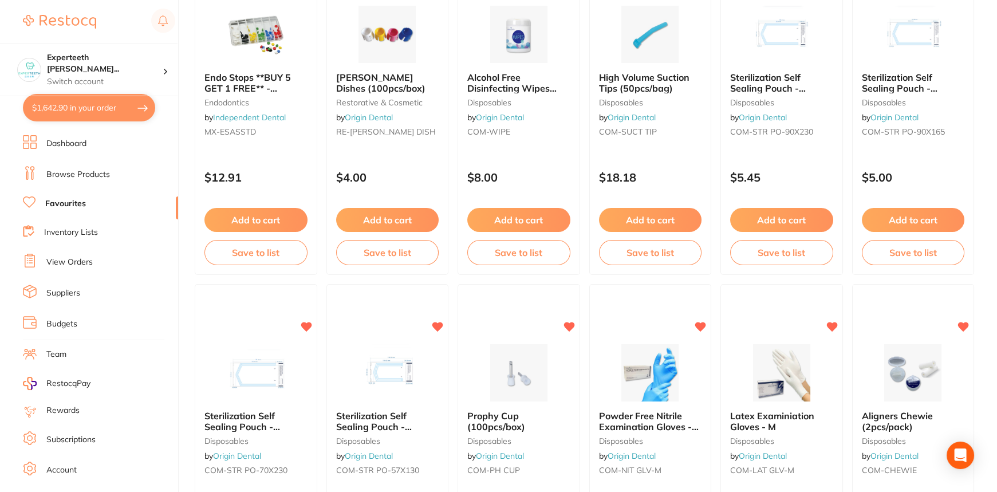
scroll to position [1197, 0]
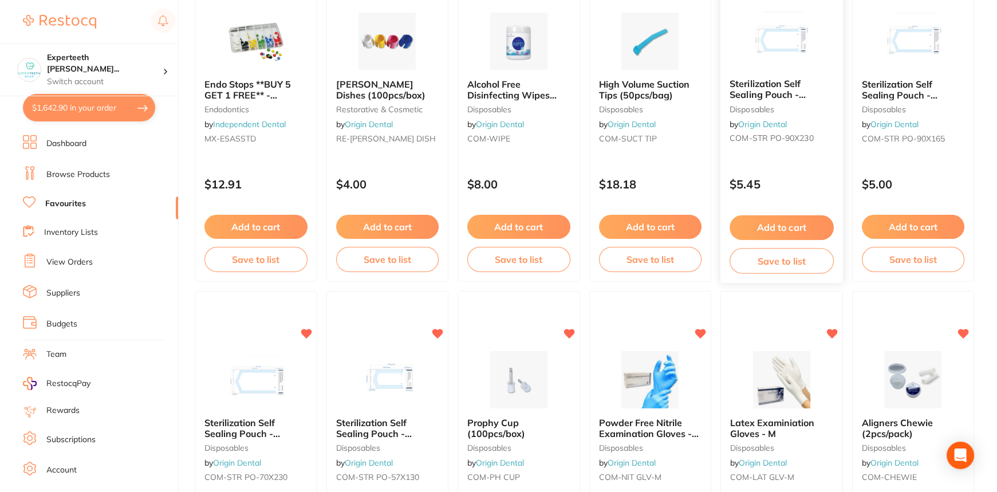
click at [791, 94] on span "Sterilization Self Sealing Pouch - 90*230mm" at bounding box center [768, 94] width 76 height 33
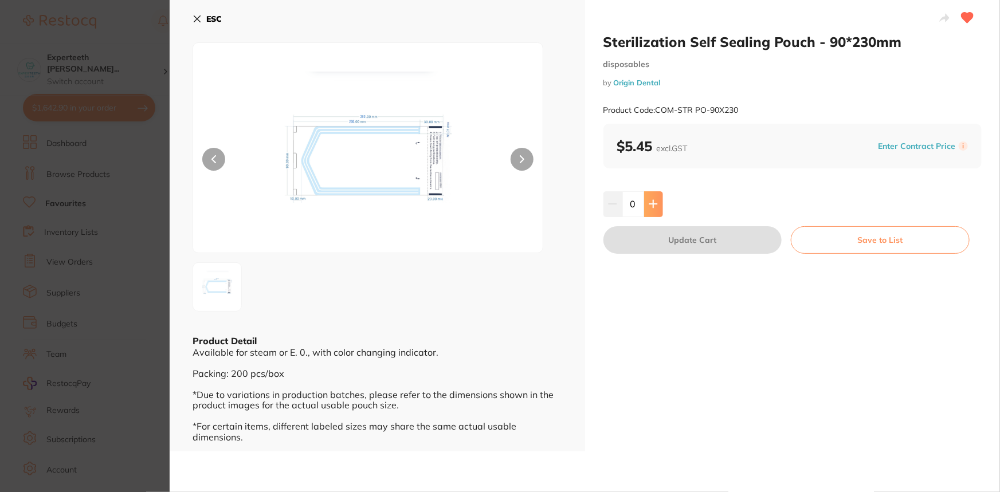
click at [653, 203] on icon at bounding box center [652, 204] width 7 height 7
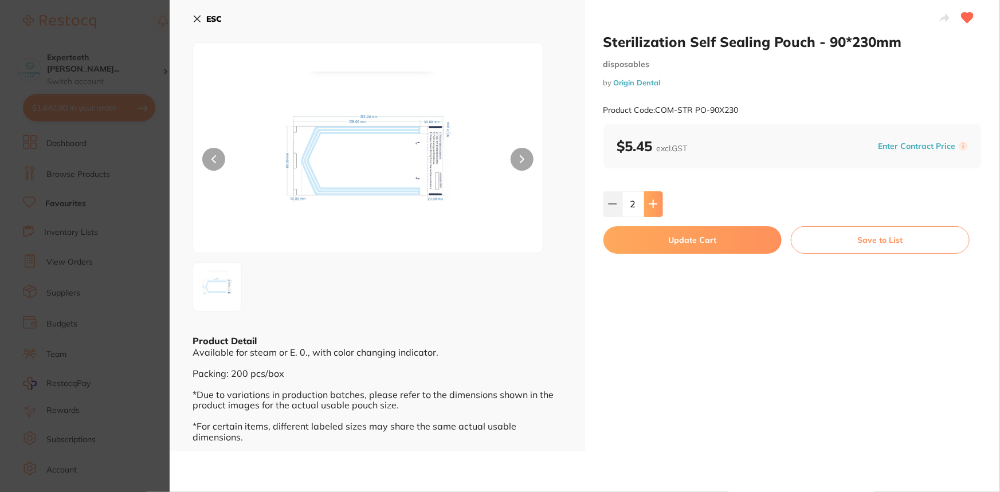
click at [653, 203] on icon at bounding box center [652, 204] width 7 height 7
type input "5"
click at [683, 232] on button "Update Cart" at bounding box center [692, 239] width 179 height 27
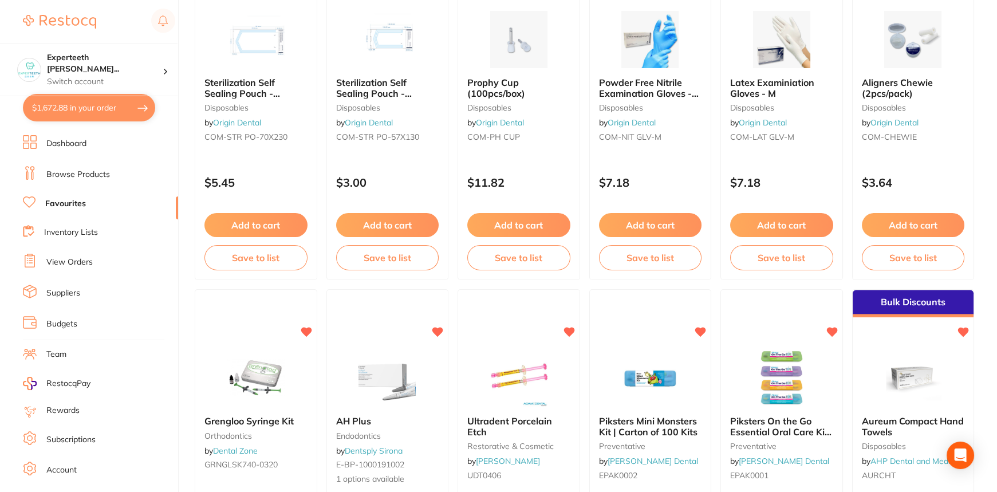
scroll to position [1510, 0]
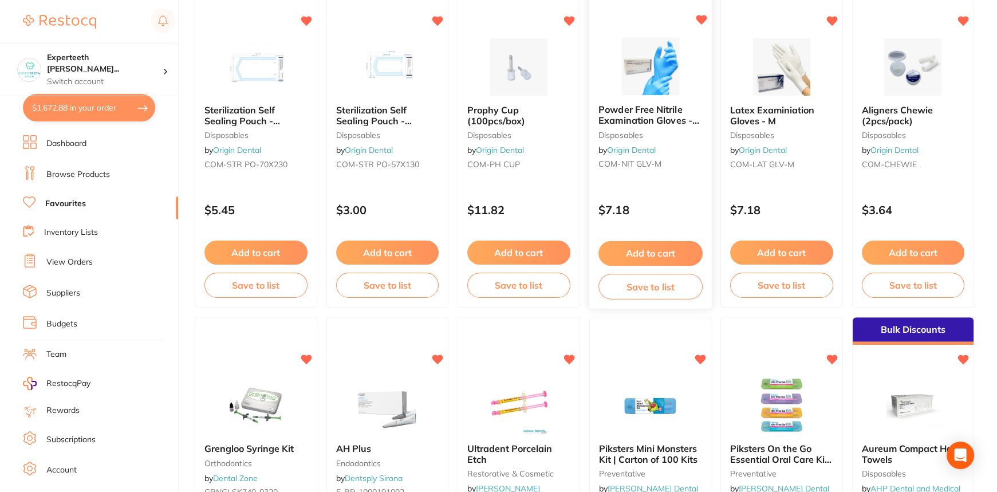
click at [658, 127] on div "Powder Free Nitrile Examination Gloves - Medium disposables by Origin Dental CO…" at bounding box center [650, 140] width 123 height 88
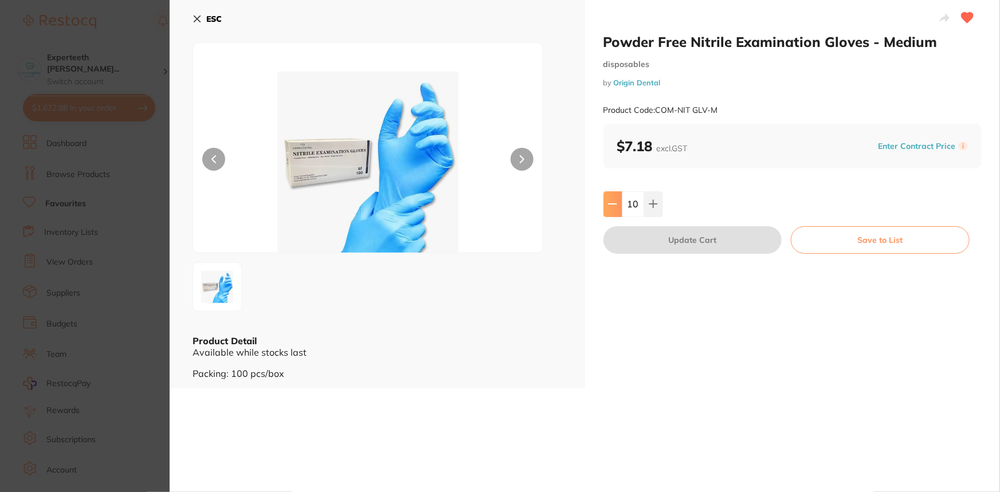
click at [610, 206] on icon at bounding box center [612, 203] width 9 height 9
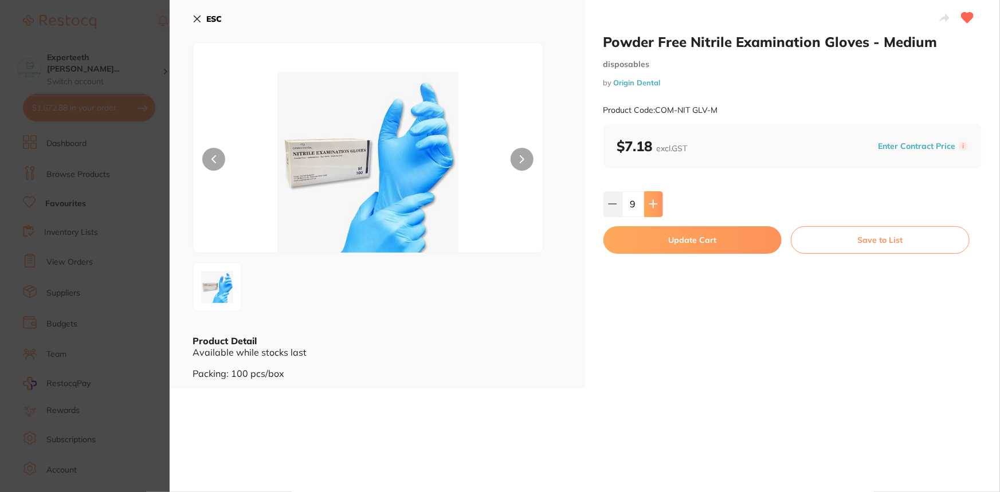
click at [646, 202] on button at bounding box center [653, 203] width 19 height 25
type input "10"
click at [713, 245] on button "Update Cart" at bounding box center [692, 239] width 179 height 27
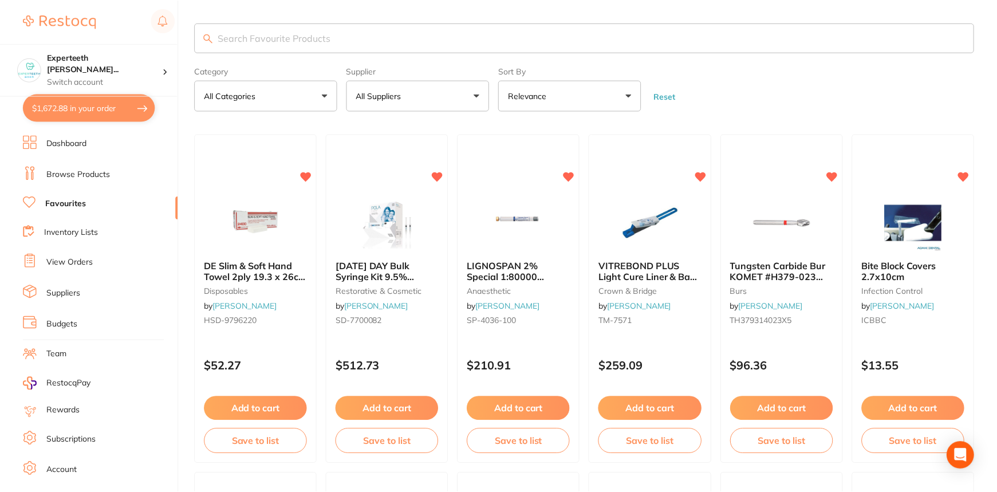
scroll to position [1510, 0]
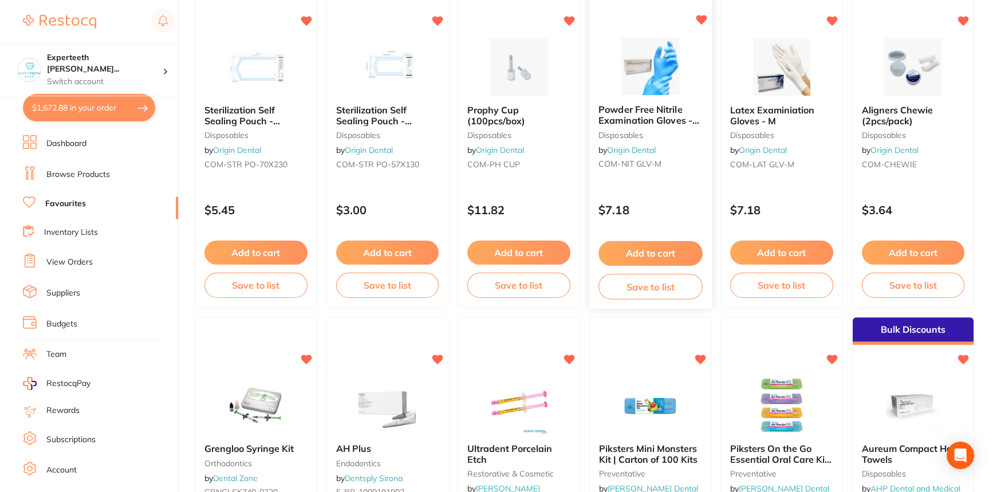
click at [659, 123] on span "Powder Free Nitrile Examination Gloves - Medium" at bounding box center [649, 120] width 101 height 33
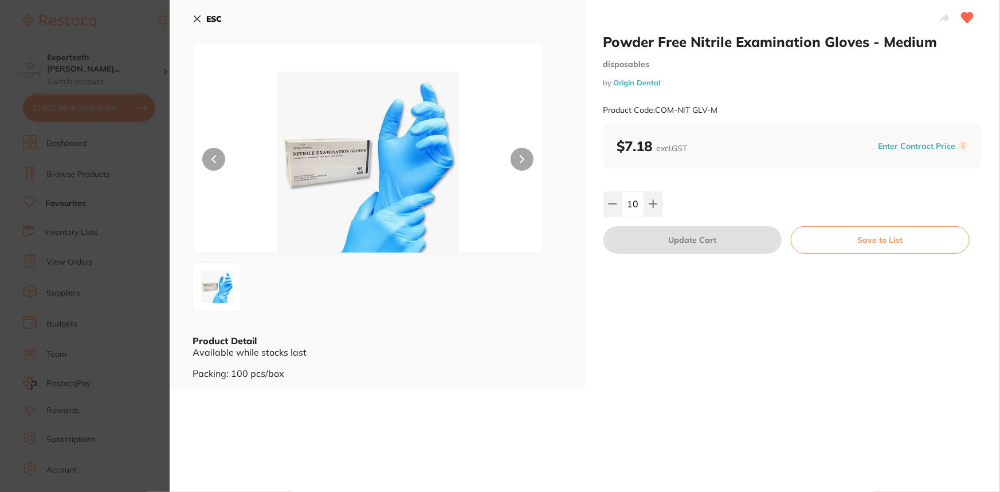
click at [197, 18] on icon at bounding box center [197, 19] width 6 height 6
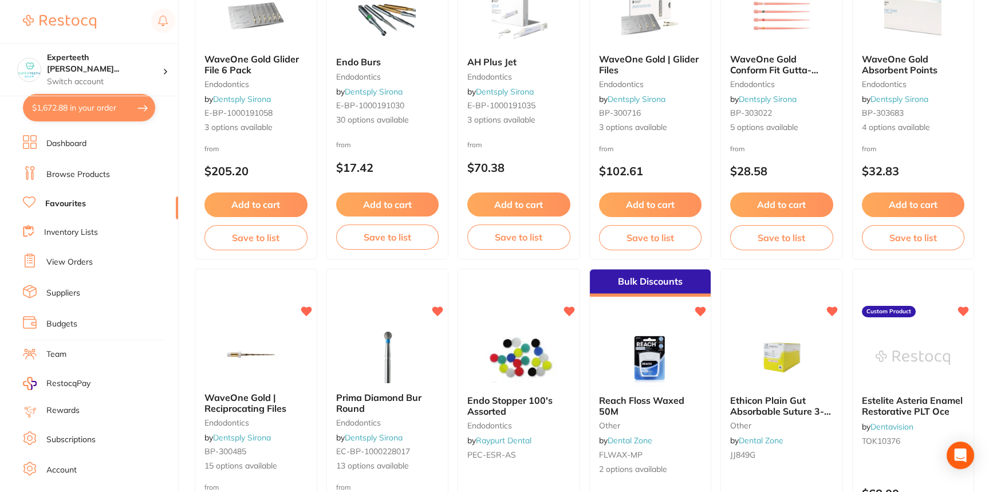
scroll to position [2240, 0]
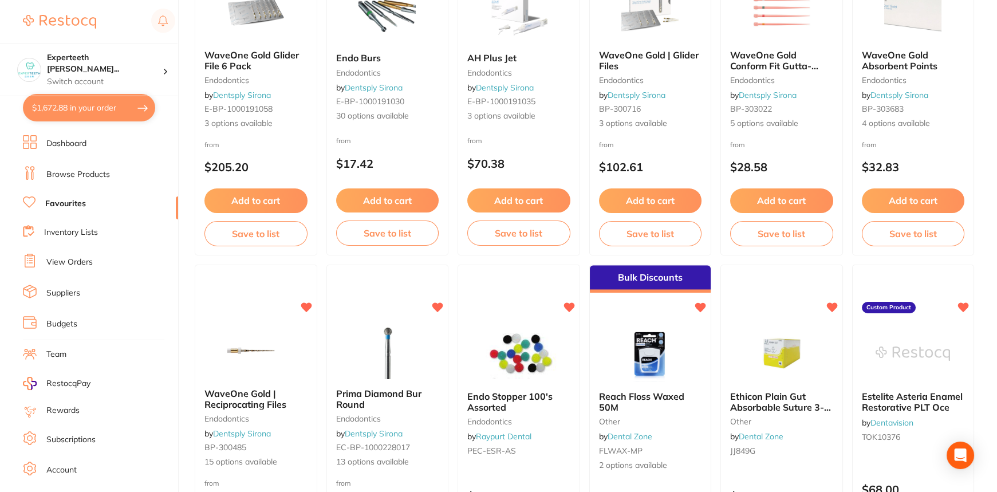
drag, startPoint x: 247, startPoint y: 50, endPoint x: 235, endPoint y: 84, distance: 36.1
click at [247, 50] on span "WaveOne Gold Glider File 6 Pack" at bounding box center [252, 60] width 95 height 22
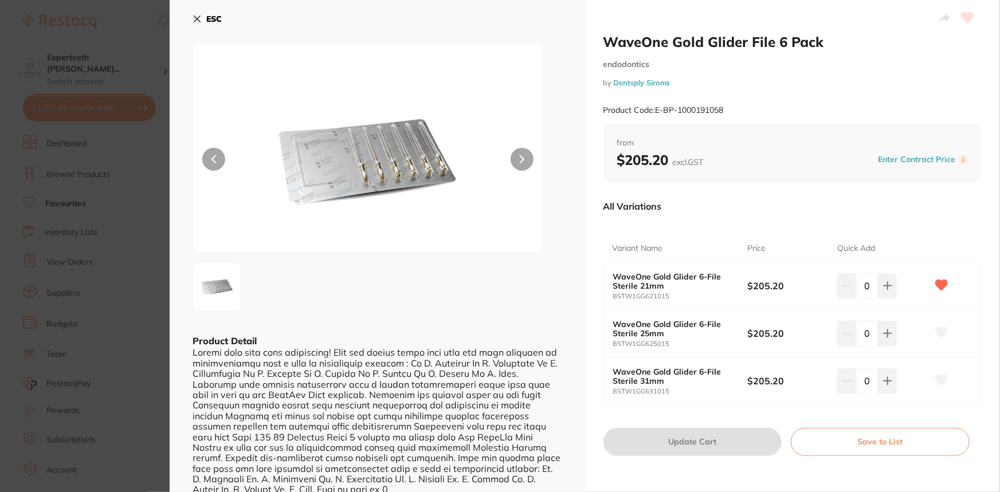
click at [227, 72] on section "WaveOne Gold Glider File 6 Pack endodontics by Dentsply Sirona Product Code: E-…" at bounding box center [500, 246] width 1000 height 492
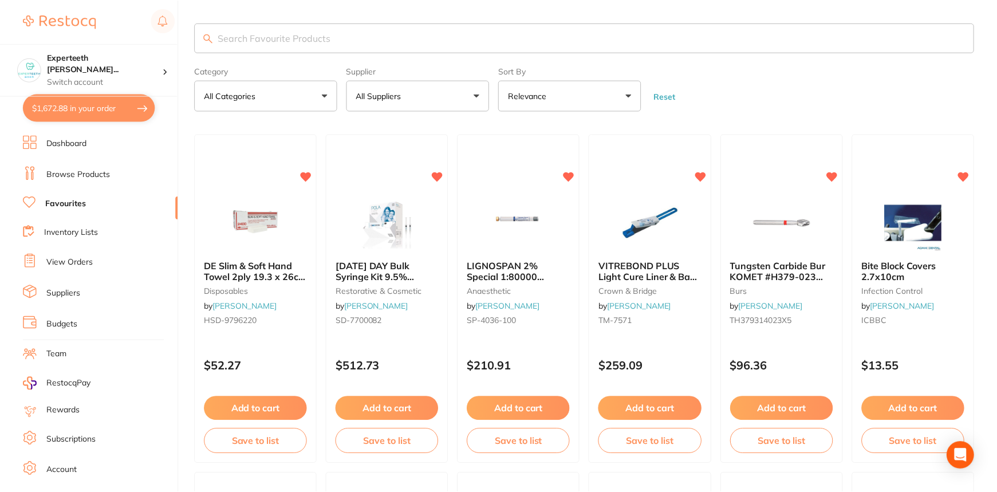
scroll to position [2240, 0]
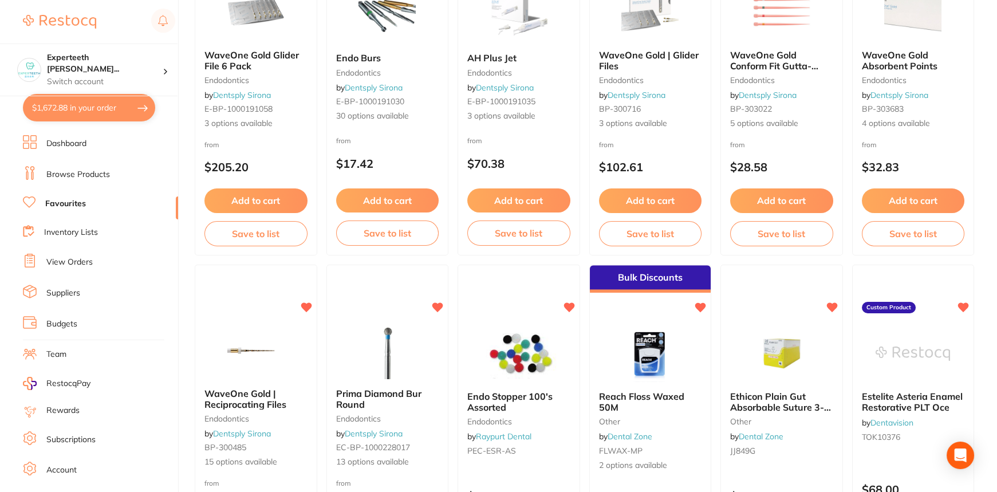
drag, startPoint x: 236, startPoint y: 82, endPoint x: 330, endPoint y: 79, distance: 94.0
click at [236, 82] on small "endodontics" at bounding box center [256, 80] width 103 height 9
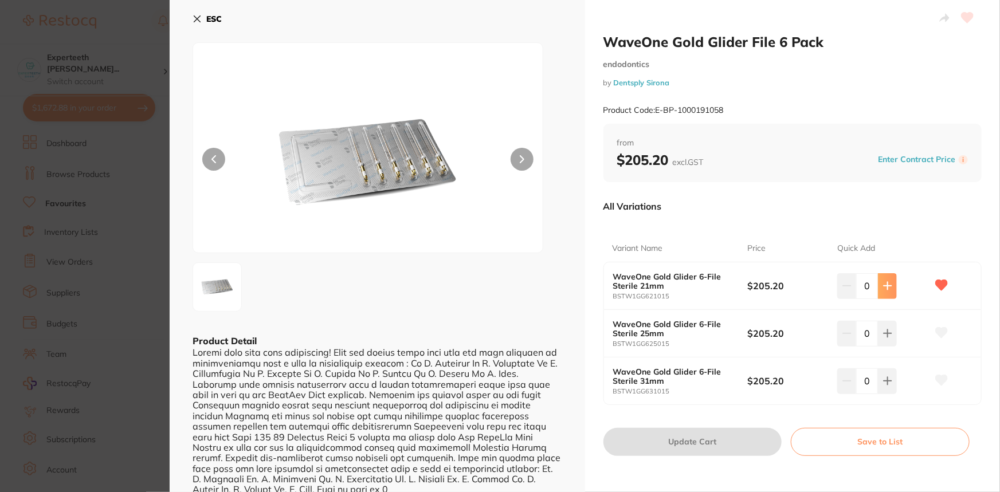
click at [883, 296] on button at bounding box center [887, 285] width 19 height 25
type input "1"
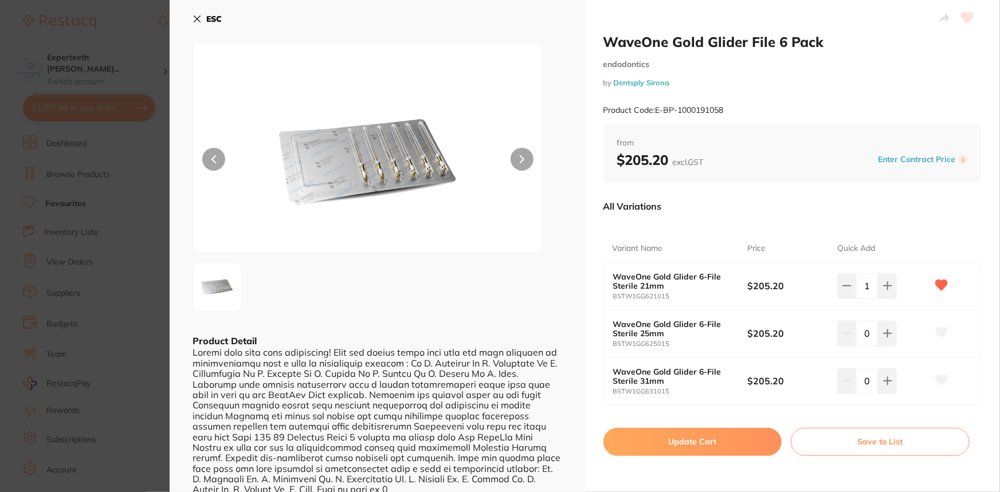
click at [737, 439] on button "Update Cart" at bounding box center [692, 441] width 179 height 27
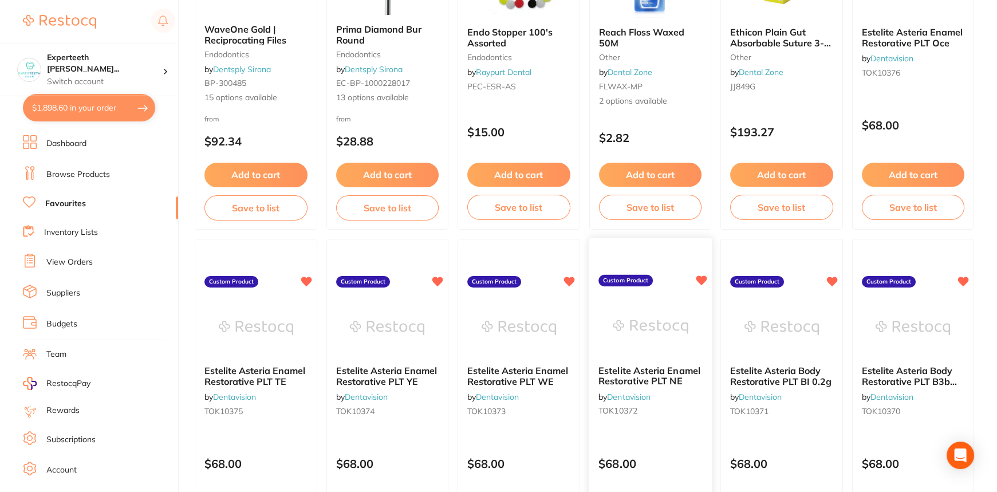
scroll to position [2552, 0]
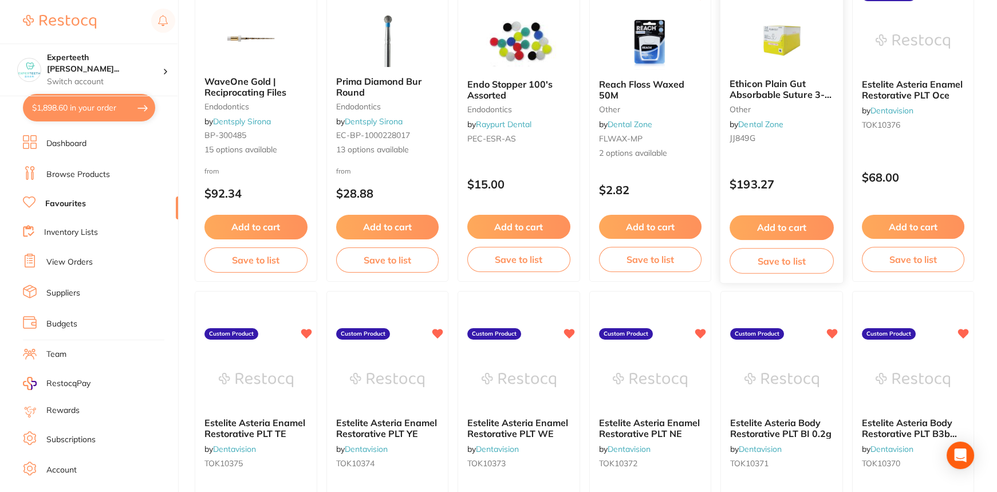
click at [805, 89] on span "Ethicon Plain Gut Absorbable Suture 3-0 849G" at bounding box center [781, 94] width 102 height 33
click at [805, 89] on section at bounding box center [498, 246] width 997 height 492
click at [783, 88] on span "Ethicon Plain Gut Absorbable Suture 3-0 849G" at bounding box center [781, 94] width 102 height 33
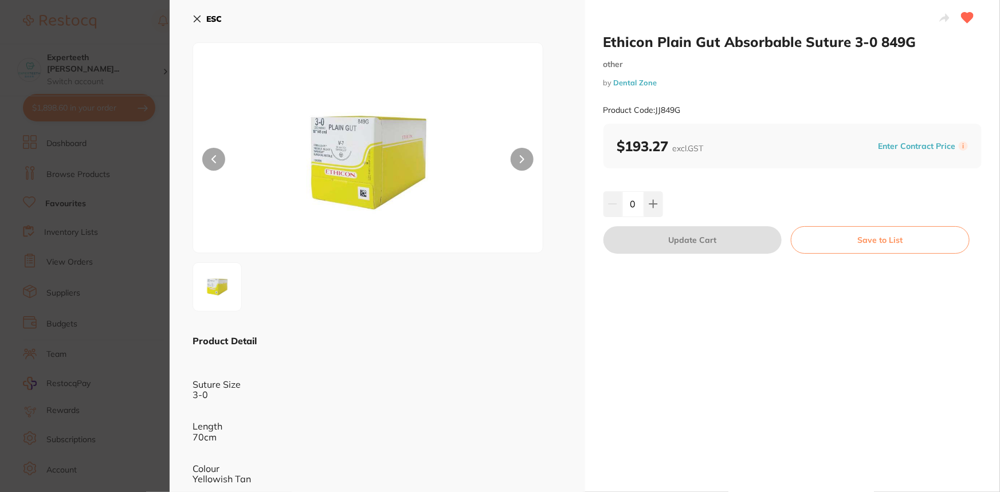
click at [524, 161] on button at bounding box center [521, 159] width 23 height 23
click at [647, 198] on button at bounding box center [653, 203] width 19 height 25
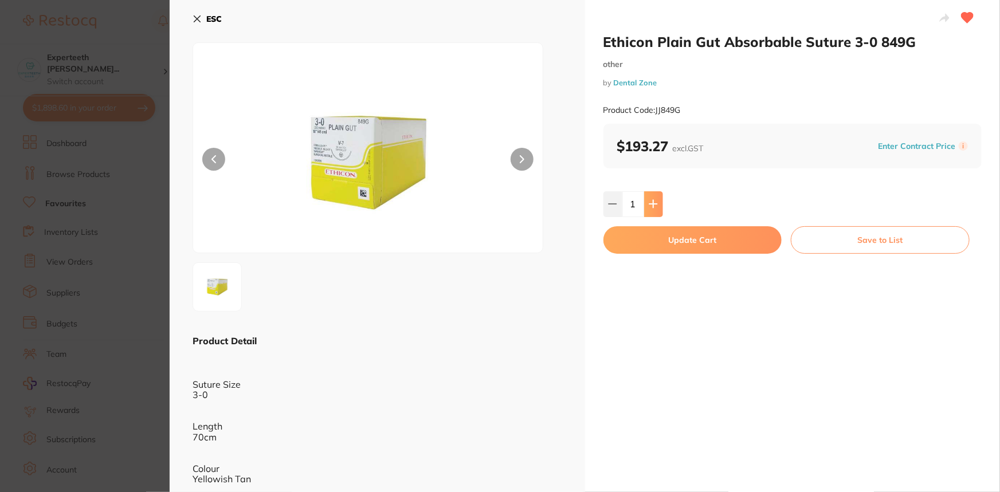
click at [647, 198] on button at bounding box center [653, 203] width 19 height 25
type input "2"
click at [679, 241] on button "Update Cart" at bounding box center [692, 239] width 179 height 27
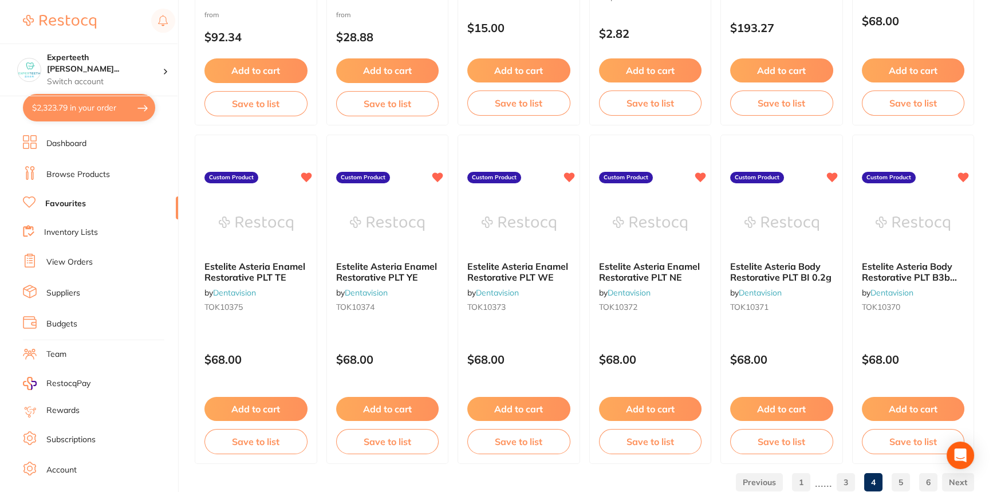
scroll to position [2739, 0]
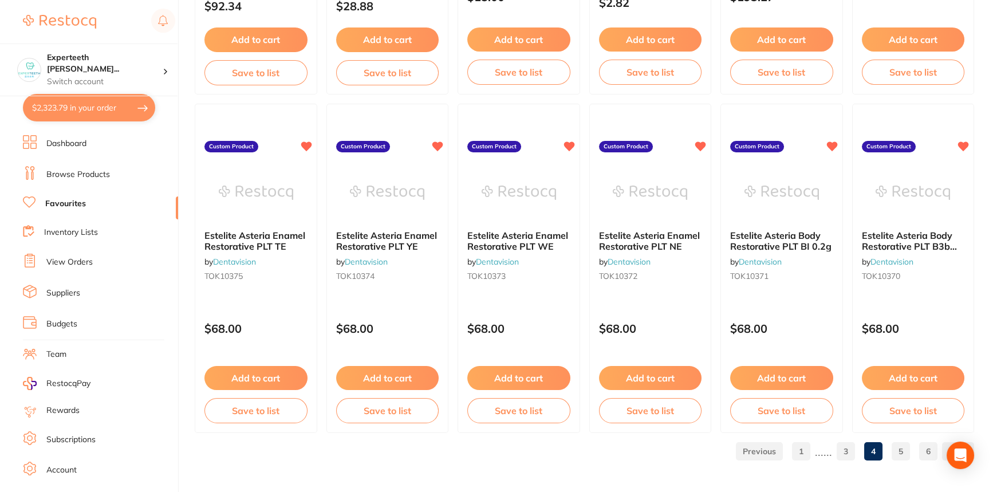
click at [905, 451] on link "5" at bounding box center [901, 451] width 18 height 23
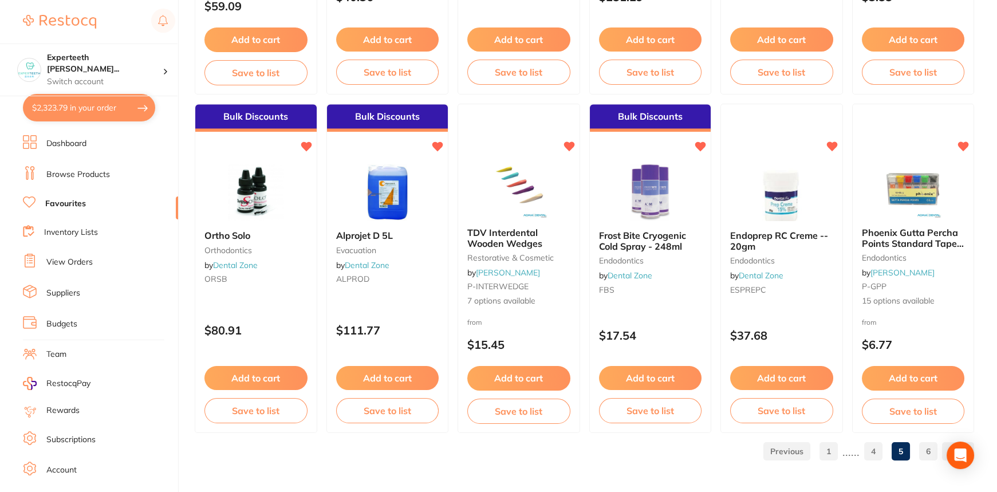
click at [926, 455] on link "6" at bounding box center [929, 451] width 18 height 23
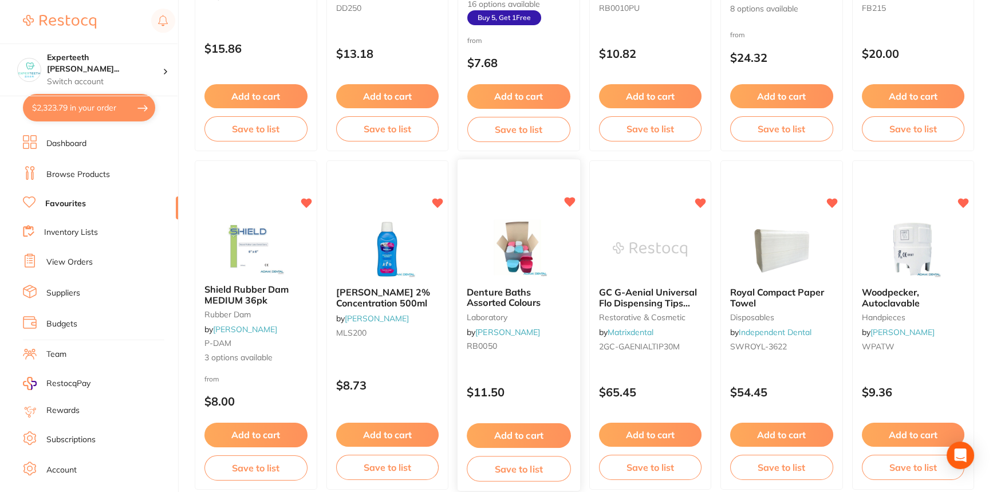
scroll to position [1047, 0]
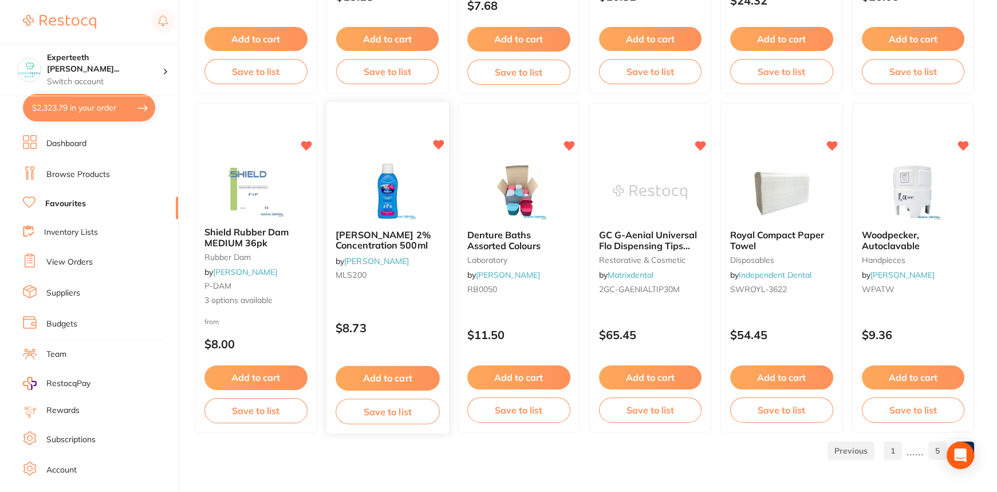
click at [391, 251] on div "Milton 2% Concentration 500ml by Adam Dental MLS200" at bounding box center [387, 258] width 123 height 74
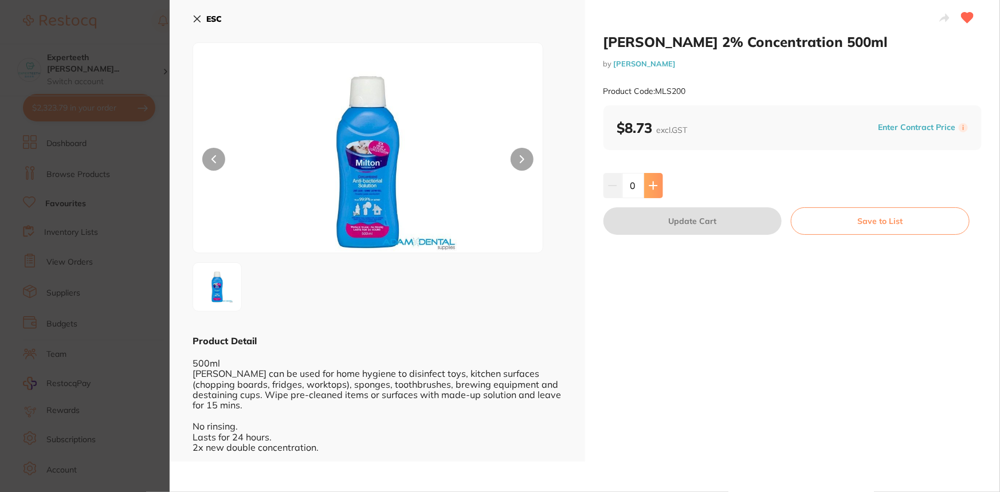
click at [651, 179] on button at bounding box center [653, 185] width 19 height 25
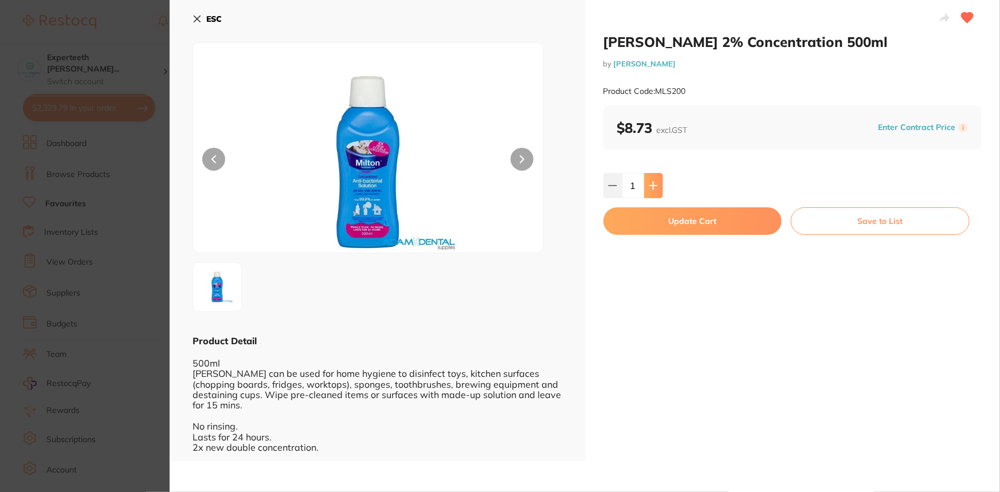
click at [651, 179] on button at bounding box center [653, 185] width 19 height 25
type input "2"
click at [682, 222] on button "Update Cart" at bounding box center [692, 220] width 179 height 27
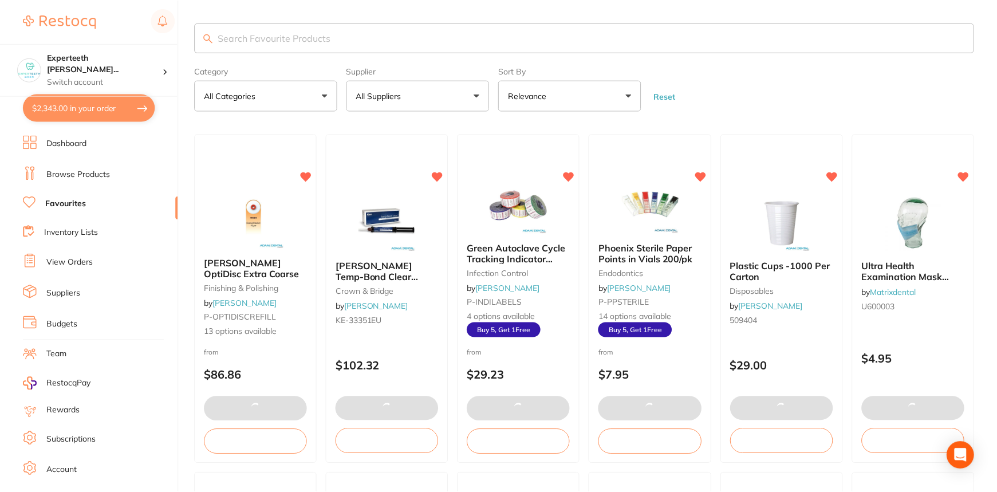
scroll to position [1047, 0]
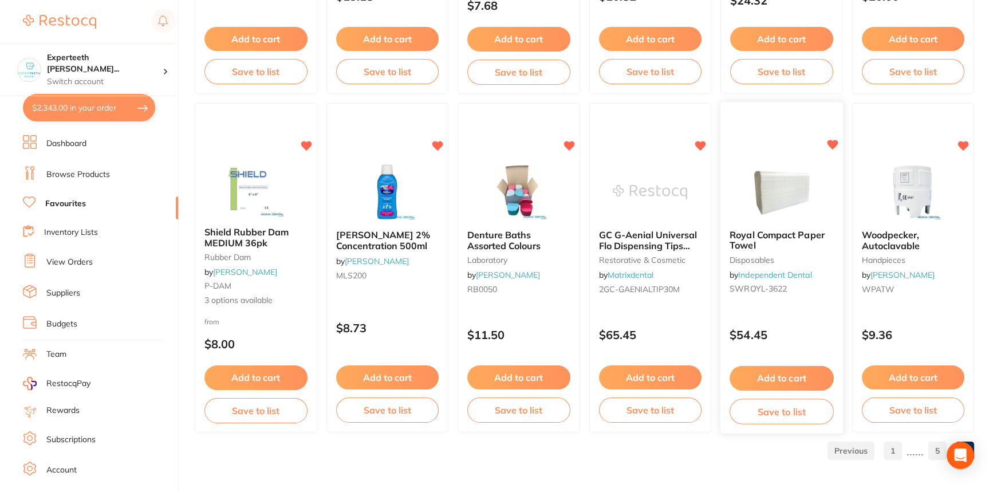
click at [820, 234] on span "Royal Compact Paper Towel" at bounding box center [777, 240] width 95 height 22
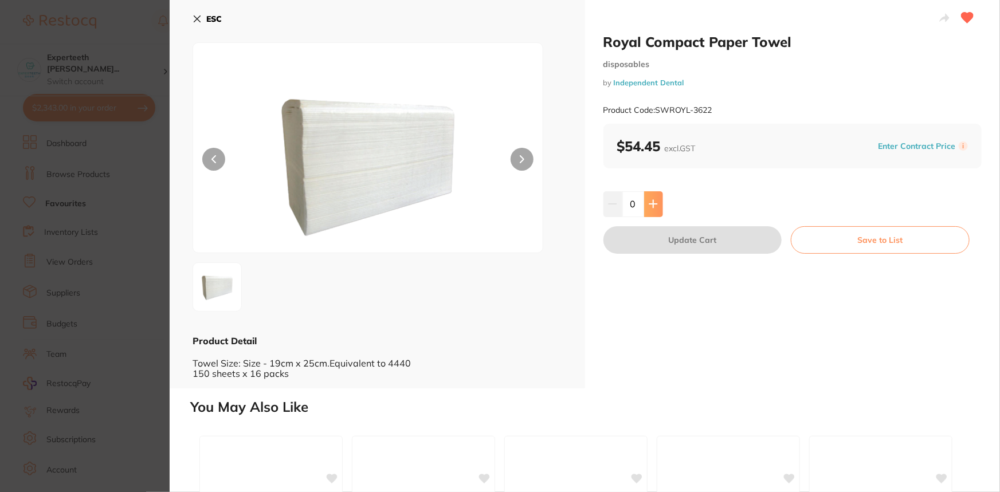
click at [658, 207] on button at bounding box center [653, 203] width 19 height 25
type input "1"
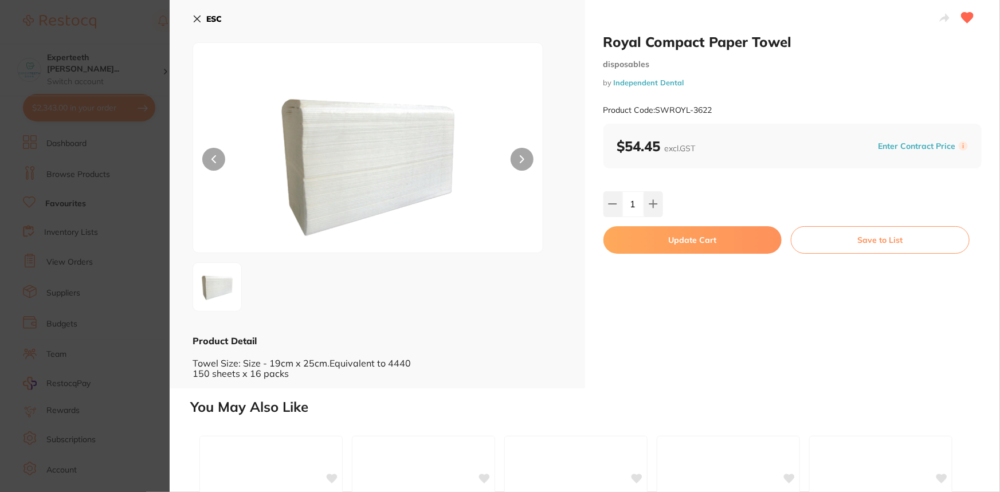
click at [735, 242] on button "Update Cart" at bounding box center [692, 239] width 179 height 27
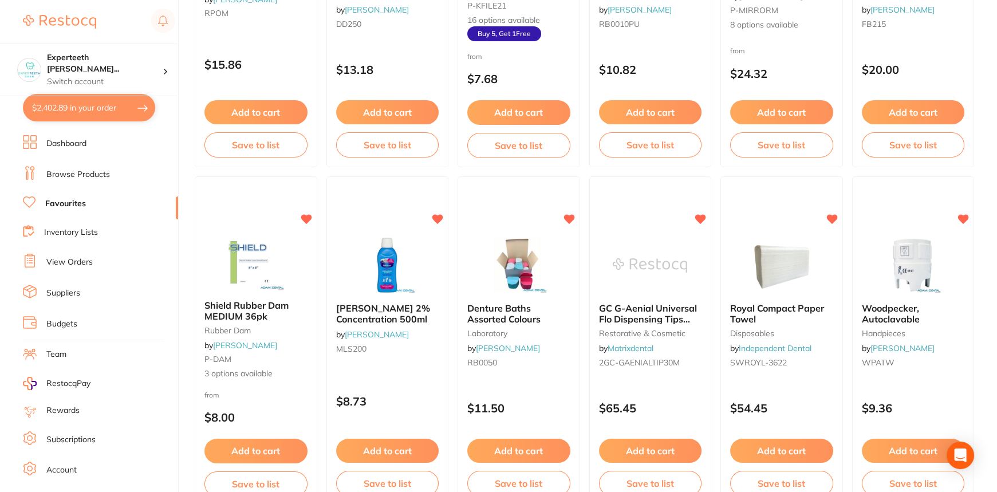
scroll to position [1047, 0]
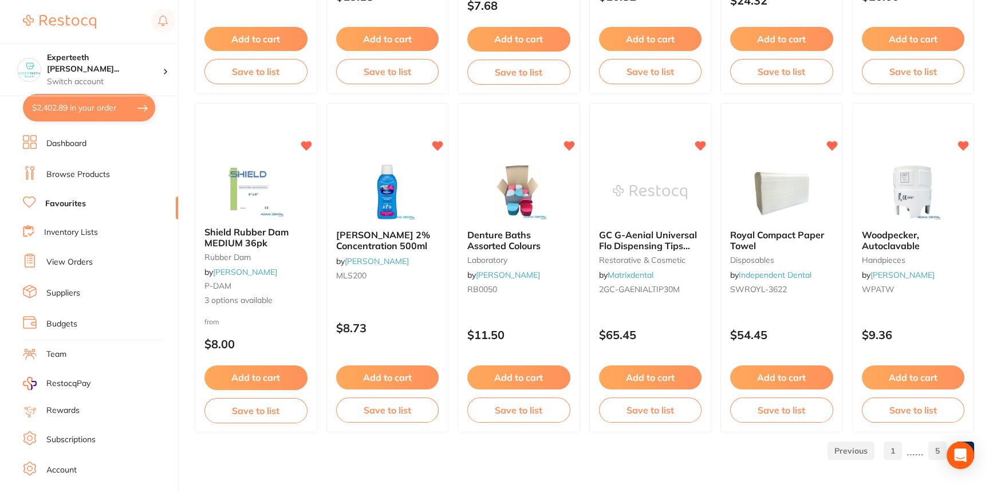
click at [930, 449] on link "5" at bounding box center [938, 450] width 18 height 23
click at [924, 447] on section at bounding box center [498, 246] width 997 height 492
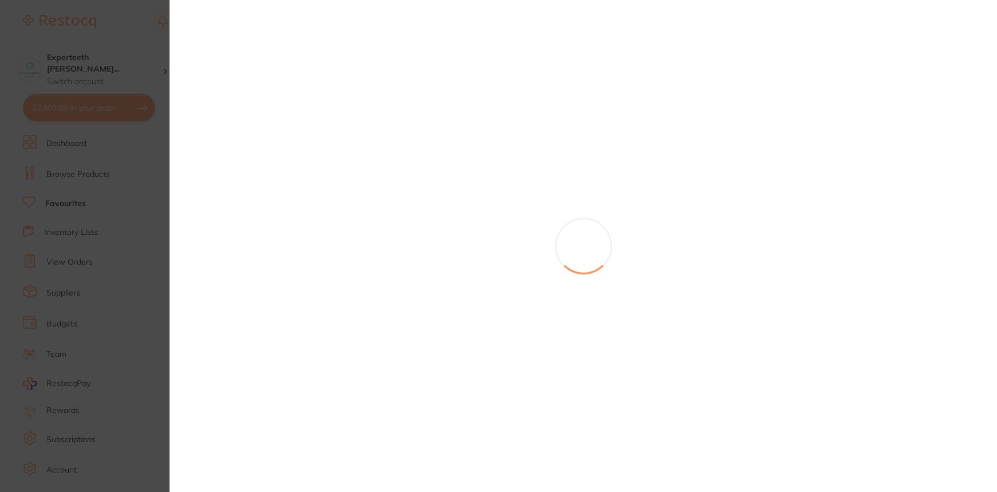
click at [925, 446] on section at bounding box center [498, 246] width 997 height 492
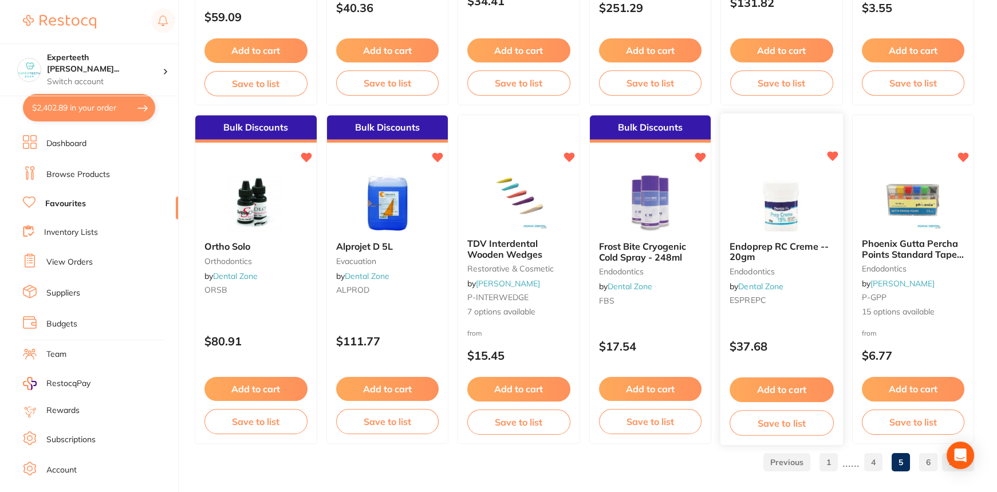
scroll to position [2739, 0]
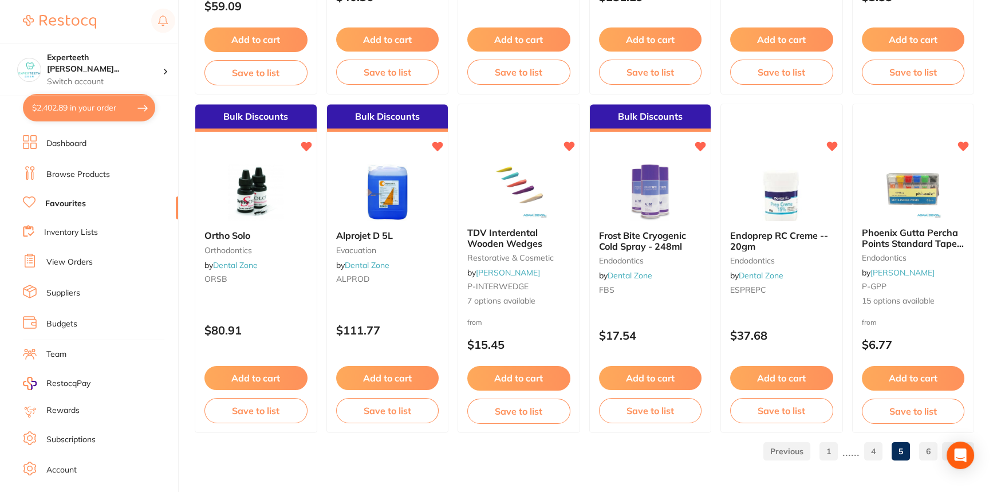
click at [926, 447] on link "6" at bounding box center [929, 451] width 18 height 23
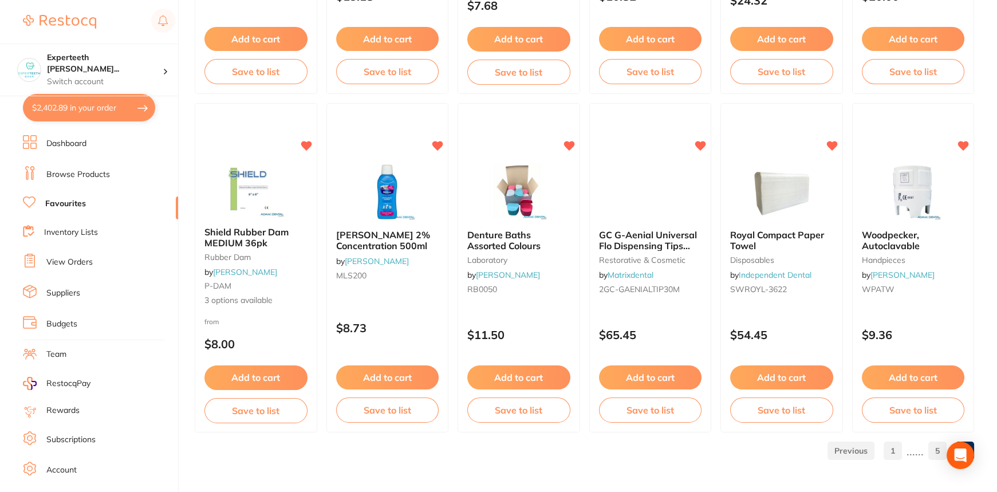
scroll to position [1047, 0]
click at [682, 239] on span "GC G-Aenial Universal Flo Dispensing Tips Metal III (30)" at bounding box center [648, 245] width 99 height 33
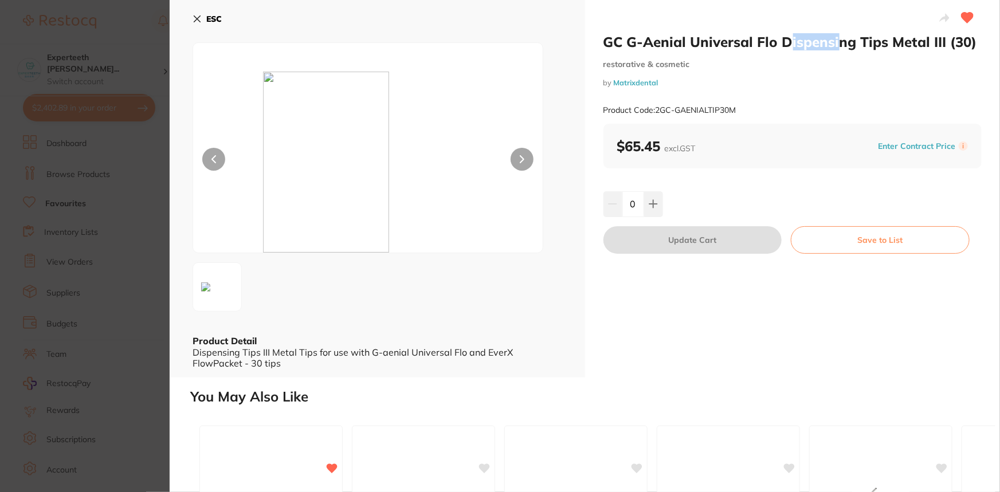
drag, startPoint x: 789, startPoint y: 42, endPoint x: 839, endPoint y: 48, distance: 50.2
click at [839, 48] on h2 "GC G-Aenial Universal Flo Dispensing Tips Metal III (30)" at bounding box center [792, 41] width 379 height 17
click at [869, 84] on small "by Matrixdental" at bounding box center [792, 82] width 379 height 9
click at [195, 15] on icon at bounding box center [196, 18] width 9 height 9
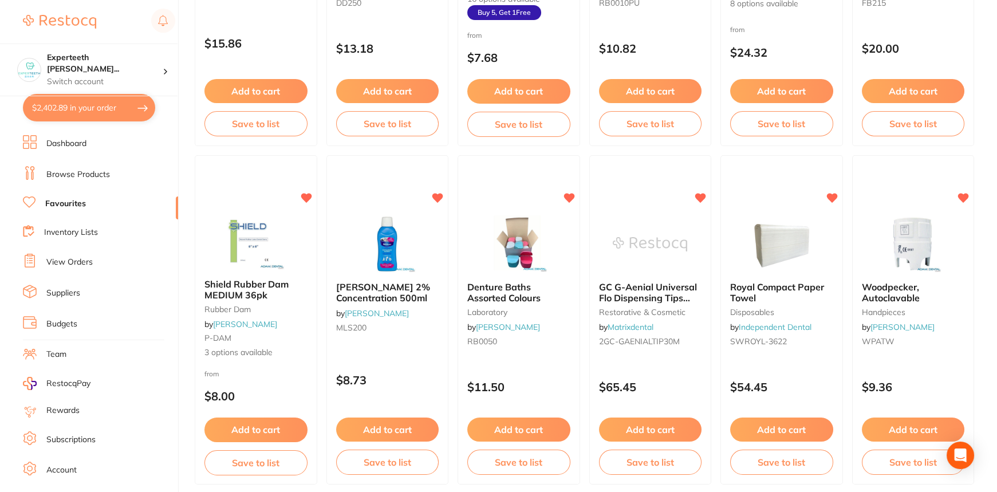
scroll to position [1047, 0]
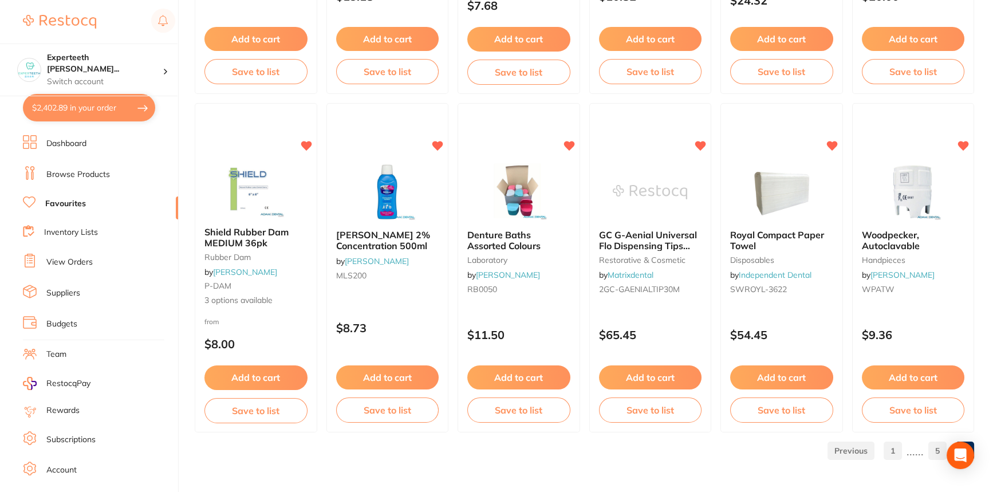
click at [895, 456] on link "1" at bounding box center [893, 450] width 18 height 23
click at [882, 447] on section at bounding box center [498, 246] width 997 height 492
click at [890, 451] on section at bounding box center [498, 246] width 997 height 492
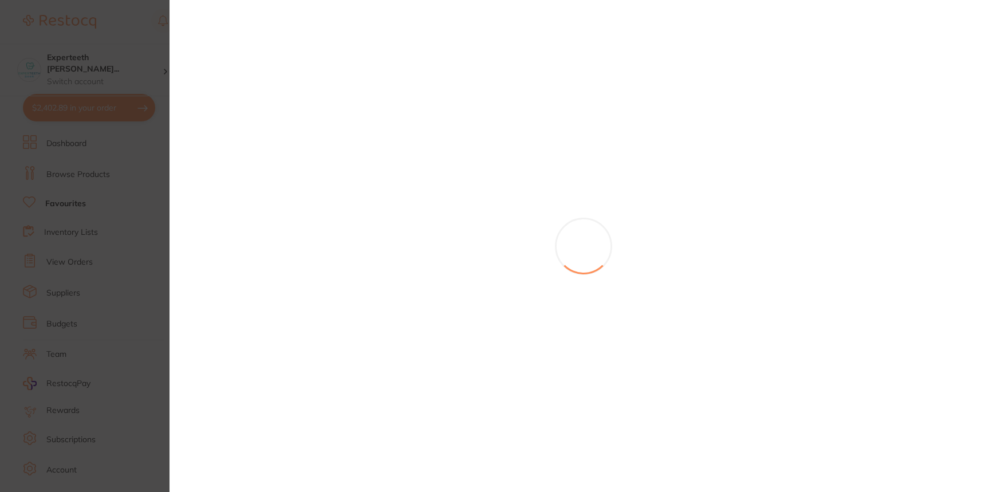
click at [887, 450] on section at bounding box center [498, 246] width 997 height 492
click at [886, 451] on section at bounding box center [498, 246] width 997 height 492
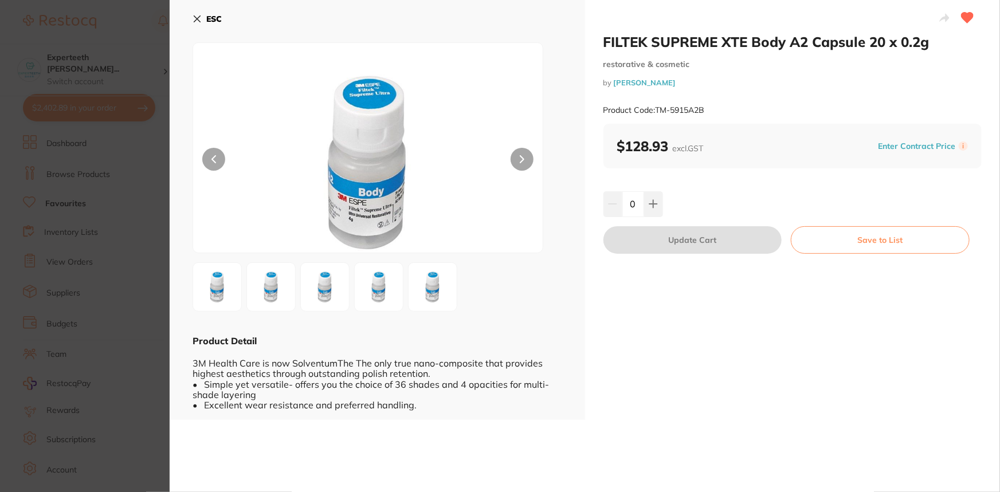
click at [195, 19] on icon at bounding box center [197, 19] width 6 height 6
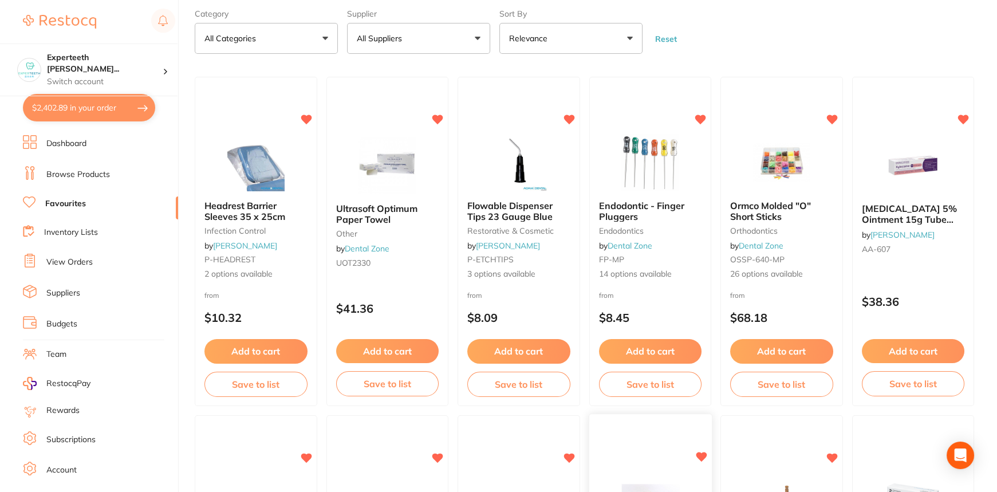
scroll to position [317, 0]
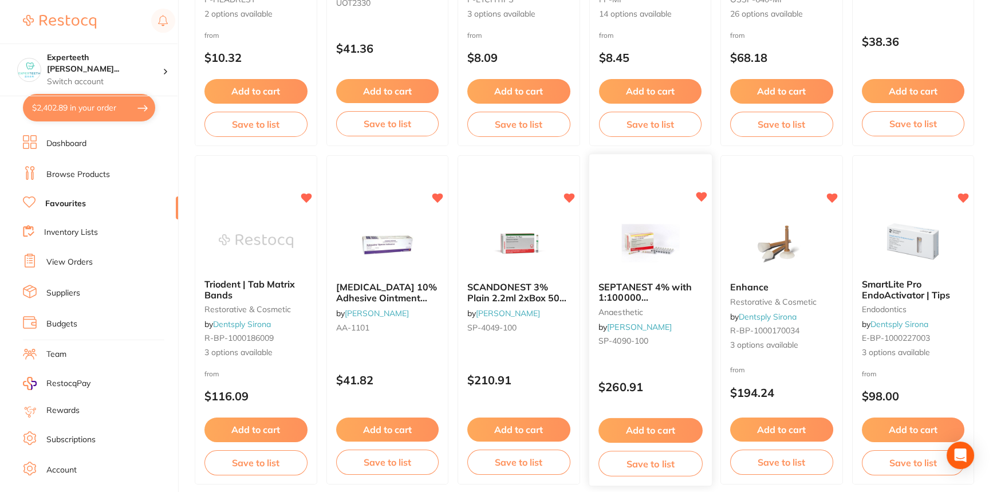
click at [652, 300] on span "SEPTANEST 4% with 1:100000 [MEDICAL_DATA] 2.2ml 2xBox 50 GOLD" at bounding box center [647, 303] width 97 height 44
click at [652, 300] on section at bounding box center [498, 246] width 997 height 492
click at [652, 300] on span "SEPTANEST 4% with 1:100000 [MEDICAL_DATA] 2.2ml 2xBox 50 GOLD" at bounding box center [647, 302] width 96 height 43
click at [652, 300] on section at bounding box center [498, 246] width 997 height 492
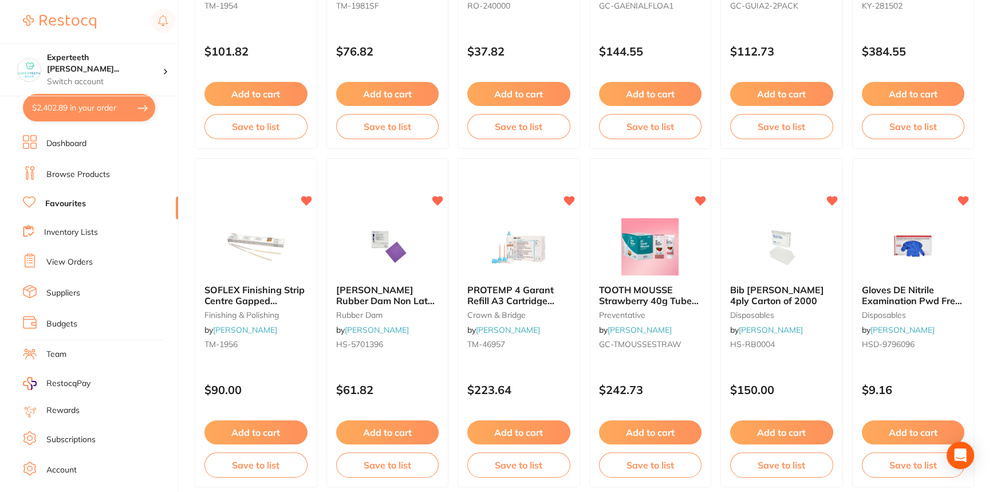
scroll to position [2739, 0]
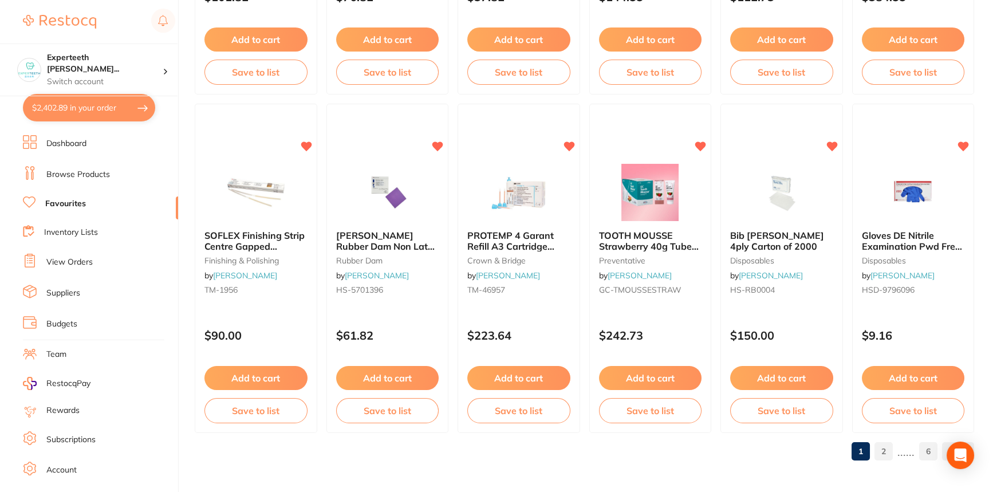
click at [880, 451] on link "2" at bounding box center [884, 451] width 18 height 23
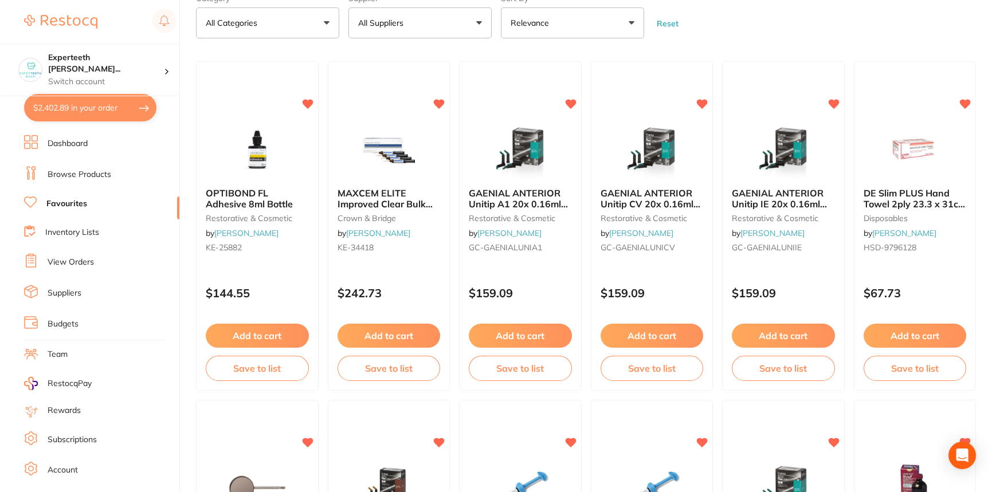
scroll to position [0, 0]
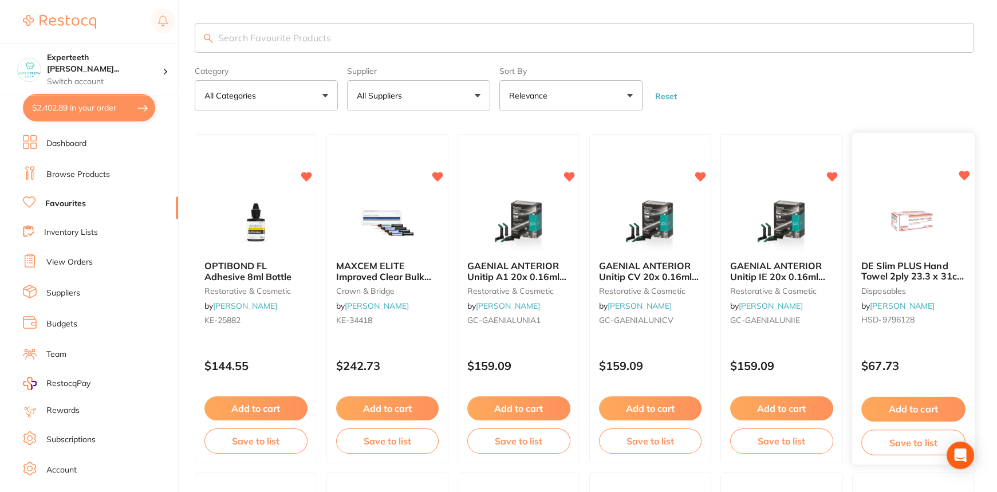
click at [885, 240] on img at bounding box center [913, 223] width 75 height 58
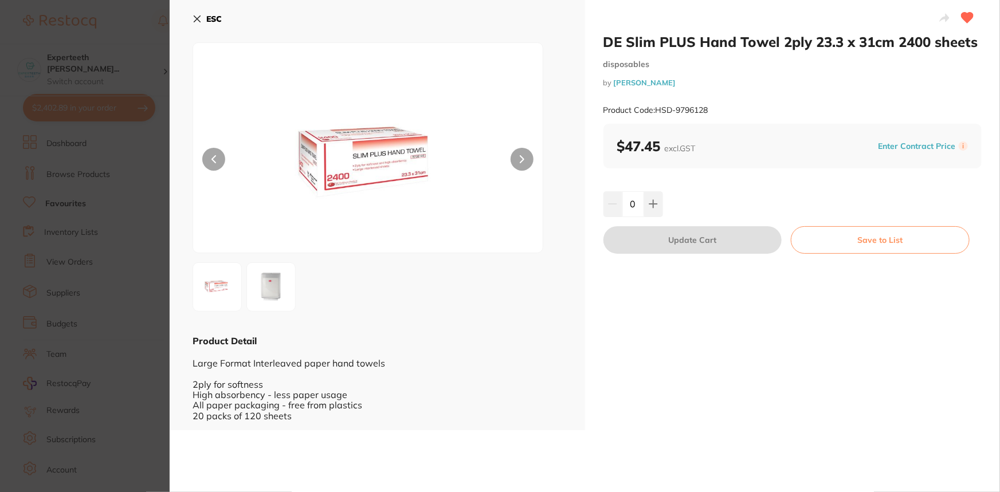
click at [195, 9] on button "ESC" at bounding box center [206, 18] width 29 height 19
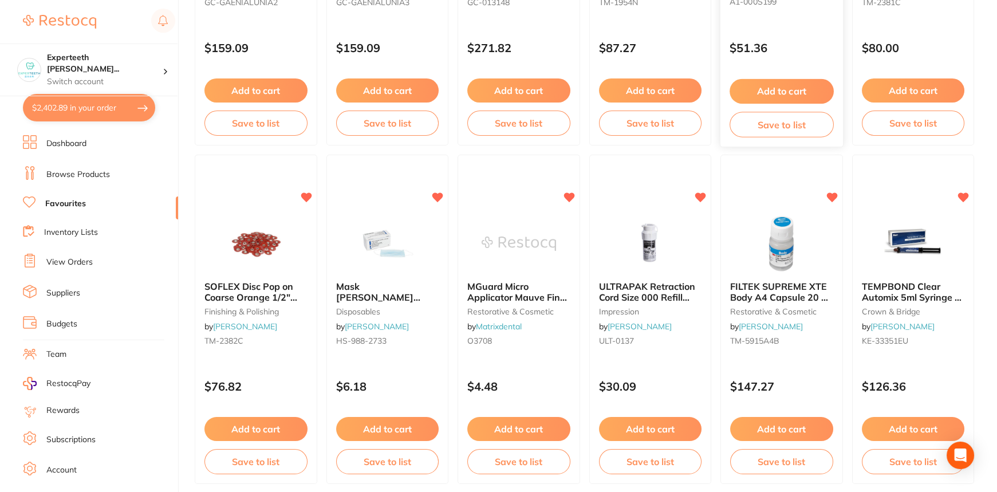
scroll to position [2137, 0]
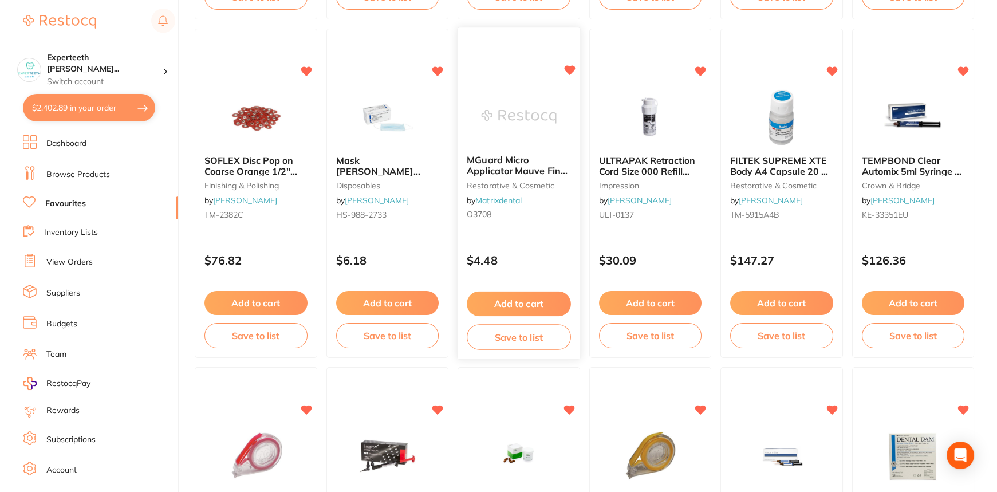
click at [548, 172] on span "MGuard Micro Applicator Mauve Fine 2.0mm (100)" at bounding box center [517, 171] width 101 height 33
click at [548, 172] on section at bounding box center [498, 246] width 997 height 492
click at [493, 163] on span "MGuard Micro Applicator Mauve Fine 2.0mm (100)" at bounding box center [517, 171] width 101 height 33
click at [552, 300] on section at bounding box center [498, 246] width 997 height 492
click at [552, 300] on button "Add to cart" at bounding box center [518, 303] width 103 height 24
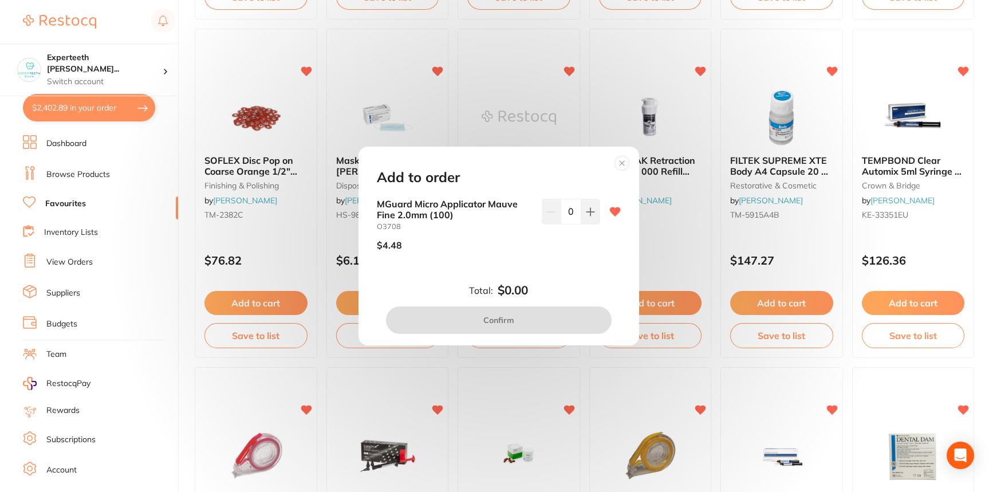
click at [515, 229] on small "O3708" at bounding box center [455, 226] width 156 height 9
click at [583, 218] on button at bounding box center [591, 211] width 19 height 25
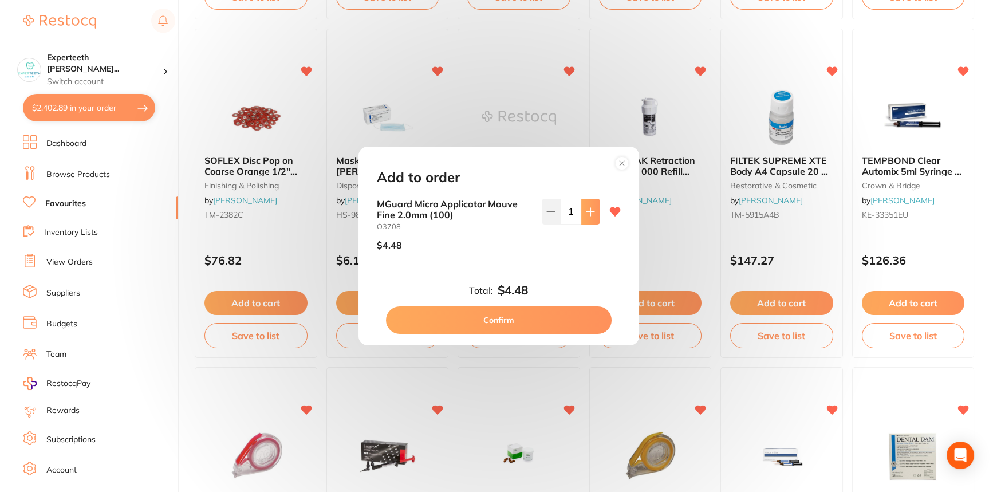
click at [583, 218] on button at bounding box center [591, 211] width 19 height 25
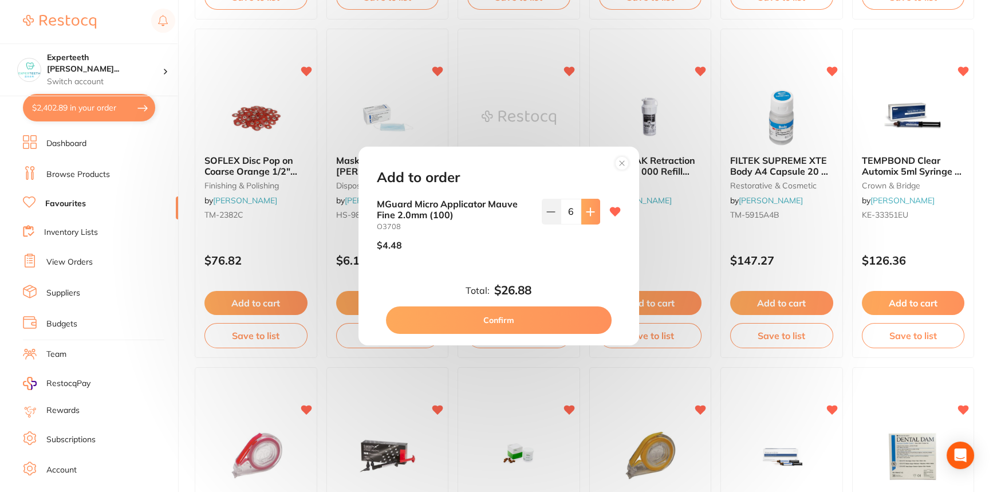
click at [583, 218] on button at bounding box center [591, 211] width 19 height 25
click at [588, 222] on button at bounding box center [591, 211] width 19 height 25
click at [549, 209] on icon at bounding box center [551, 211] width 9 height 9
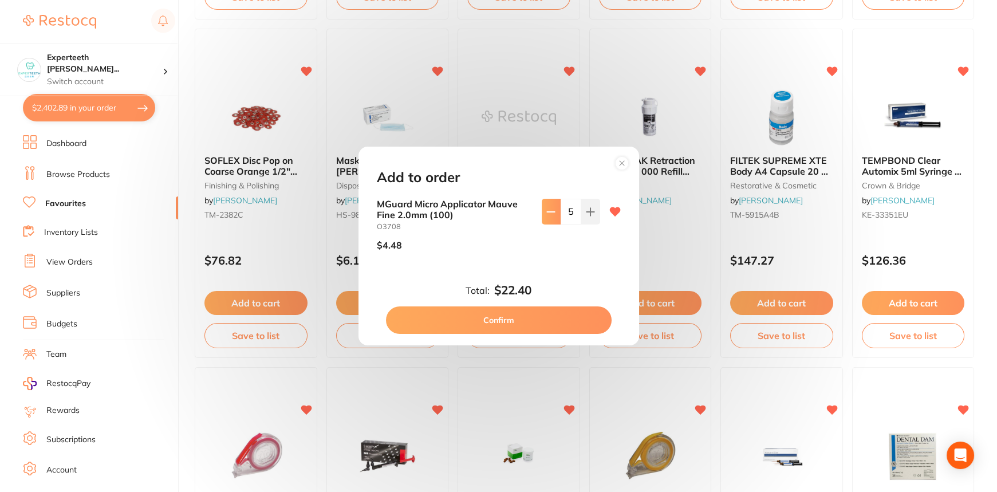
click at [549, 209] on icon at bounding box center [551, 211] width 9 height 9
type input "4"
click at [556, 323] on button "Confirm" at bounding box center [499, 320] width 226 height 27
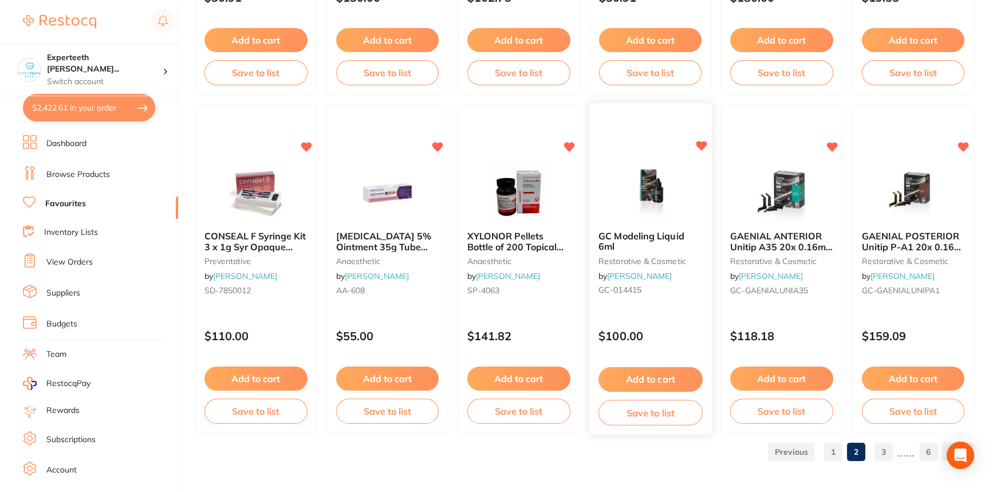
scroll to position [2739, 0]
click at [887, 450] on link "3" at bounding box center [884, 451] width 18 height 23
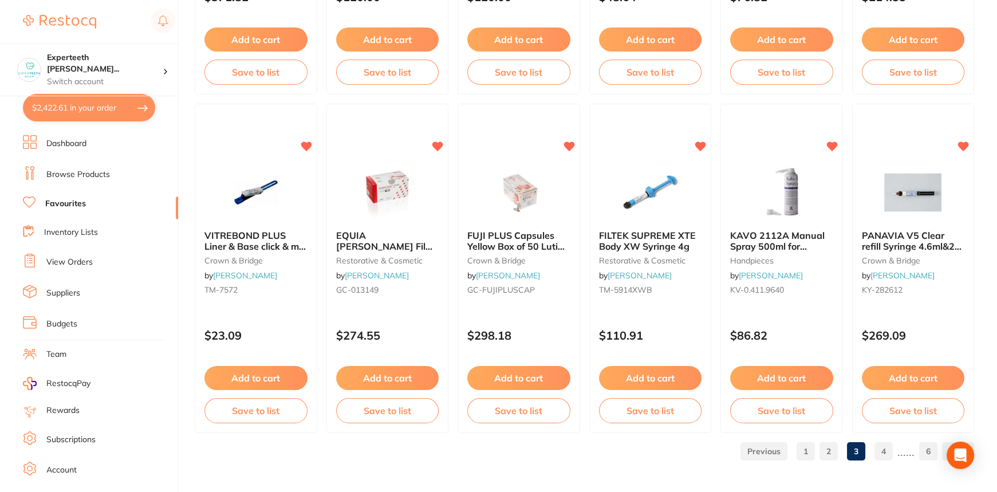
click at [891, 455] on link "4" at bounding box center [884, 451] width 18 height 23
click at [811, 446] on link "1" at bounding box center [806, 451] width 18 height 23
click at [811, 446] on div "1 2 3 4 ...... 6" at bounding box center [585, 451] width 780 height 37
click at [804, 448] on div "1 2 3 4 ...... 6" at bounding box center [585, 451] width 780 height 37
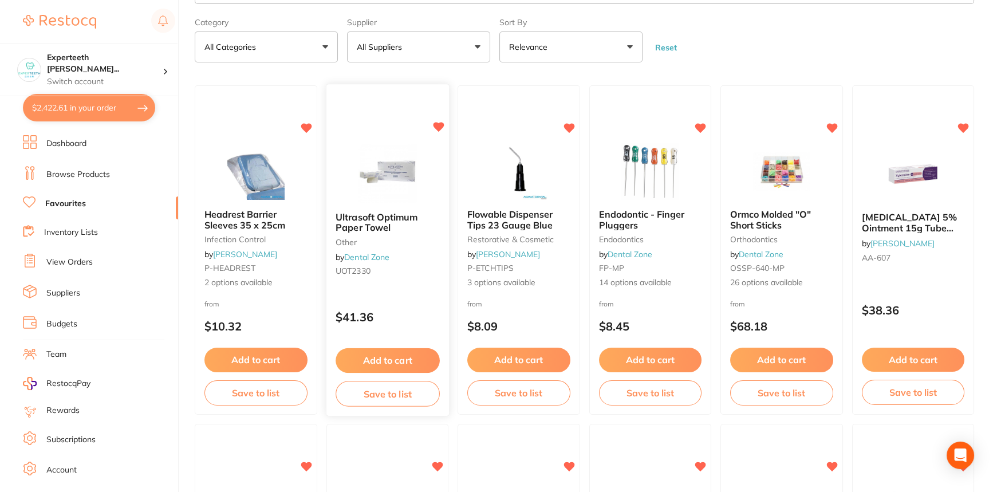
scroll to position [0, 0]
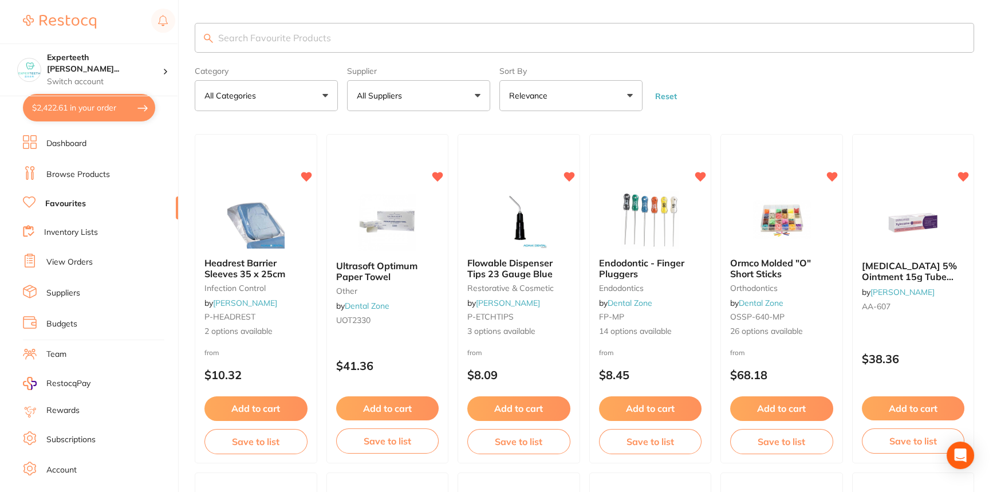
click at [333, 48] on input "search" at bounding box center [585, 38] width 780 height 30
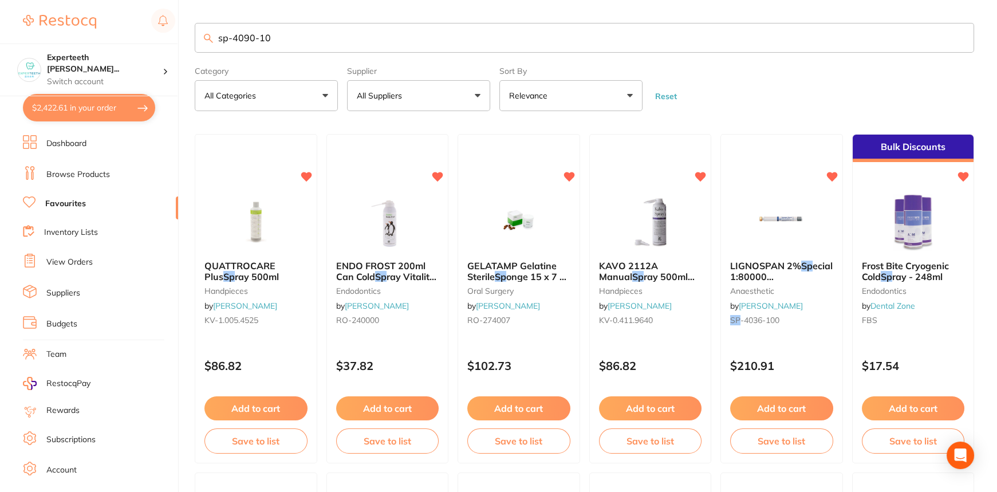
type input "sp-4090-100"
click at [333, 48] on input "sp-4090-100" at bounding box center [585, 38] width 780 height 30
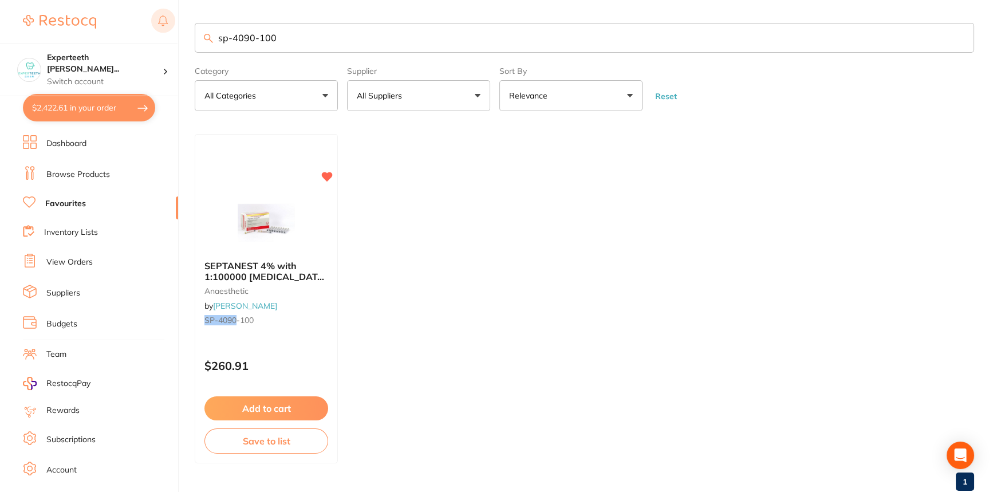
click at [283, 33] on input "sp-4090-100" at bounding box center [585, 38] width 780 height 30
click at [191, 34] on div "$2,422.61 Experteeth Eastwood Wes... Switch account Experteeth Eastwood West $2…" at bounding box center [498, 246] width 997 height 492
click at [245, 40] on input "242242" at bounding box center [585, 38] width 780 height 30
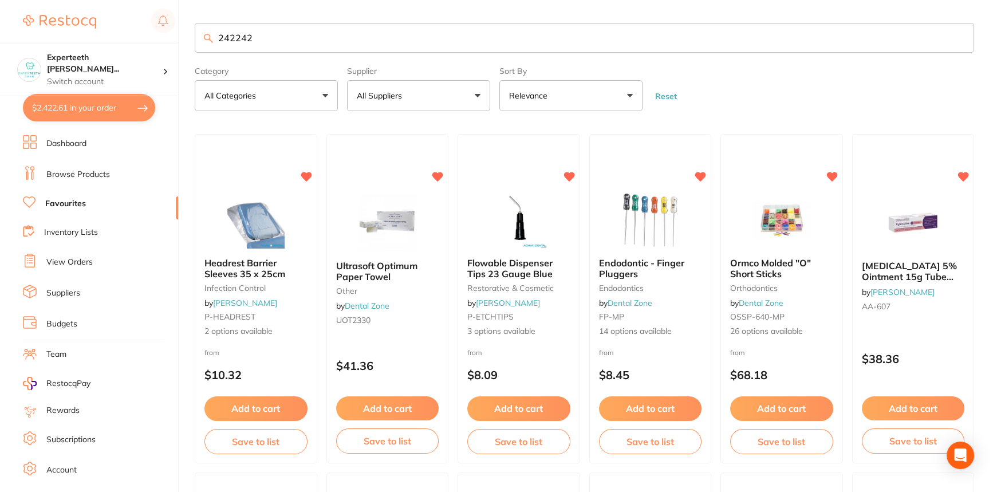
click at [292, 38] on input "242242" at bounding box center [585, 38] width 780 height 30
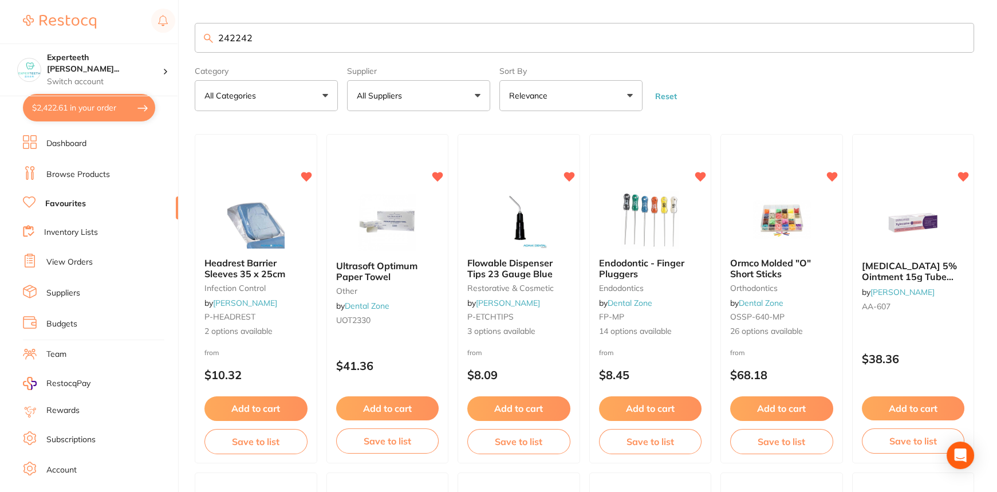
click at [292, 38] on input "242242" at bounding box center [585, 38] width 780 height 30
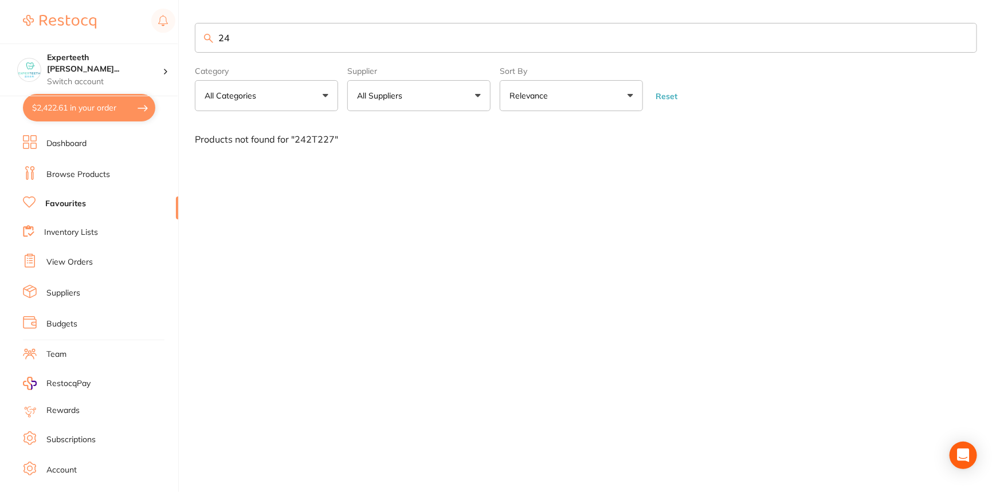
type input "2"
type input "q"
click at [292, 38] on input "search" at bounding box center [586, 38] width 782 height 30
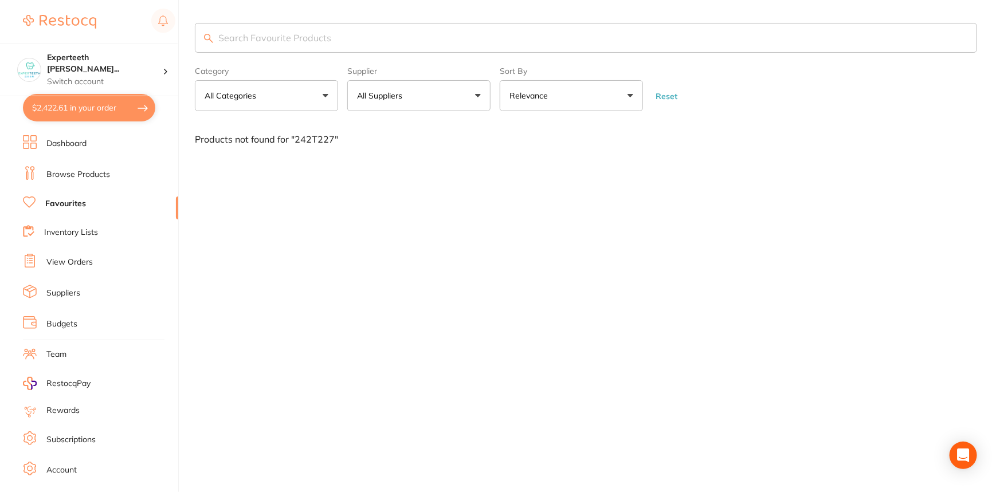
click at [292, 38] on input "search" at bounding box center [586, 38] width 782 height 30
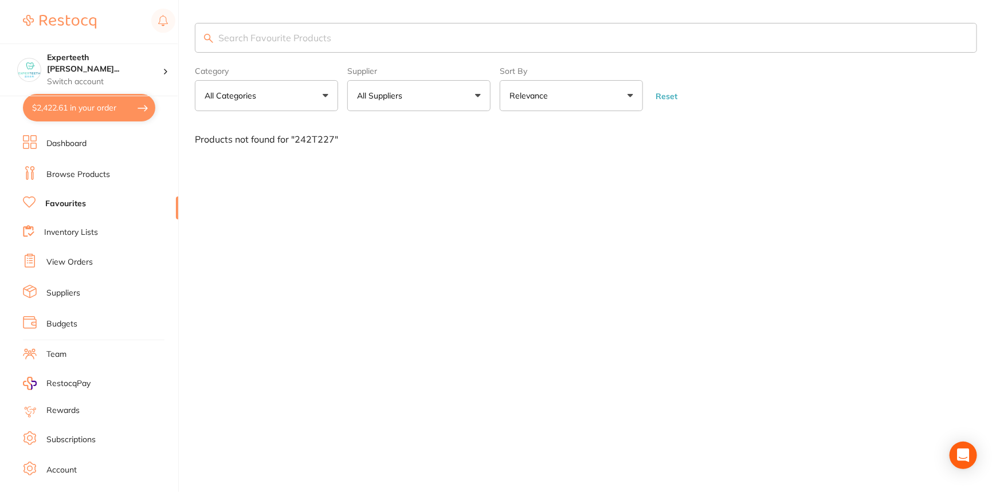
drag, startPoint x: 292, startPoint y: 38, endPoint x: 156, endPoint y: 27, distance: 136.2
click at [221, 52] on input "search" at bounding box center [586, 38] width 782 height 30
click at [191, 40] on div "$2,422.61 Experteeth Eastwood Wes... Switch account Experteeth Eastwood West $2…" at bounding box center [500, 246] width 1000 height 492
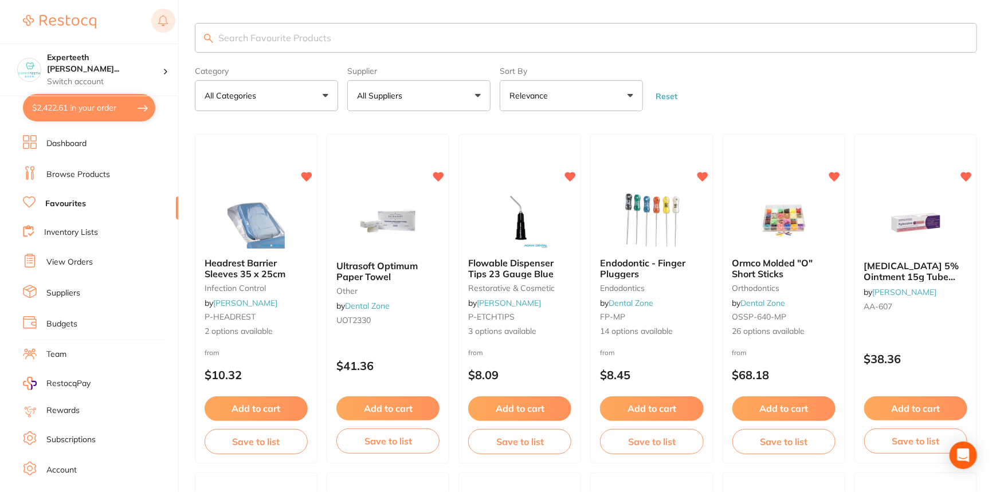
drag, startPoint x: 156, startPoint y: 27, endPoint x: 202, endPoint y: 37, distance: 47.5
click at [137, 21] on div "$2,422.61 Experteeth Eastwood Wes... Switch account Experteeth Eastwood West $2…" at bounding box center [500, 246] width 1000 height 492
click at [356, 40] on input "wooden wedge" at bounding box center [585, 38] width 780 height 30
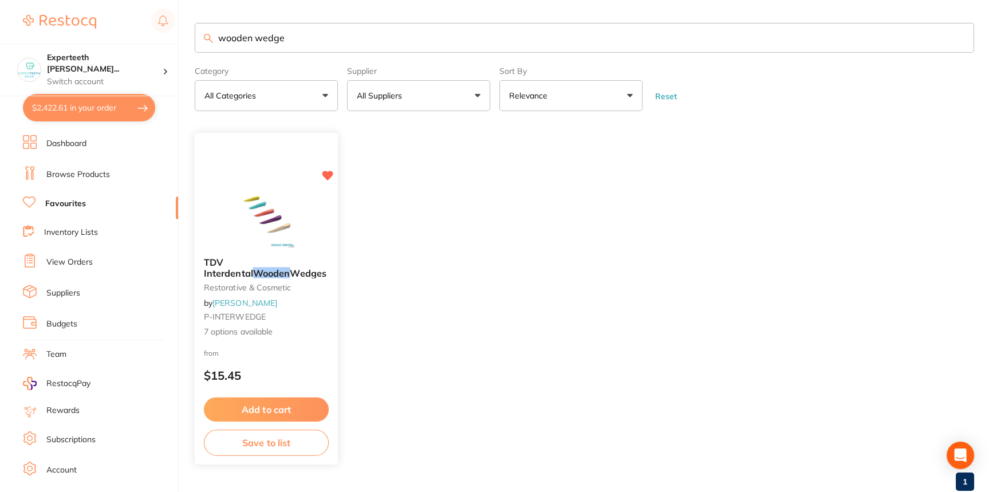
type input "wooden wedge"
click at [247, 280] on section at bounding box center [498, 246] width 997 height 492
click at [284, 270] on b "TDV Interdental Wooden Wedge s" at bounding box center [266, 267] width 125 height 21
click at [286, 262] on section at bounding box center [498, 246] width 997 height 492
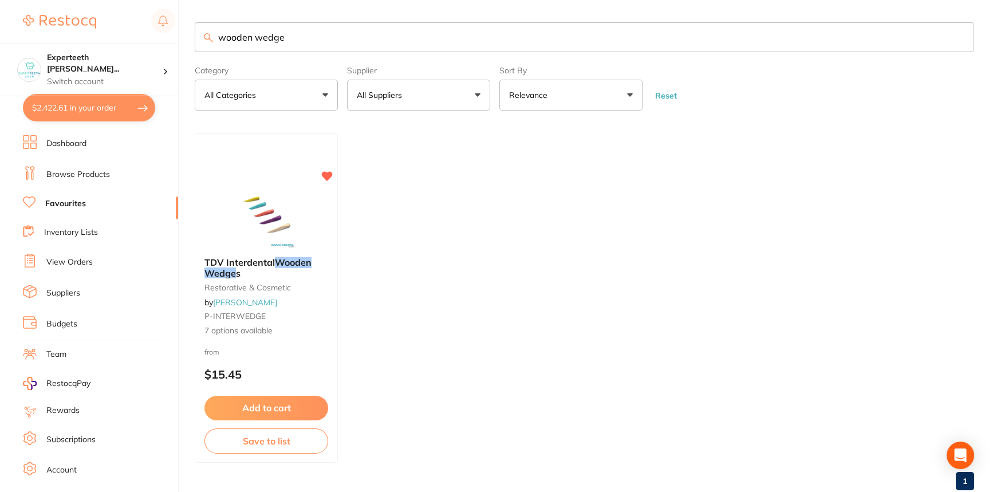
click at [261, 268] on b "TDV Interdental Wooden Wedge s" at bounding box center [267, 267] width 124 height 21
click at [277, 407] on section at bounding box center [498, 246] width 997 height 492
click at [252, 265] on section at bounding box center [498, 246] width 997 height 492
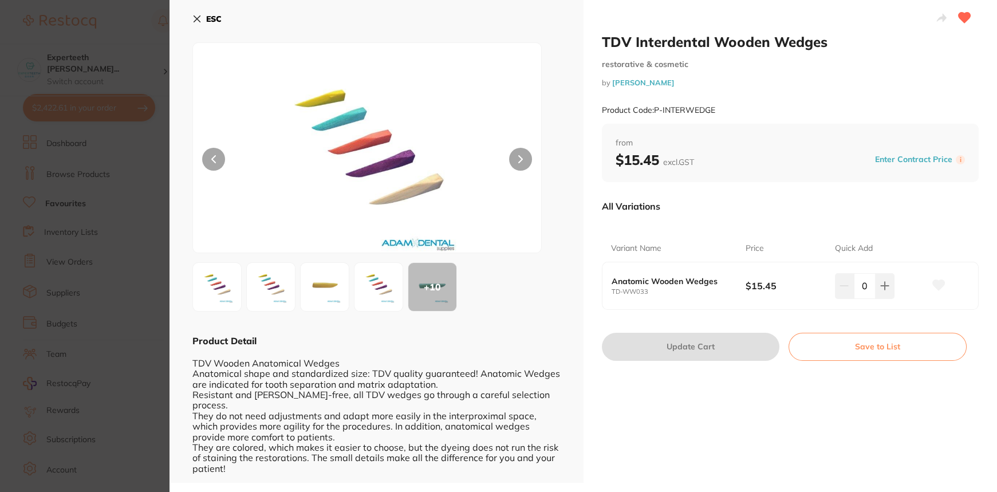
drag, startPoint x: 259, startPoint y: 269, endPoint x: 197, endPoint y: 17, distance: 259.6
click at [259, 269] on section "TDV Interdental Wooden Wedges restorative & cosmetic by Adam Dental Product Cod…" at bounding box center [498, 246] width 997 height 492
click at [234, 258] on section "TDV Interdental Wooden Wedges restorative & cosmetic by Adam Dental Product Cod…" at bounding box center [498, 246] width 997 height 492
click at [226, 272] on section "TDV Interdental Wooden Wedges restorative & cosmetic by Adam Dental Product Cod…" at bounding box center [498, 246] width 997 height 492
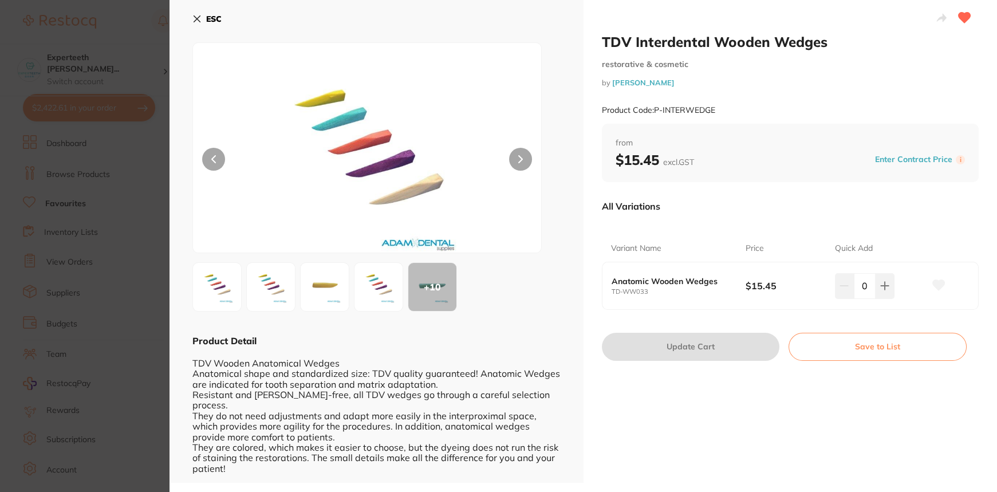
click at [226, 272] on section "TDV Interdental Wooden Wedges restorative & cosmetic by Adam Dental Product Cod…" at bounding box center [498, 246] width 997 height 492
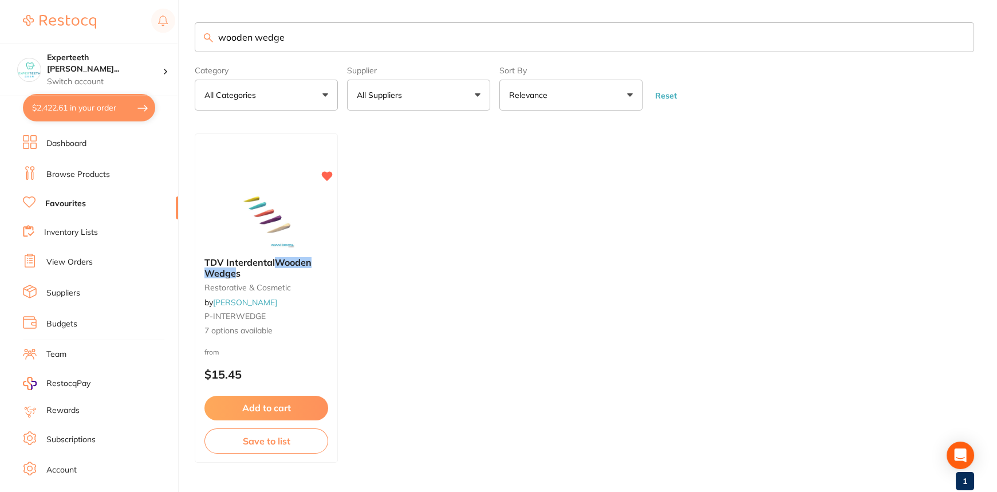
scroll to position [30, 0]
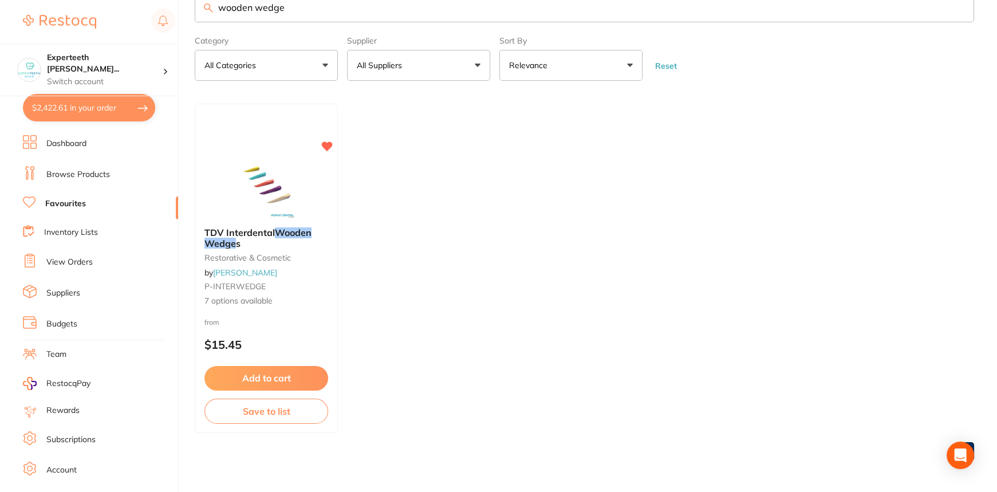
drag, startPoint x: 269, startPoint y: 217, endPoint x: 65, endPoint y: 202, distance: 205.1
click at [269, 218] on div "TDV Interdental Wooden Wedge s restorative & cosmetic by Adam Dental P-INTERWED…" at bounding box center [266, 267] width 142 height 98
click at [65, 202] on section at bounding box center [498, 246] width 997 height 492
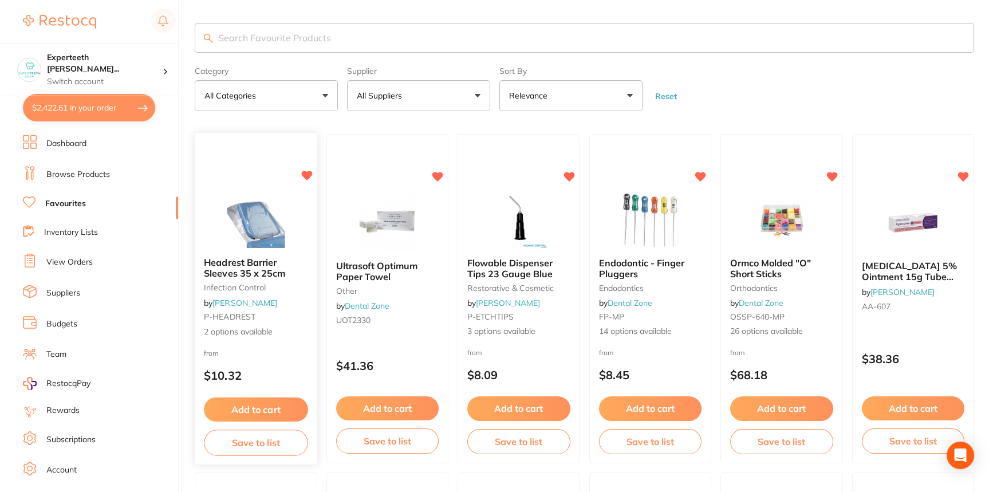
click at [272, 215] on img at bounding box center [255, 219] width 75 height 58
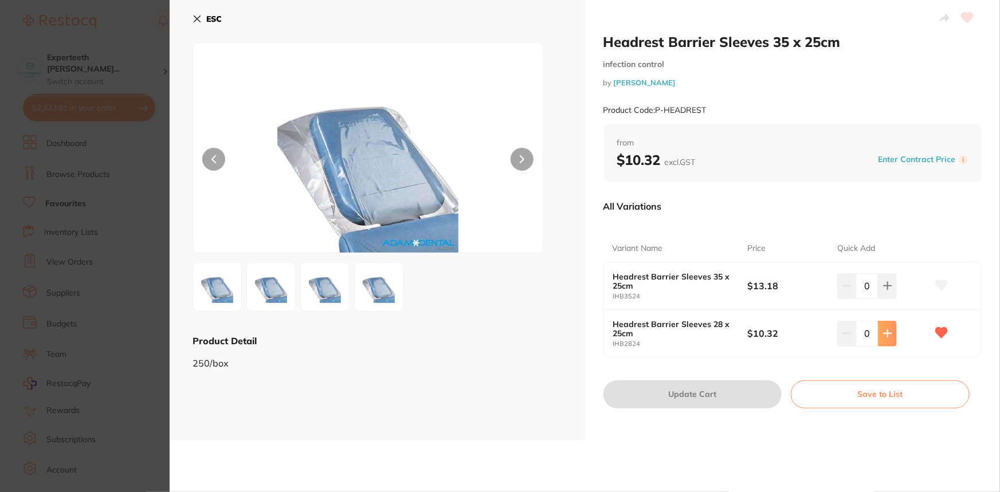
click at [888, 333] on icon at bounding box center [886, 333] width 7 height 7
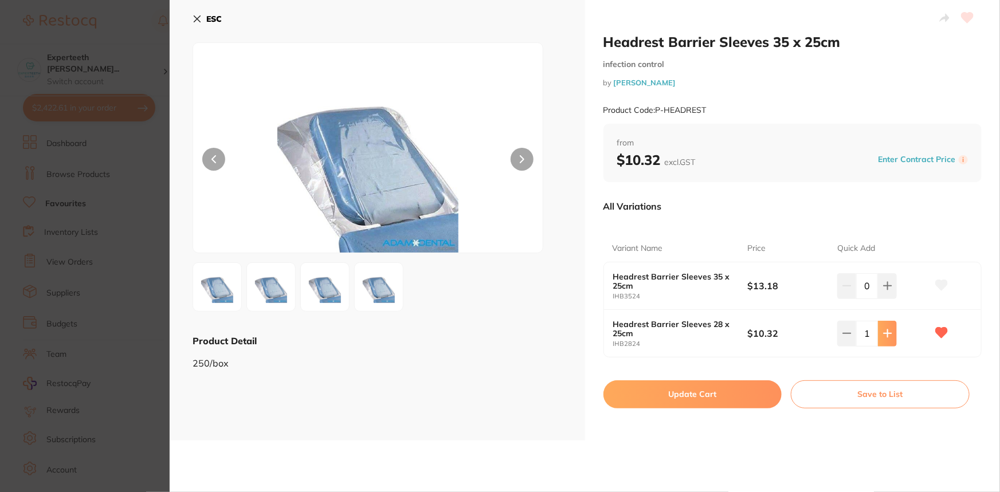
click at [888, 333] on icon at bounding box center [886, 333] width 7 height 7
type input "2"
click at [718, 386] on button "Update Cart" at bounding box center [692, 393] width 179 height 27
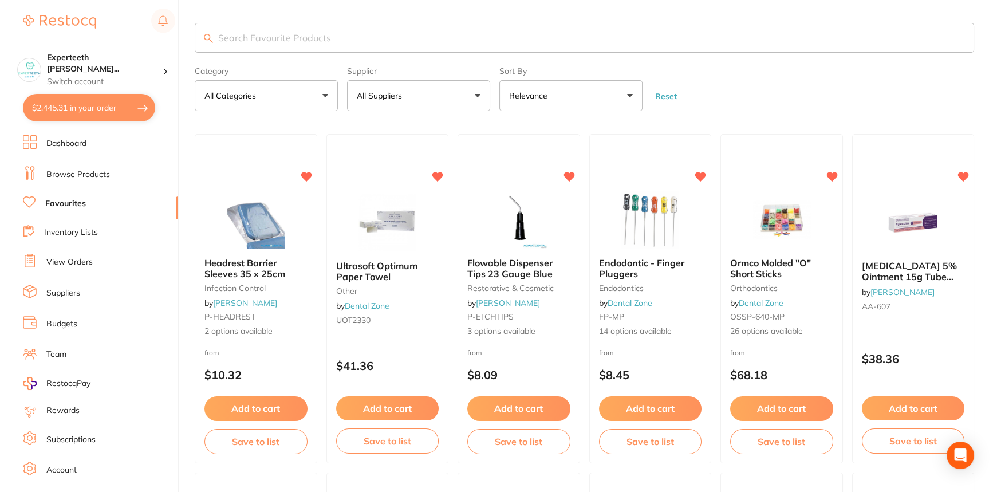
click at [412, 49] on input "search" at bounding box center [585, 38] width 780 height 30
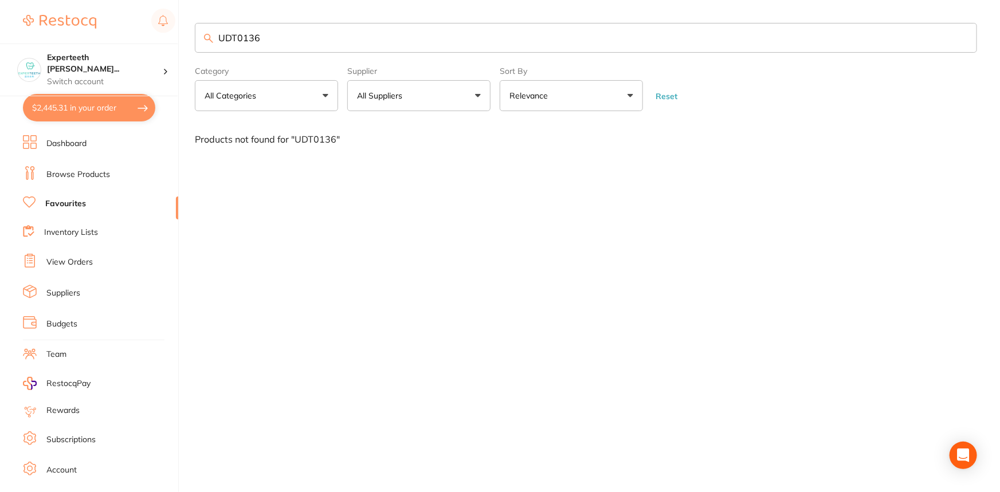
drag, startPoint x: 270, startPoint y: 39, endPoint x: 219, endPoint y: 38, distance: 51.0
click at [219, 38] on input "UDT0136" at bounding box center [586, 38] width 782 height 30
type input "UDT0136"
click at [72, 178] on link "Browse Products" at bounding box center [78, 174] width 64 height 11
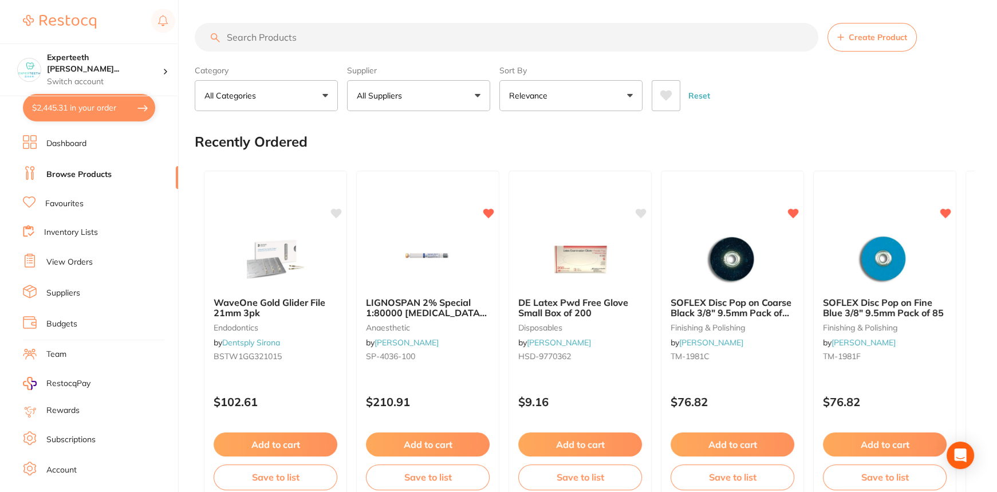
drag, startPoint x: 301, startPoint y: 38, endPoint x: 137, endPoint y: 155, distance: 200.8
click at [272, 40] on input "search" at bounding box center [507, 37] width 624 height 29
click at [71, 141] on link "Dashboard" at bounding box center [66, 143] width 40 height 11
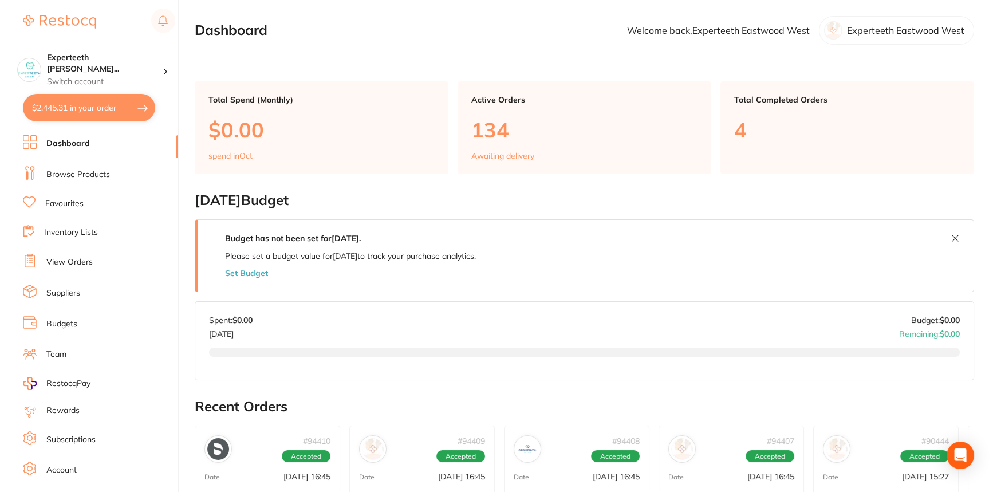
click at [65, 203] on link "Favourites" at bounding box center [64, 203] width 38 height 11
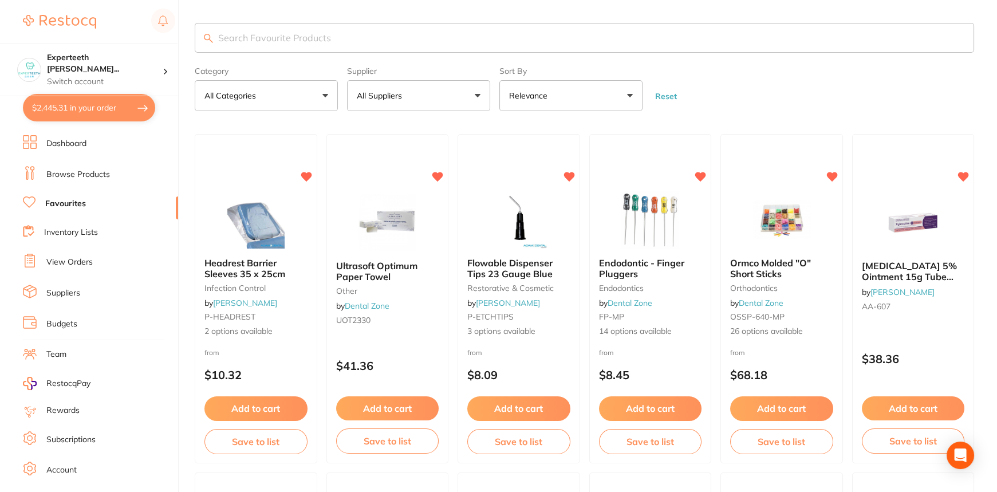
click at [54, 174] on link "Browse Products" at bounding box center [78, 174] width 64 height 11
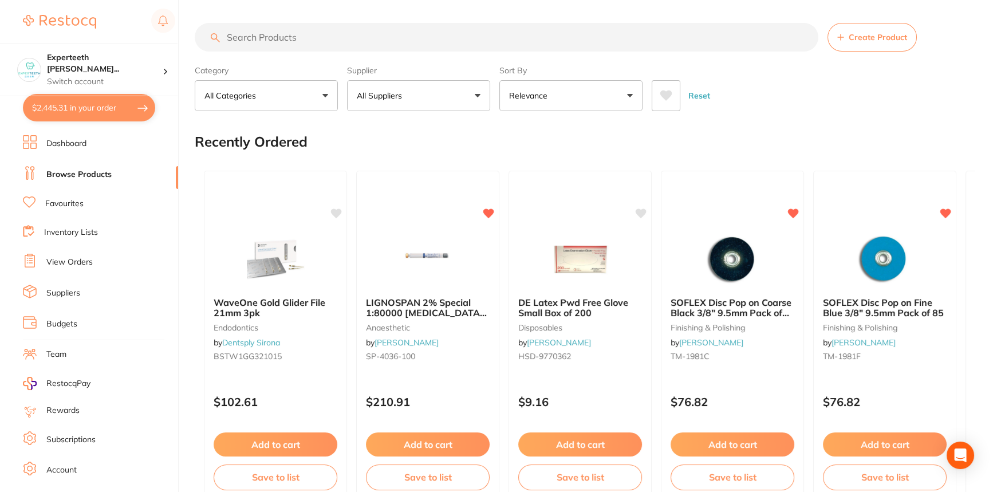
click at [289, 38] on input "search" at bounding box center [507, 37] width 624 height 29
paste input "UDT0136"
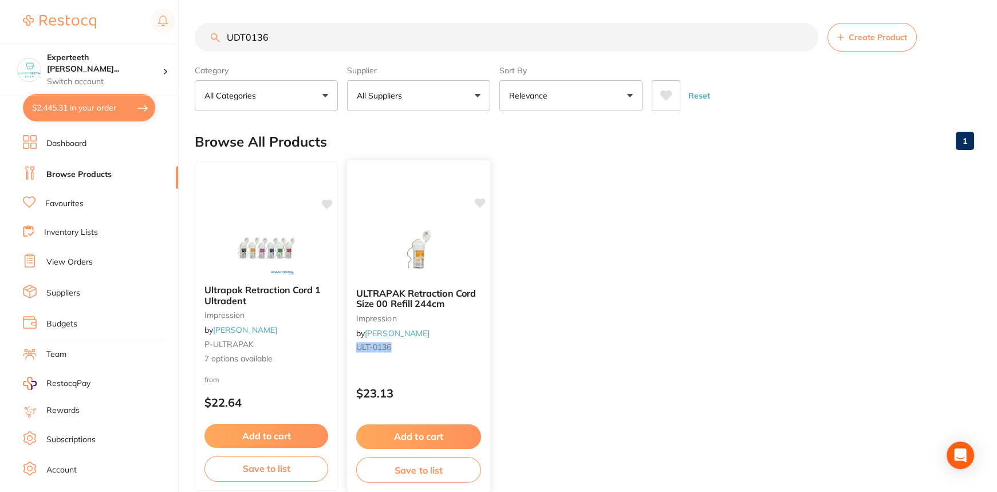
type input "UDT0136"
click at [425, 288] on span "ULTRAPAK Retraction Cord Size 00 Refill 244cm" at bounding box center [416, 299] width 119 height 22
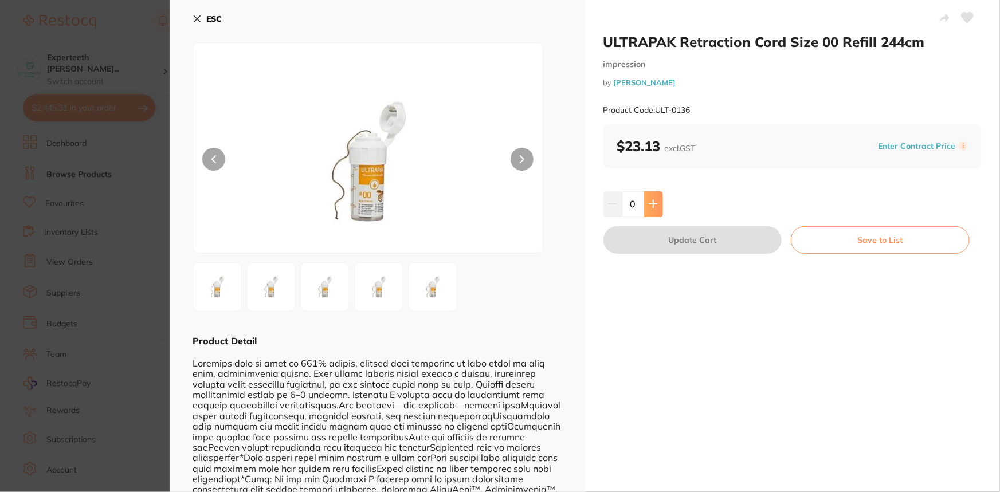
click at [645, 198] on button at bounding box center [653, 203] width 19 height 25
type input "1"
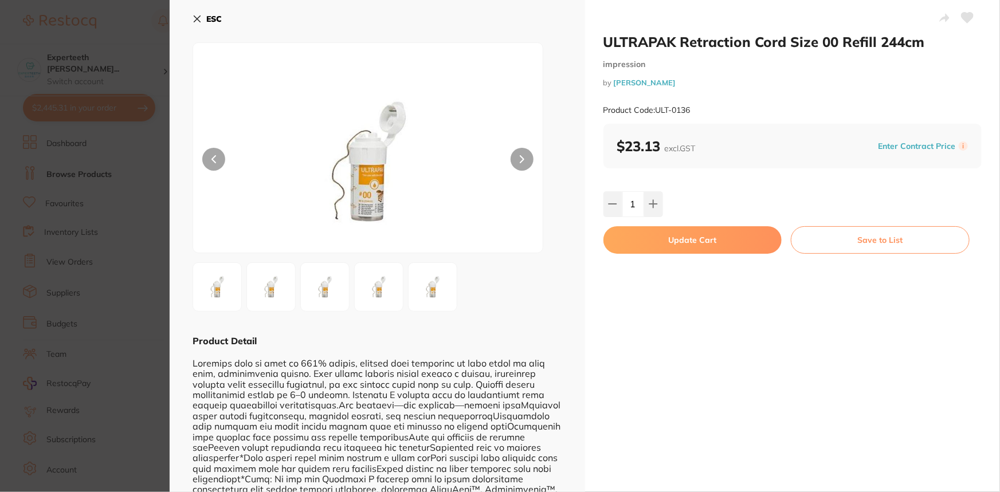
click at [677, 237] on button "Update Cart" at bounding box center [692, 239] width 179 height 27
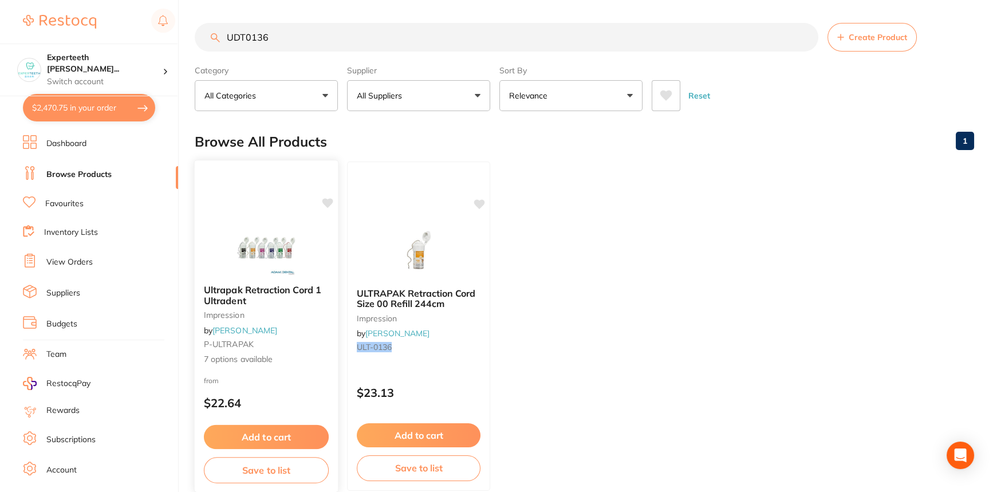
click at [233, 280] on div "Ultrapak Retraction Cord 1 Ultradent impression by [PERSON_NAME] P-ULTRAPAK 7 o…" at bounding box center [266, 325] width 143 height 99
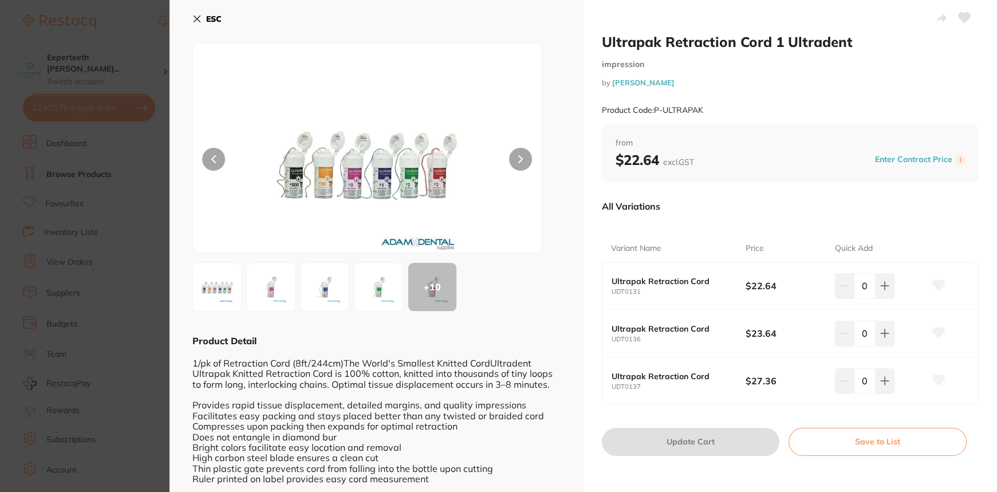
scroll to position [20, 0]
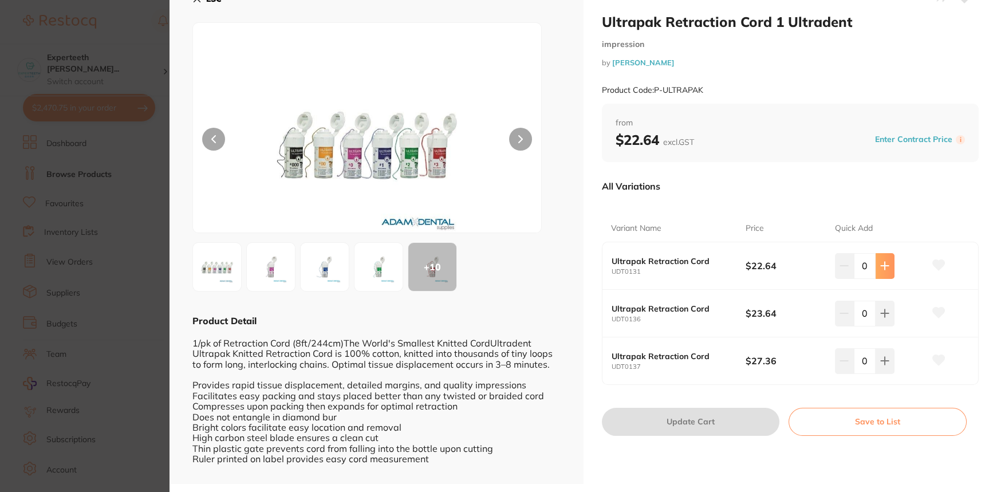
click at [882, 262] on icon at bounding box center [885, 265] width 7 height 7
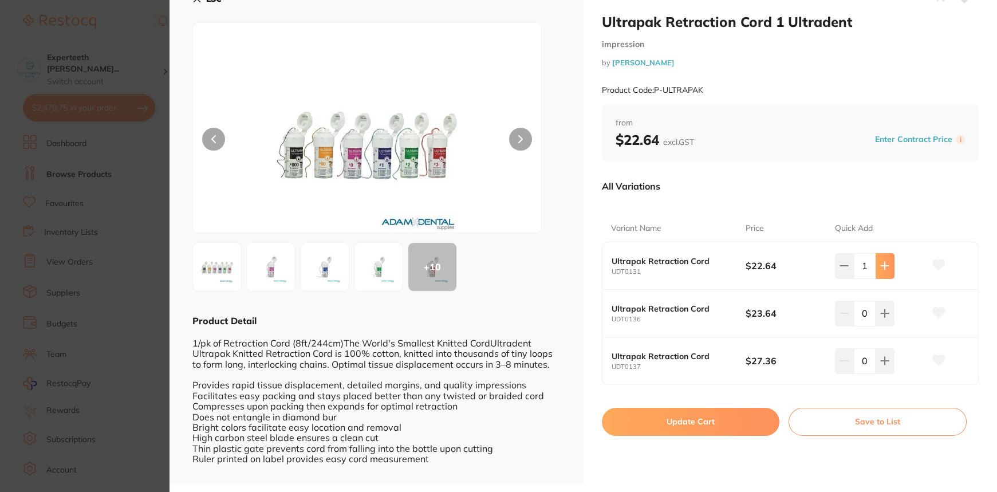
type input "1"
click at [702, 425] on button "Update Cart" at bounding box center [691, 421] width 178 height 27
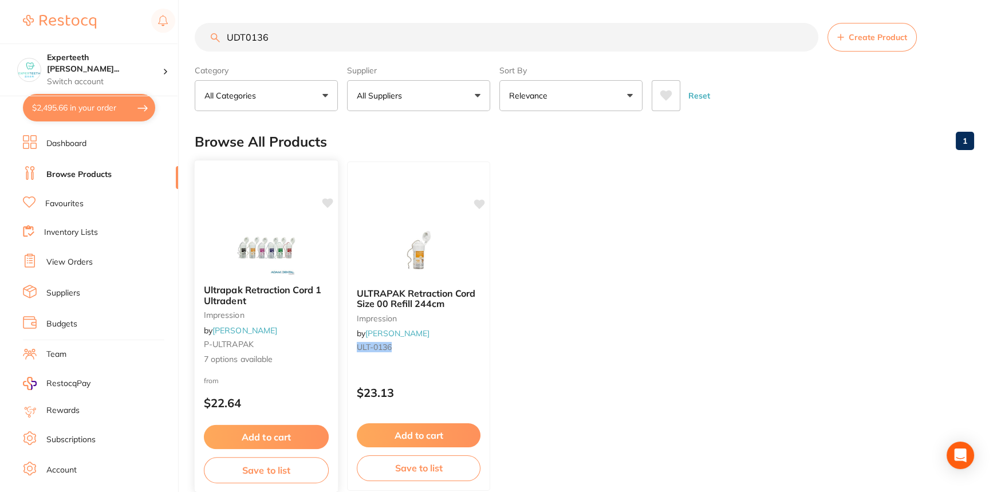
click at [262, 292] on span "Ultrapak Retraction Cord 1 Ultradent" at bounding box center [262, 295] width 117 height 22
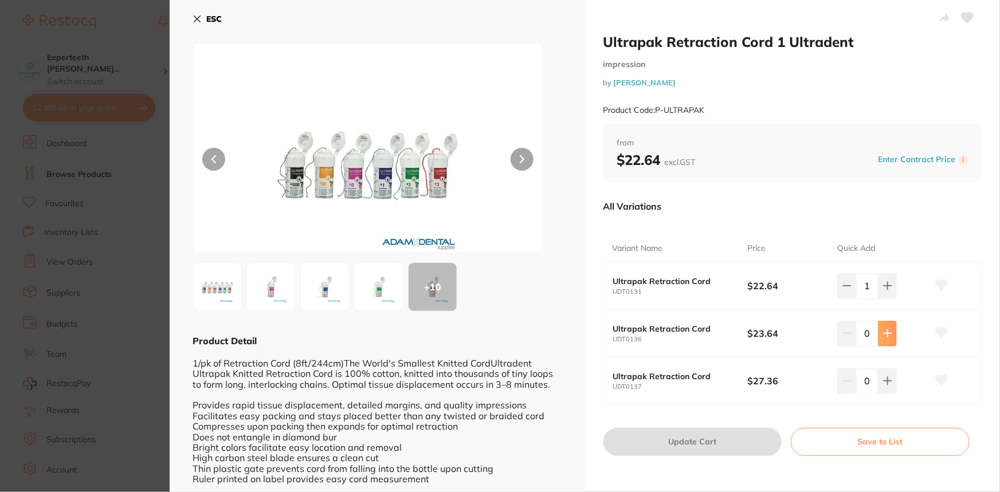
click at [891, 332] on button at bounding box center [887, 333] width 19 height 25
type input "1"
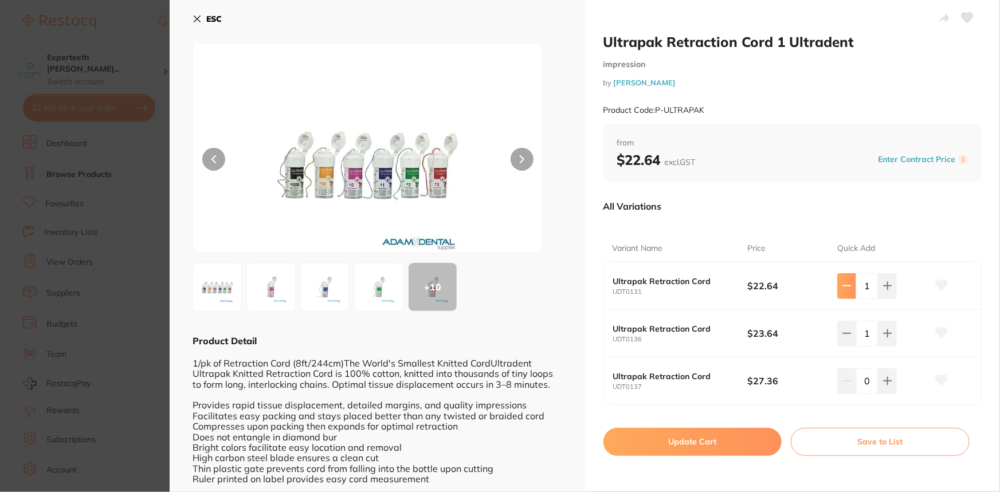
click at [848, 287] on icon at bounding box center [846, 285] width 9 height 9
type input "0"
click at [754, 447] on button "Update Cart" at bounding box center [692, 441] width 179 height 27
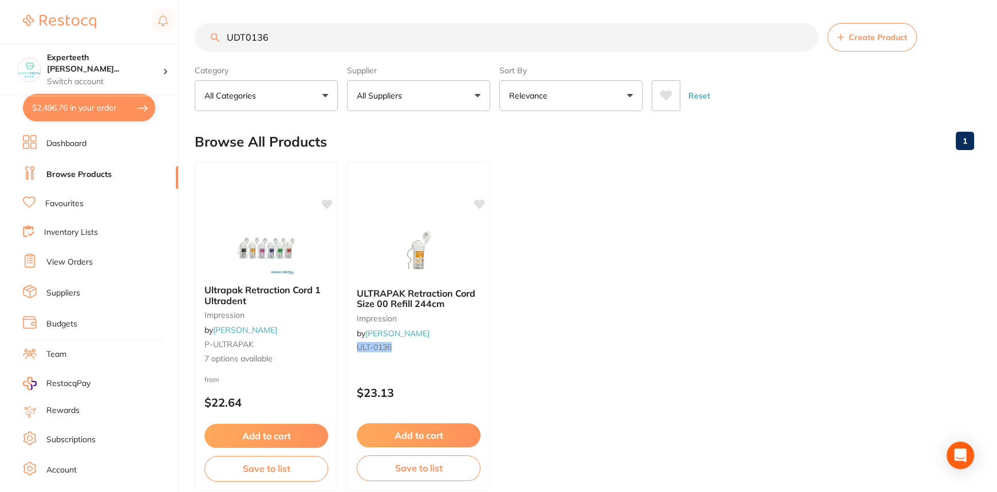
click at [97, 111] on button "$2,496.76 in your order" at bounding box center [89, 107] width 132 height 27
checkbox input "true"
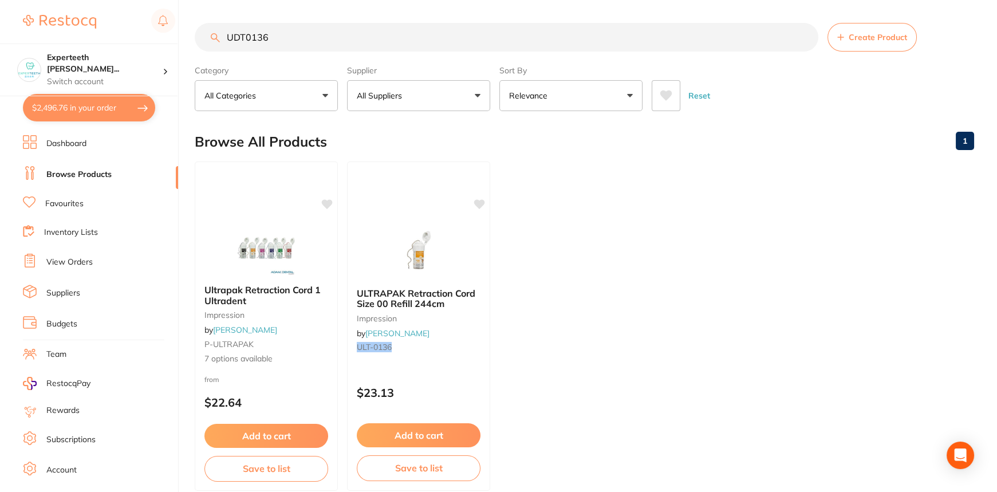
checkbox input "true"
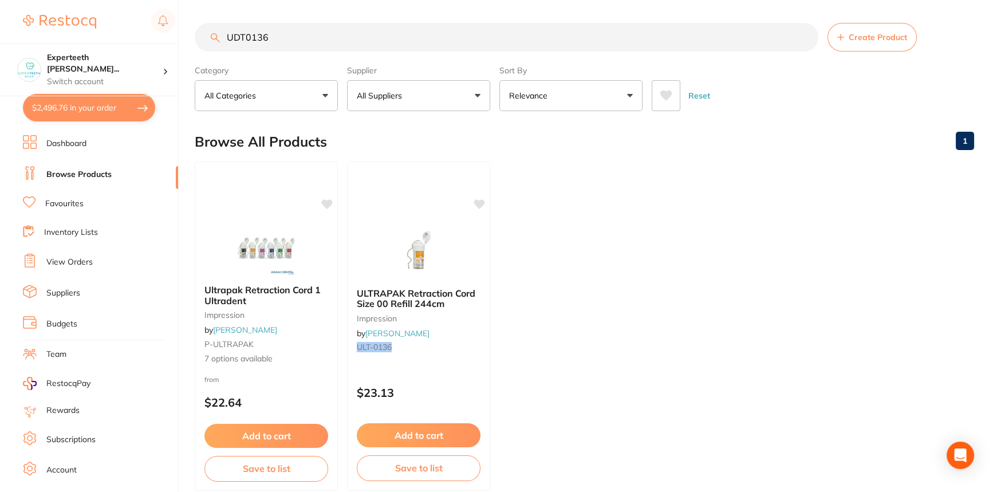
checkbox input "true"
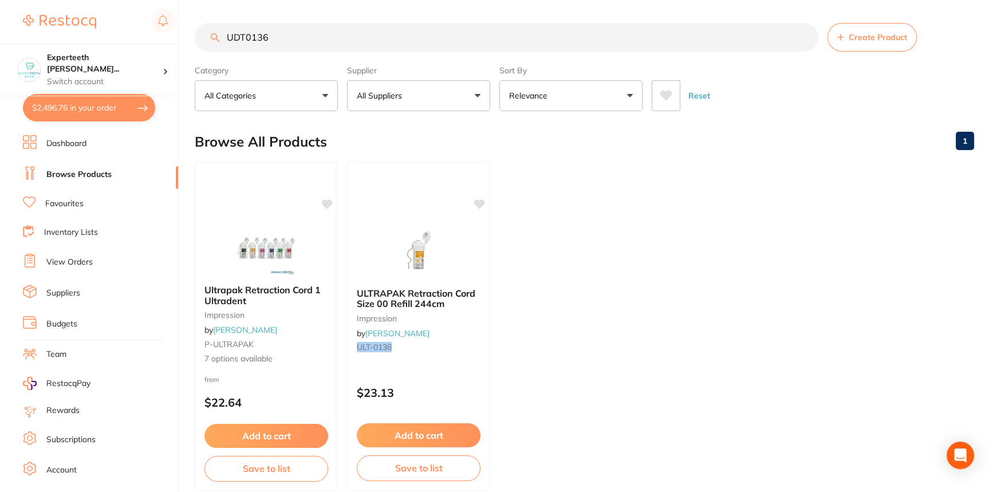
checkbox input "true"
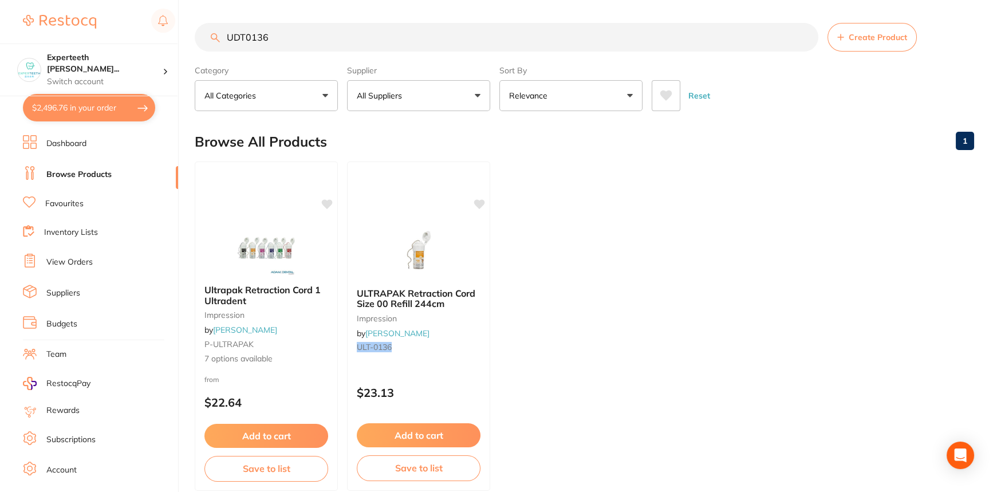
checkbox input "true"
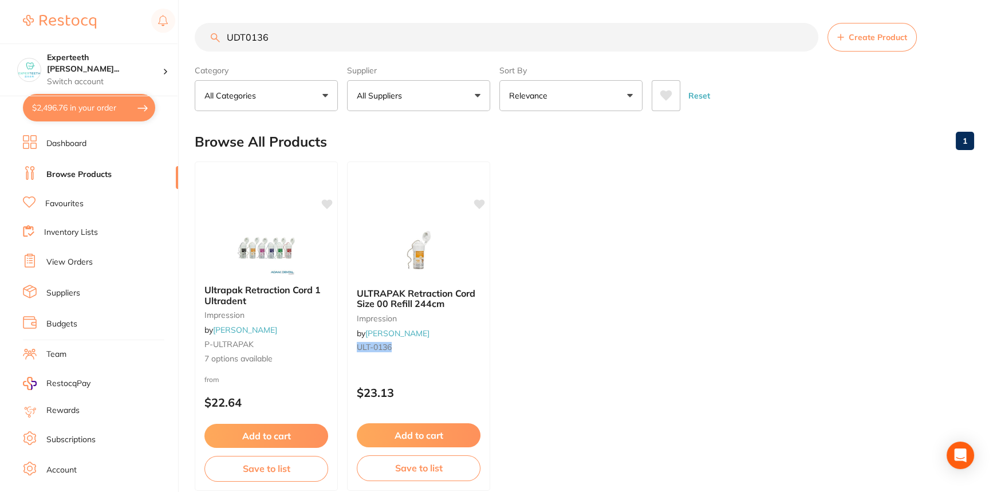
checkbox input "true"
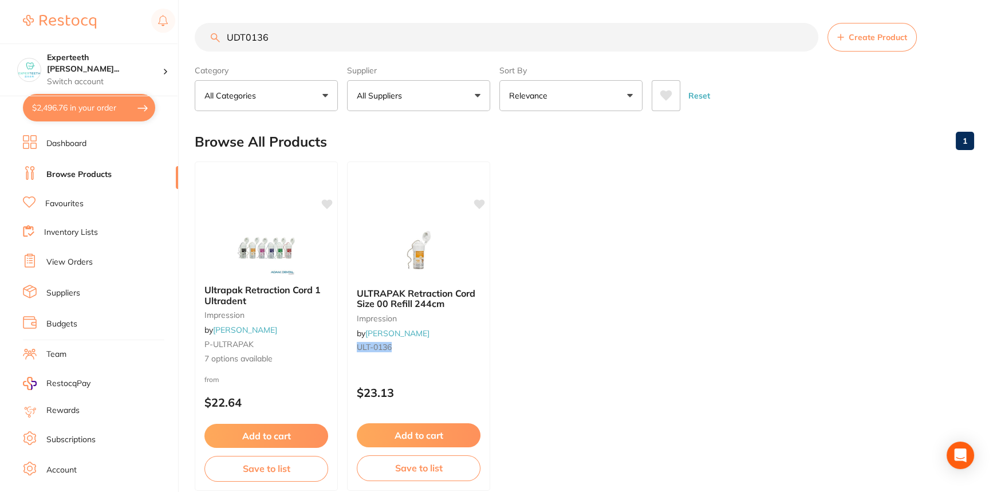
checkbox input "true"
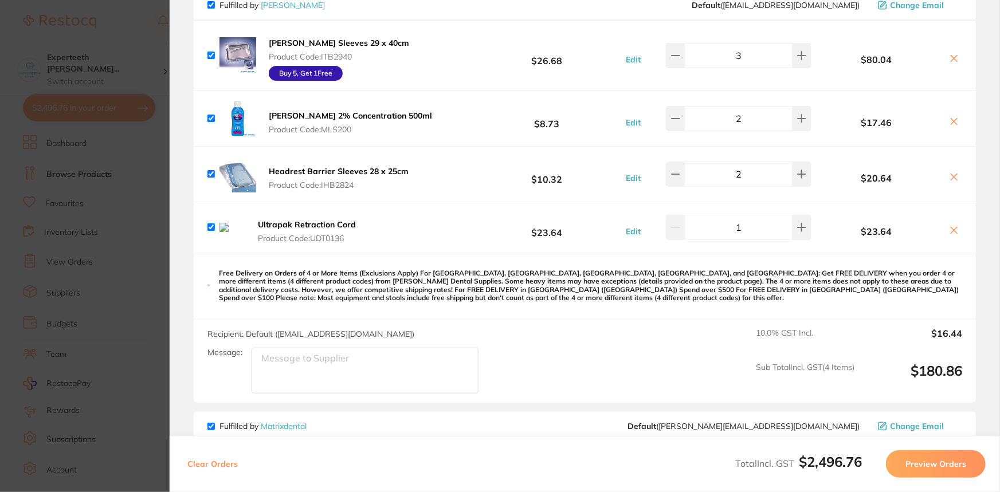
scroll to position [1166, 0]
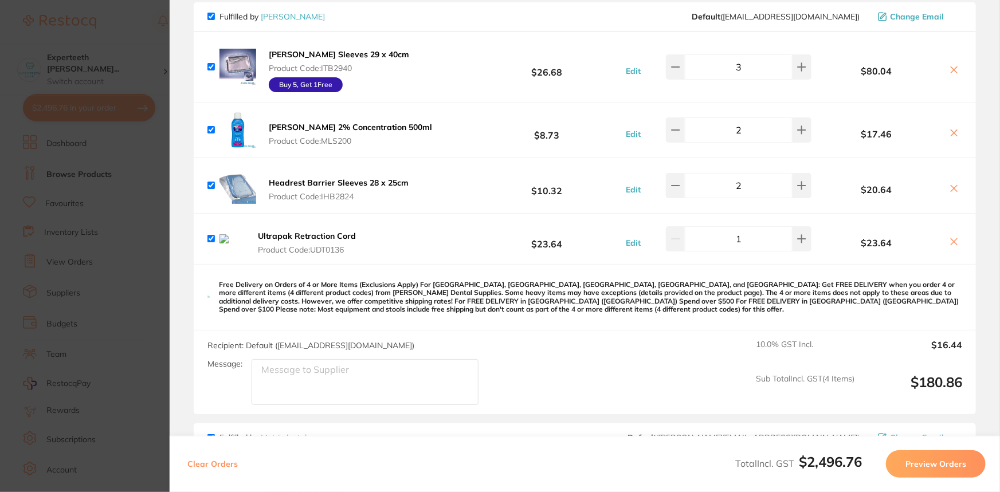
click at [948, 238] on button at bounding box center [954, 243] width 16 height 12
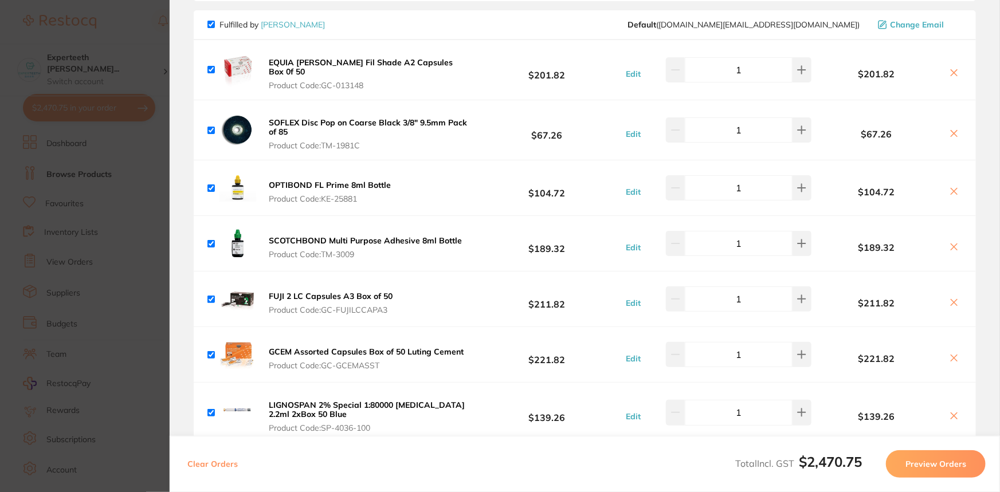
scroll to position [312, 0]
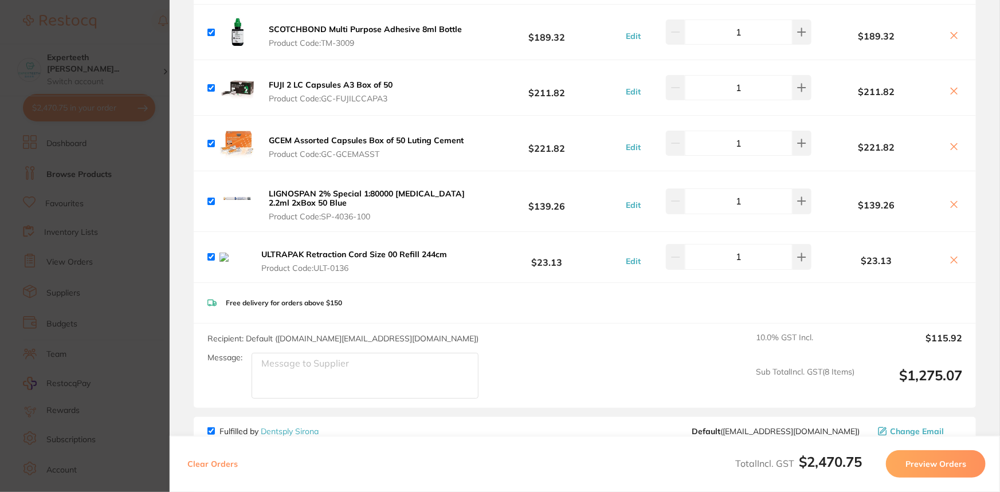
click at [953, 256] on icon at bounding box center [953, 260] width 9 height 9
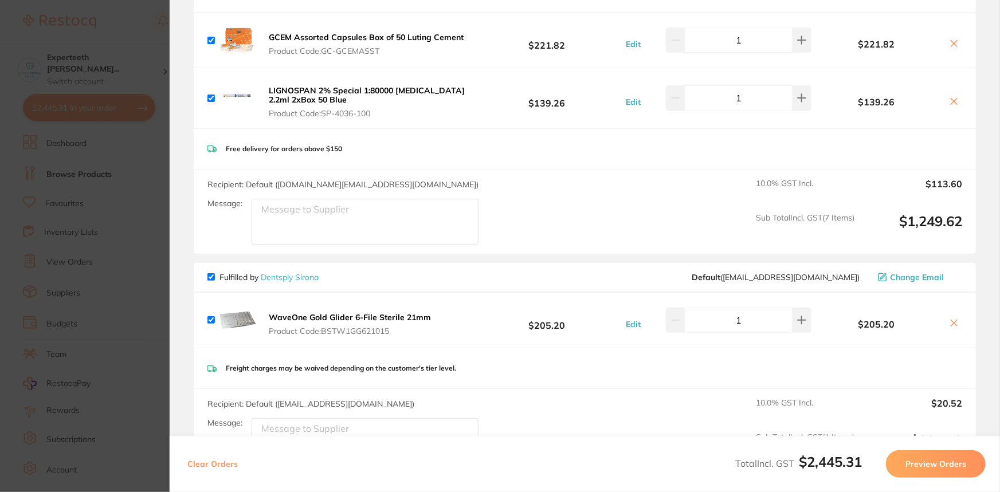
scroll to position [573, 0]
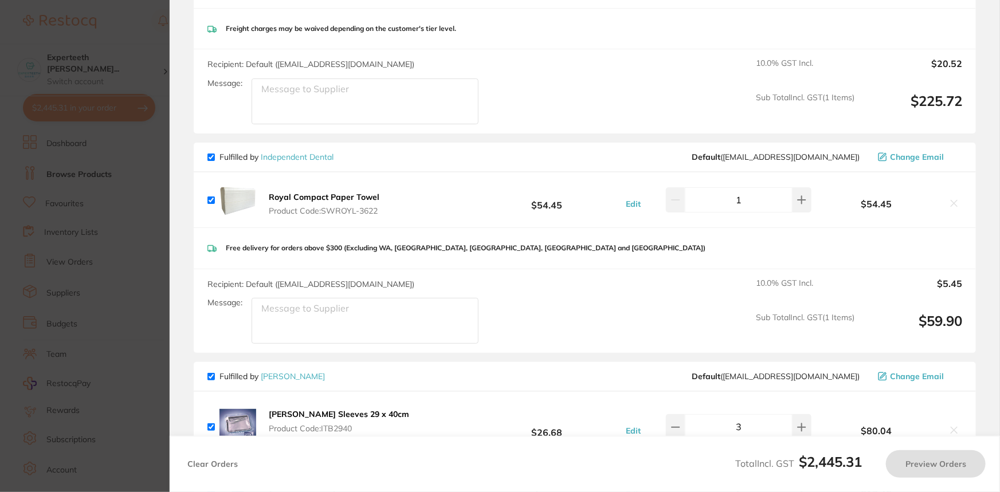
checkbox input "true"
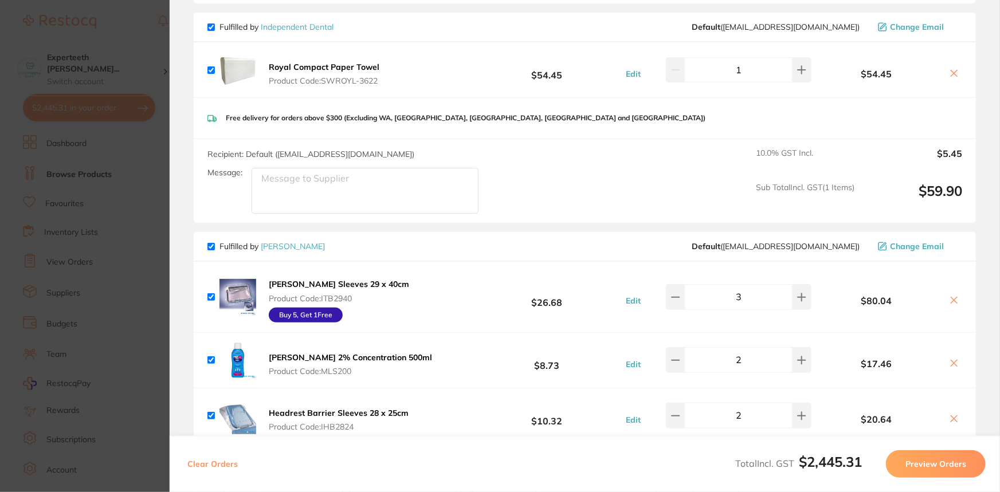
scroll to position [1146, 0]
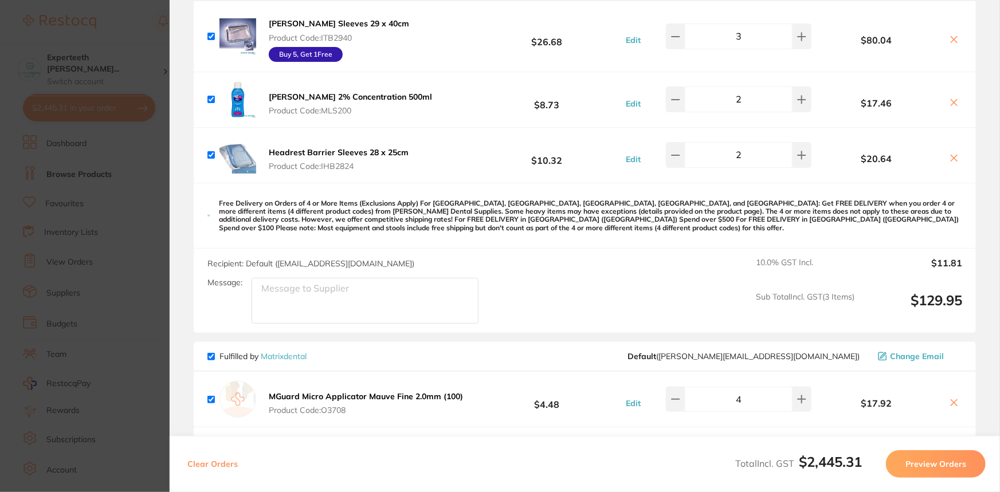
click at [110, 235] on section "Update RRP Set your pre negotiated price for this item. Item Agreed RRP (excl. …" at bounding box center [500, 246] width 1000 height 492
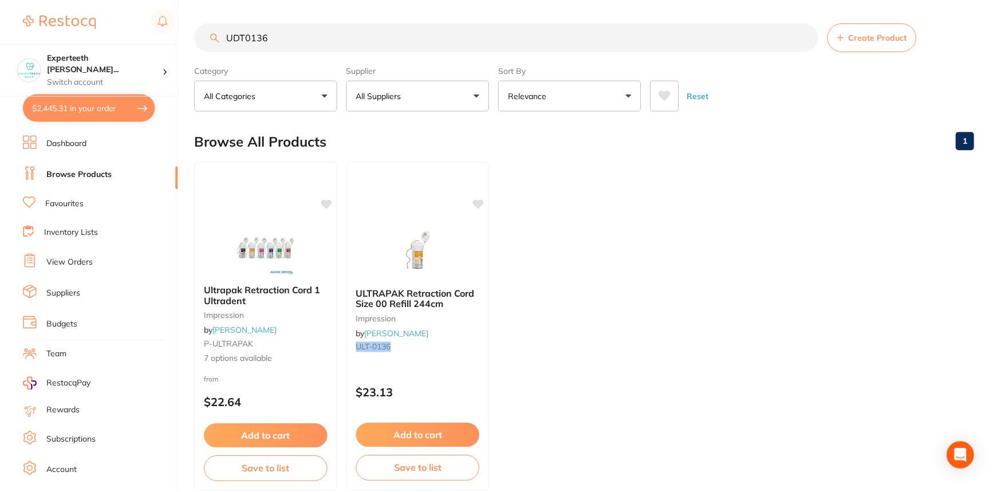
scroll to position [0, 0]
click at [287, 257] on img at bounding box center [266, 247] width 75 height 58
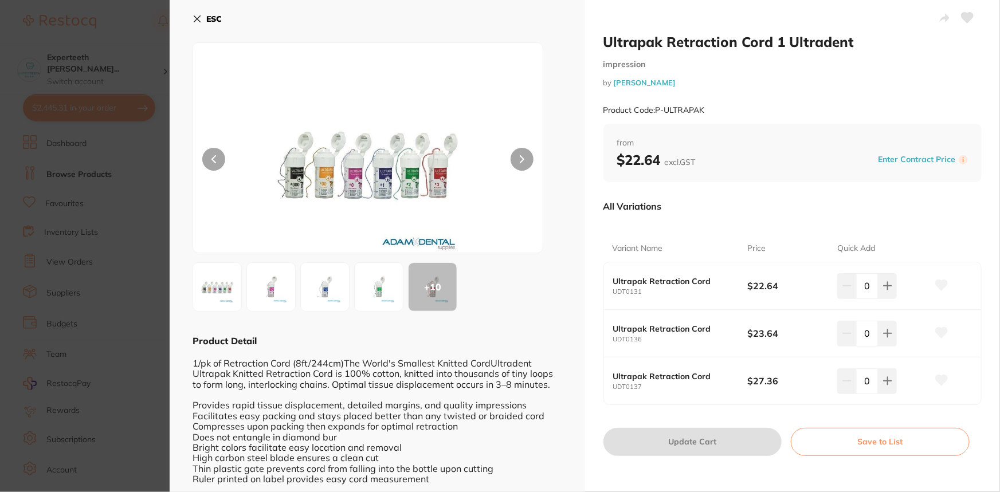
click at [895, 286] on div "0" at bounding box center [882, 285] width 90 height 25
click at [883, 287] on icon at bounding box center [887, 285] width 9 height 9
type input "1"
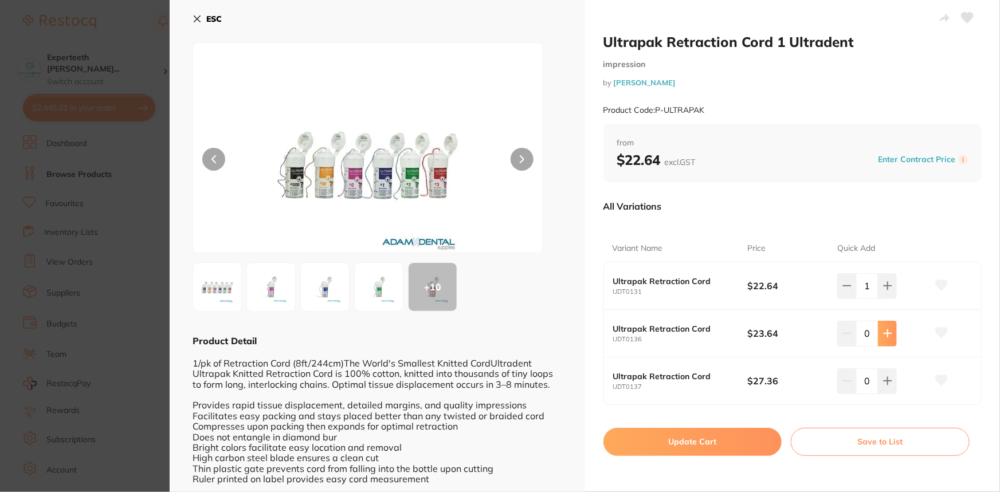
click at [889, 339] on button at bounding box center [887, 333] width 19 height 25
type input "1"
click at [726, 443] on button "Update Cart" at bounding box center [692, 441] width 179 height 27
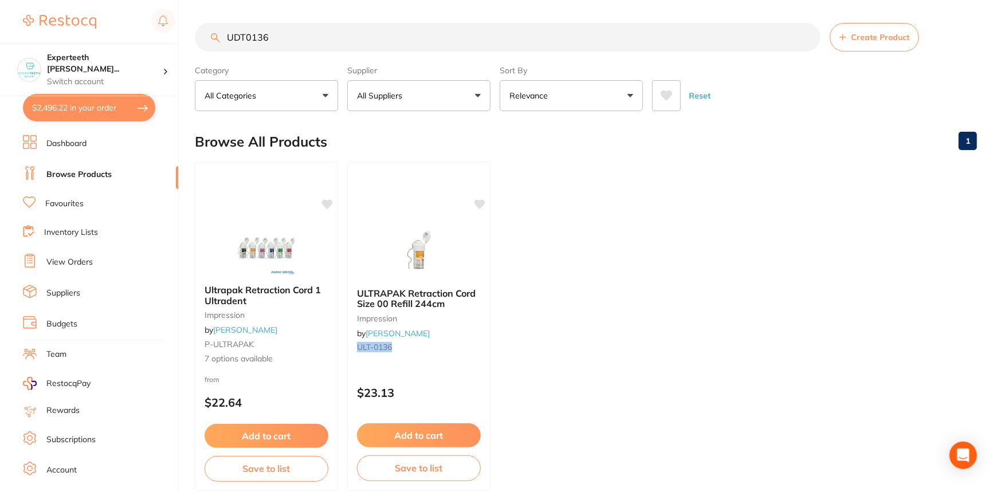
checkbox input "false"
drag, startPoint x: 217, startPoint y: 18, endPoint x: 151, endPoint y: 18, distance: 65.3
click at [151, 18] on div "$2,496.22 Experteeth [PERSON_NAME]... Switch account Experteeth Eastwood West $…" at bounding box center [498, 246] width 997 height 492
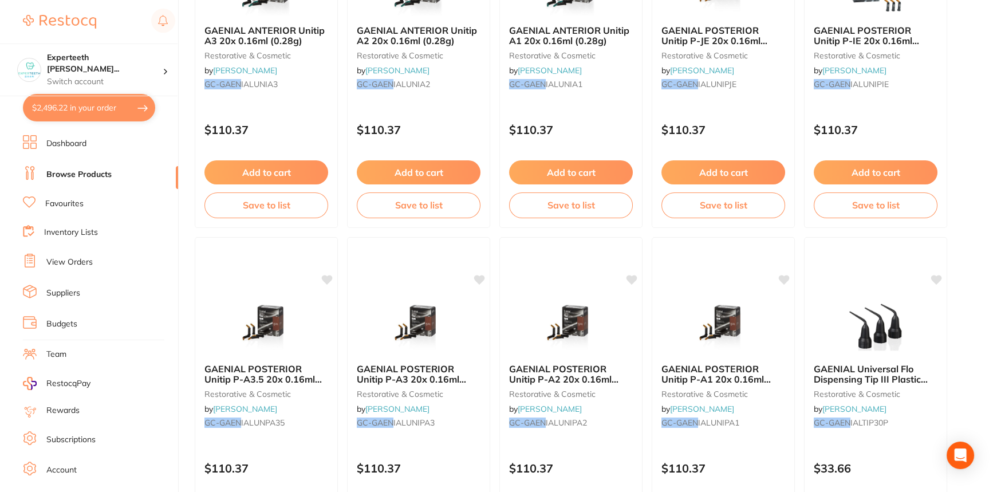
scroll to position [729, 0]
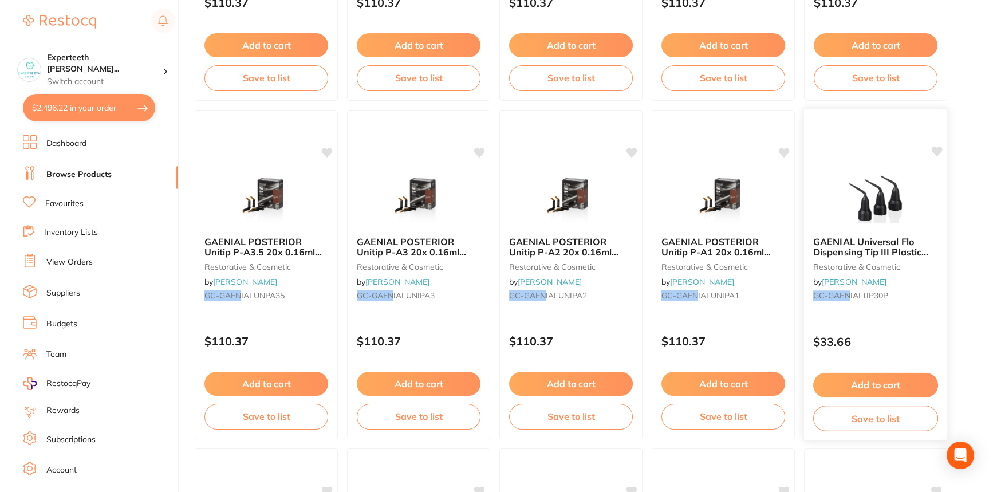
type input "GC-GAEN"
click at [888, 247] on span "GAENIAL Universal Flo Dispensing Tip III Plastic x30" at bounding box center [871, 251] width 115 height 33
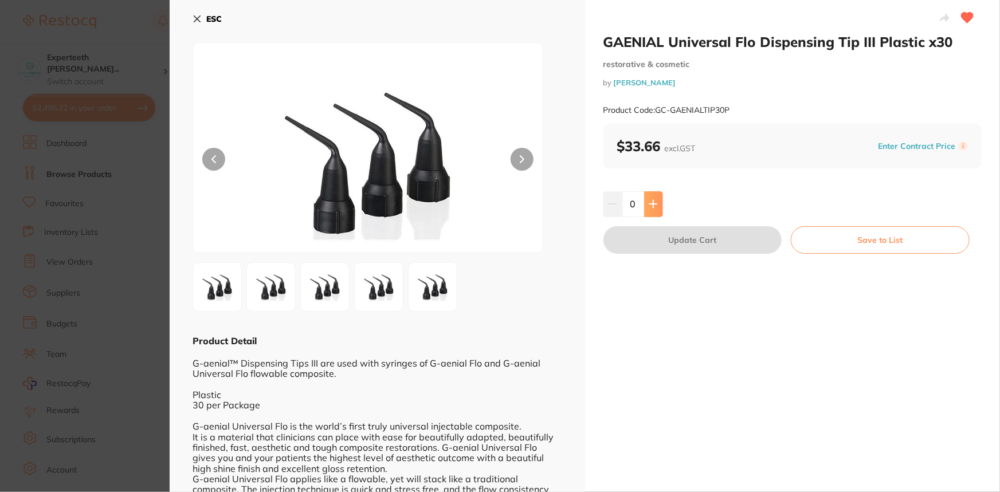
click at [658, 199] on button at bounding box center [653, 203] width 19 height 25
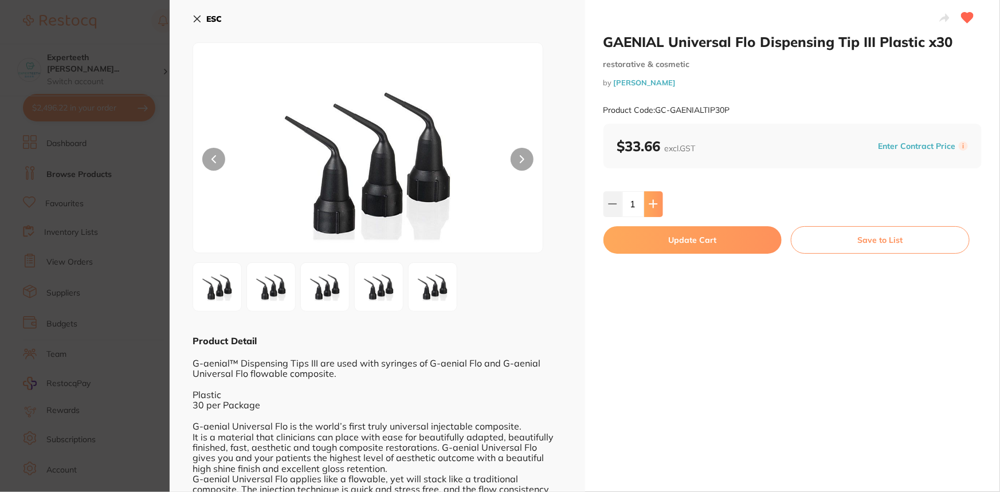
click at [658, 199] on button at bounding box center [653, 203] width 19 height 25
type input "2"
click at [693, 241] on button "Update Cart" at bounding box center [692, 239] width 179 height 27
checkbox input "false"
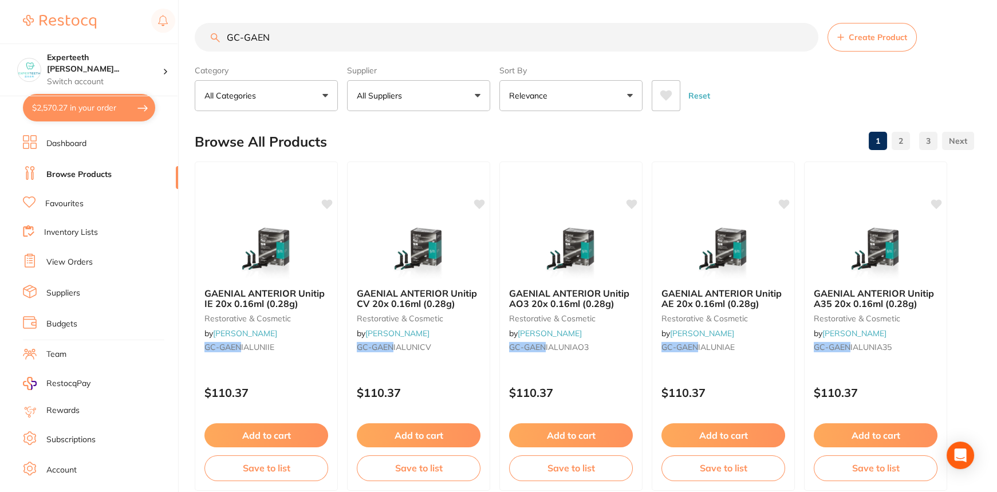
drag, startPoint x: 36, startPoint y: -6, endPoint x: 0, endPoint y: -18, distance: 37.5
click at [0, 0] on html "$2,570.27 Experteeth [PERSON_NAME]... Switch account Experteeth Eastwood West $…" at bounding box center [498, 246] width 997 height 492
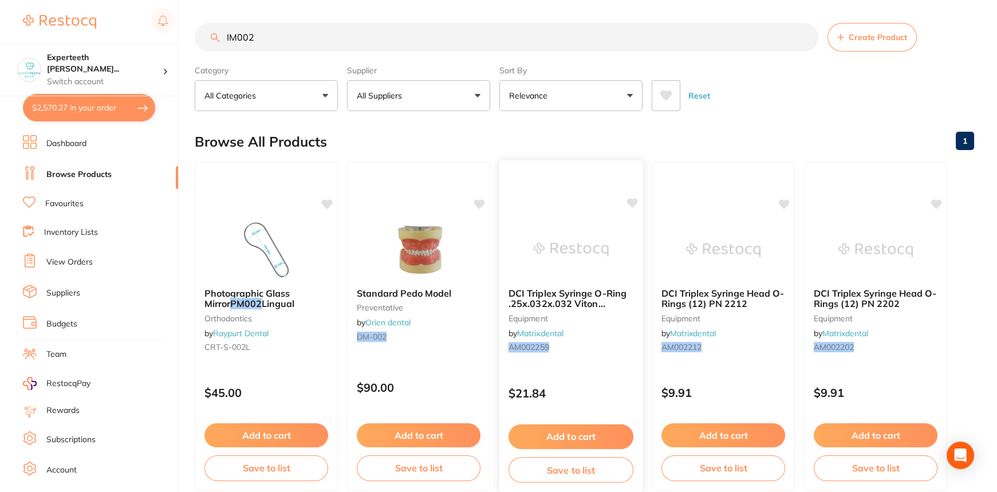
scroll to position [208, 0]
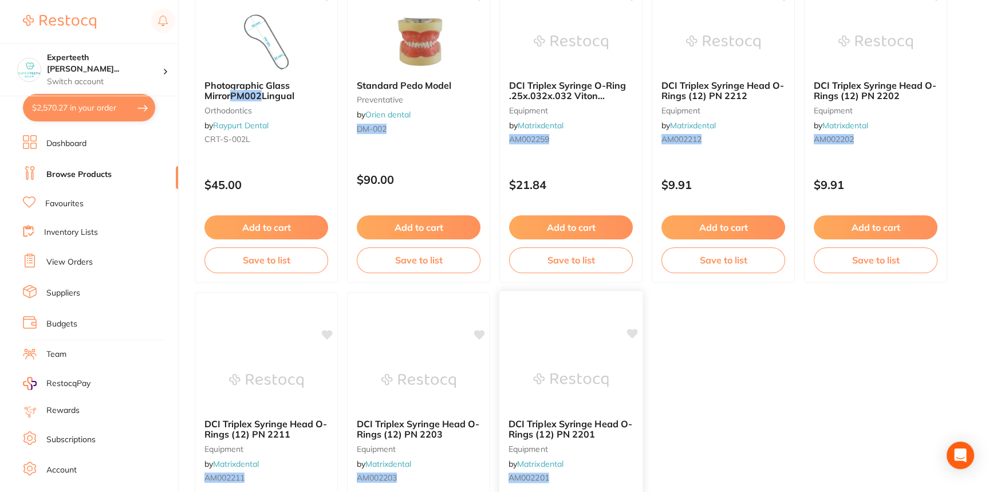
type input "IM002"
